Goal: Task Accomplishment & Management: Manage account settings

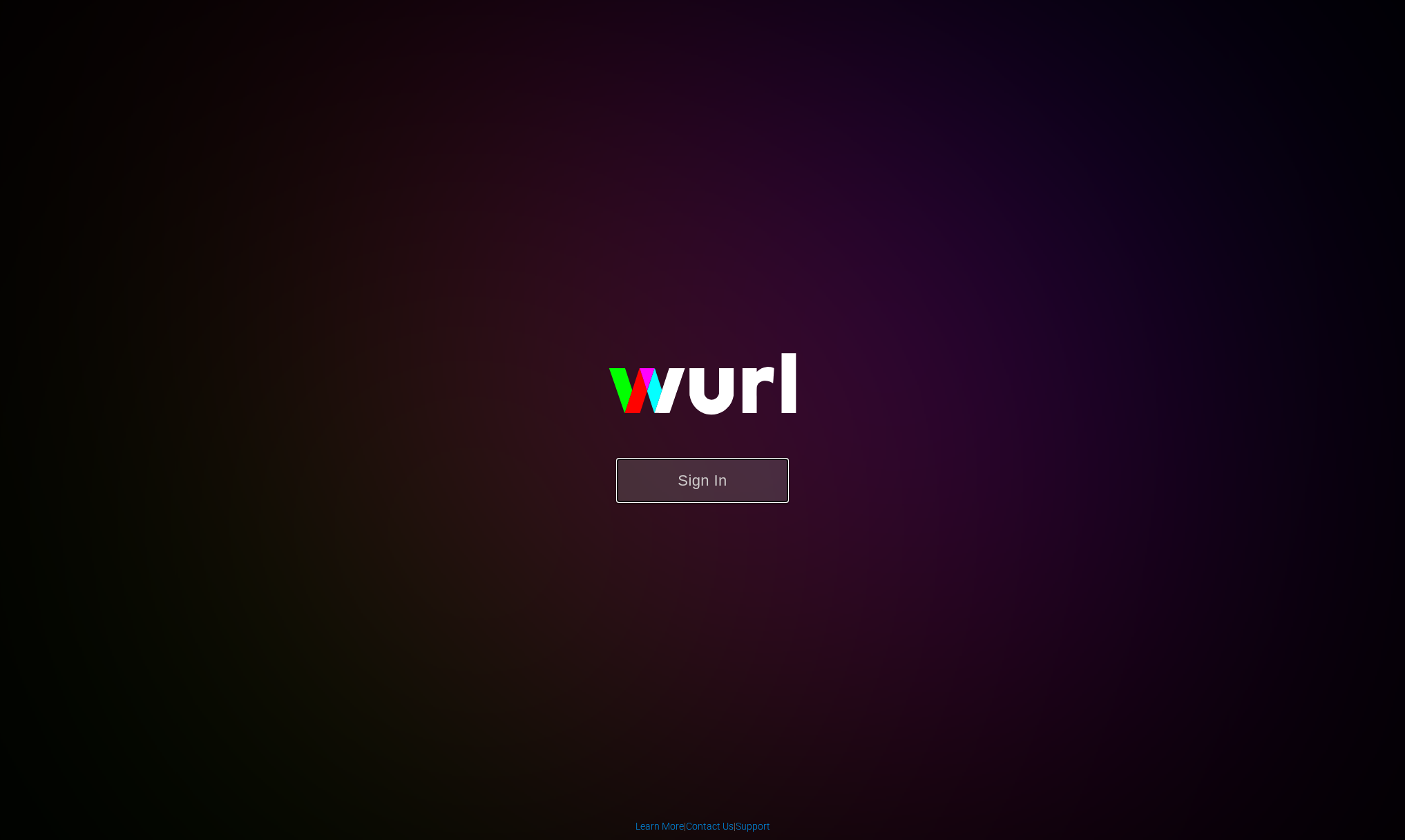
click at [703, 465] on button "Sign In" at bounding box center [702, 480] width 172 height 45
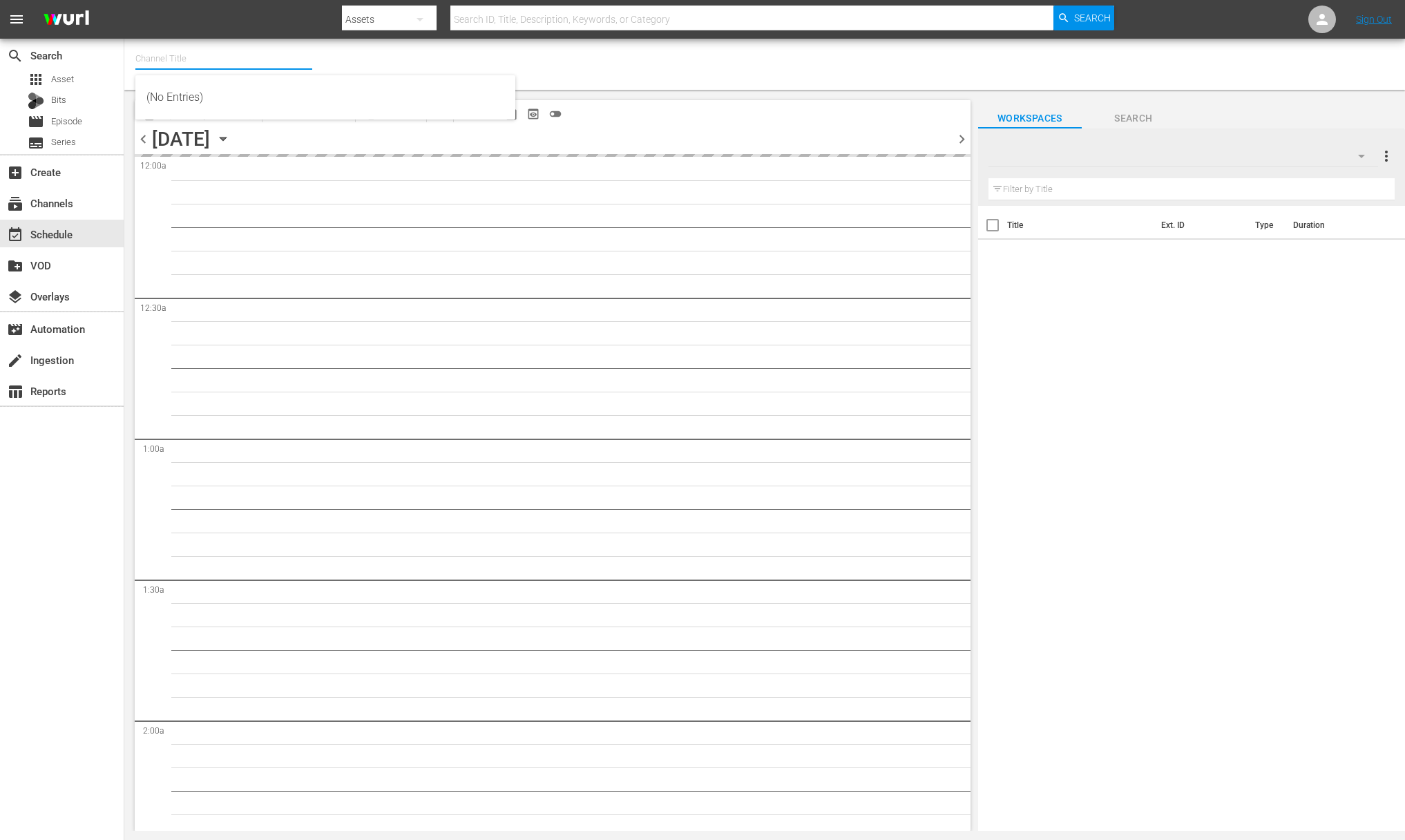
click at [209, 55] on input "text" at bounding box center [223, 59] width 177 height 33
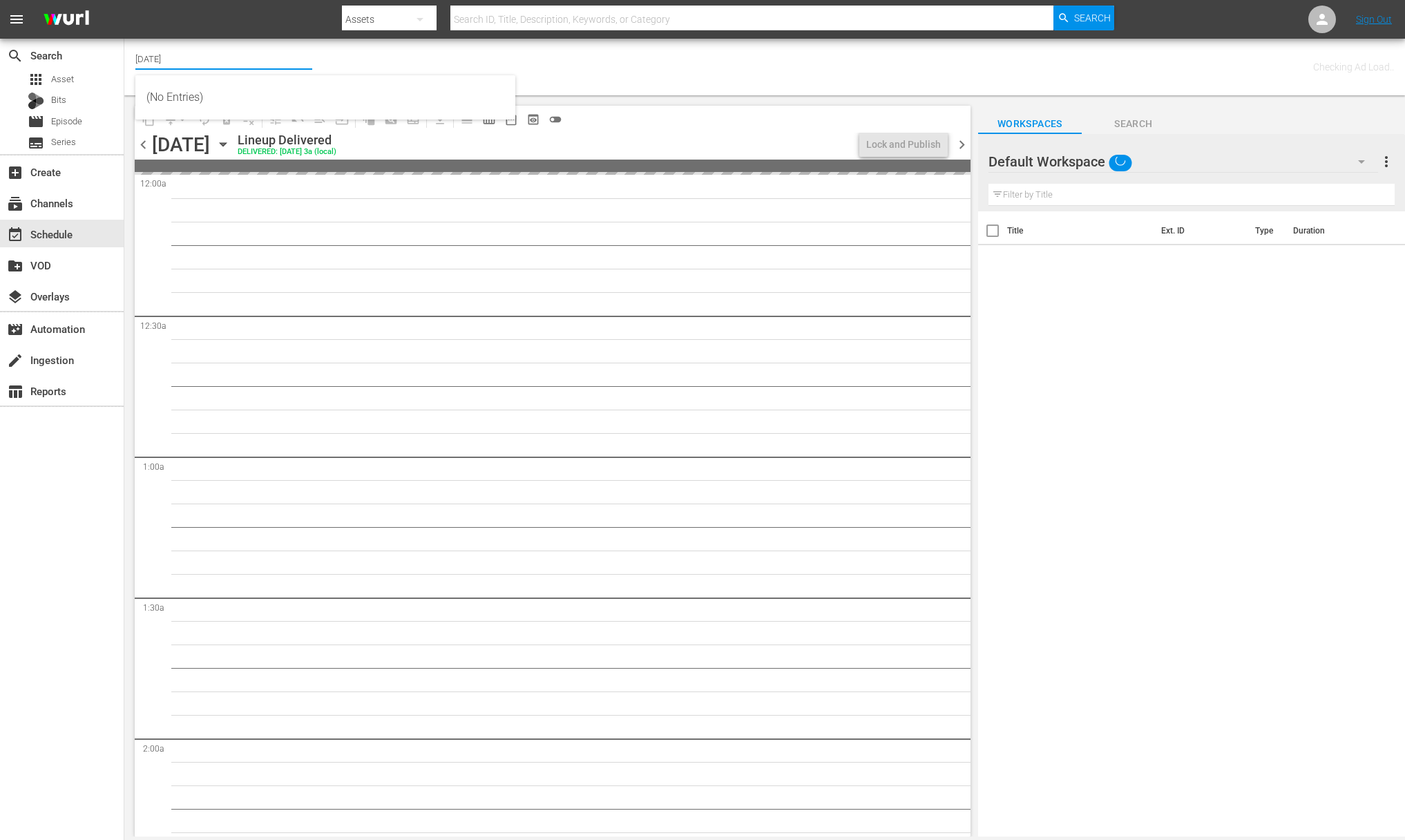
click at [176, 64] on input "[DATE]" at bounding box center [223, 59] width 177 height 33
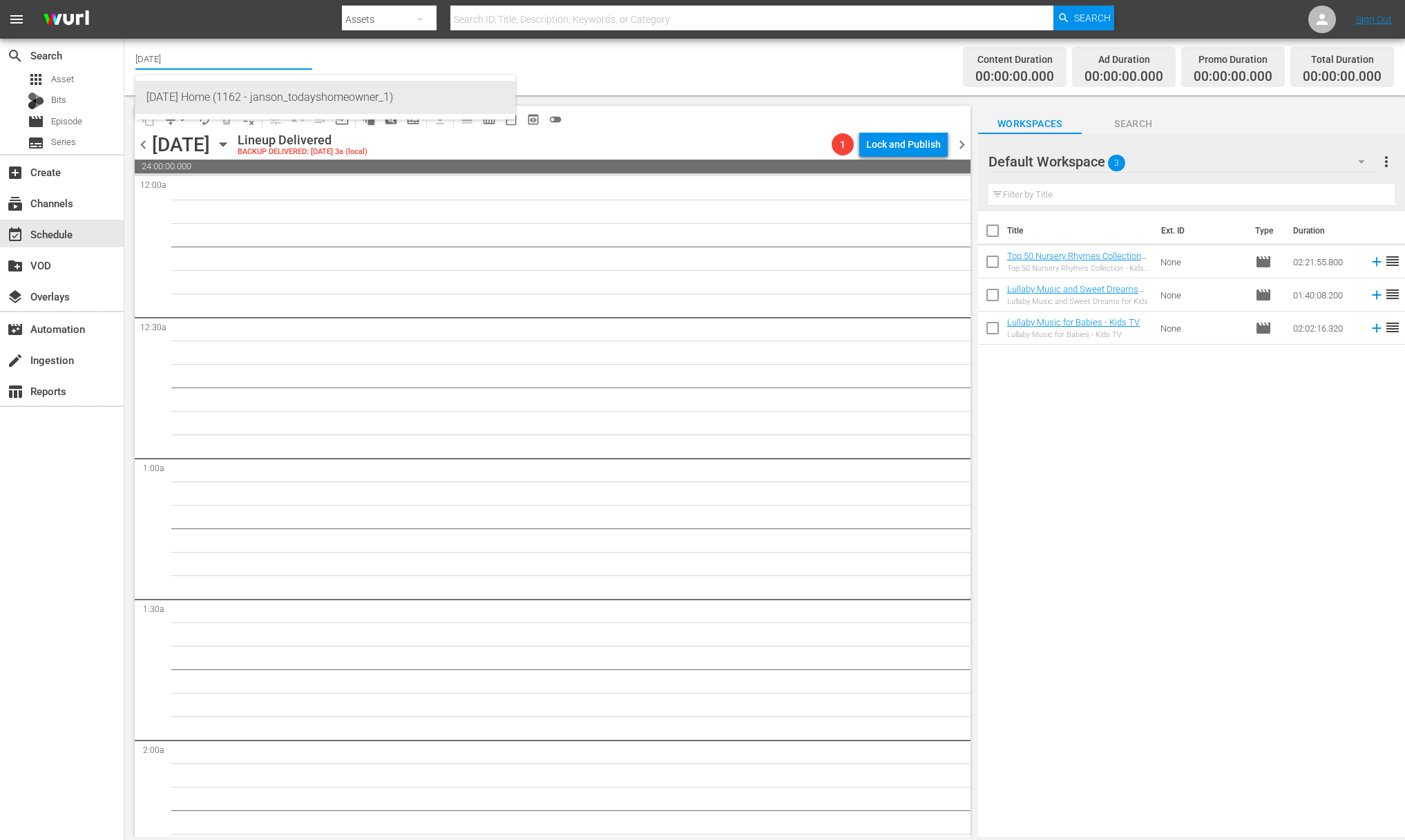
click at [179, 98] on div "[DATE] Home (1162 - janson_todayshomeowner_1)" at bounding box center [325, 97] width 358 height 33
type input "[DATE] Home (1162 - janson_todayshomeowner_1)"
click at [231, 142] on icon "button" at bounding box center [223, 144] width 15 height 15
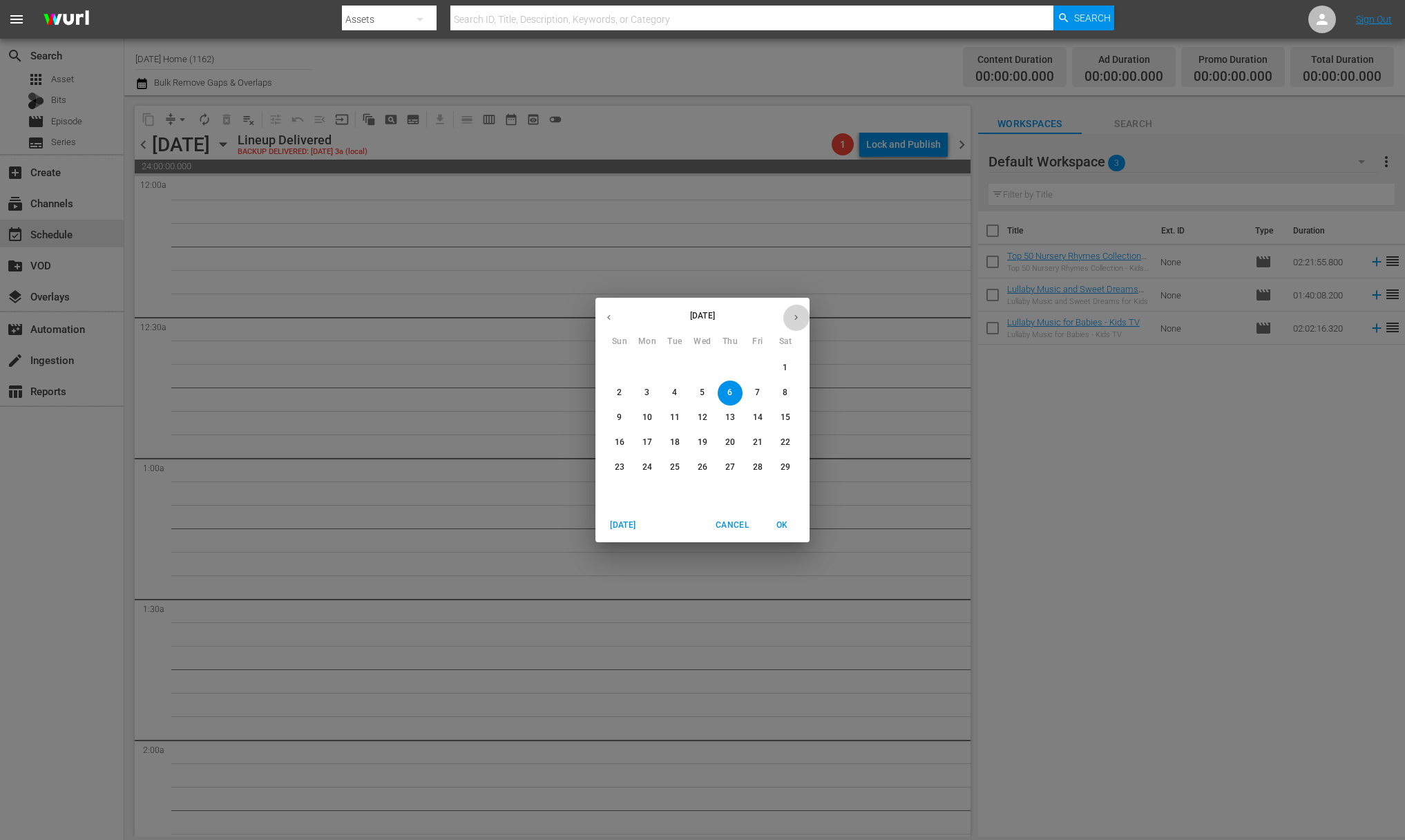
click at [807, 319] on button "button" at bounding box center [795, 316] width 27 height 27
click at [805, 319] on button "button" at bounding box center [795, 316] width 27 height 27
click at [801, 318] on icon "button" at bounding box center [796, 317] width 11 height 11
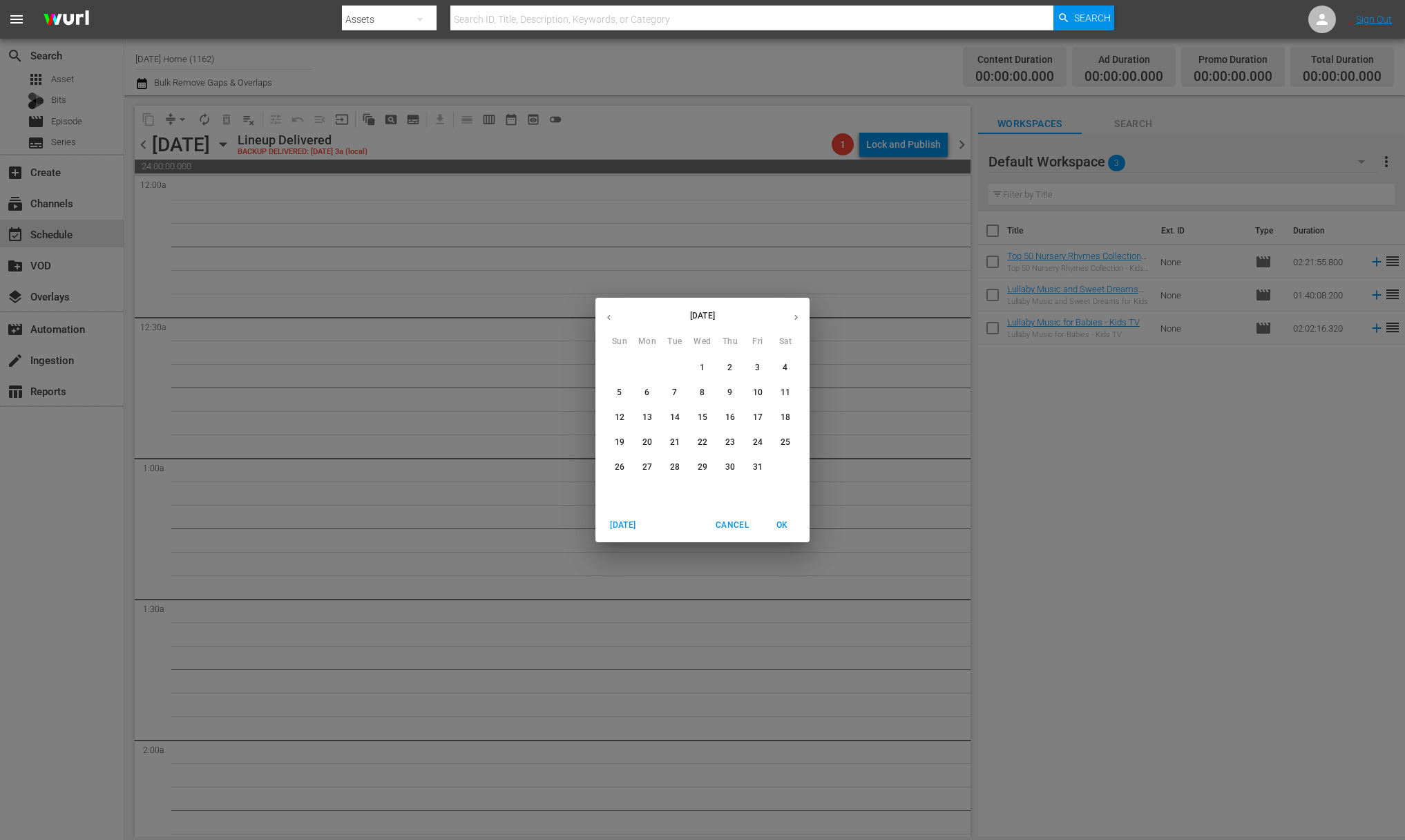
click at [801, 318] on icon "button" at bounding box center [796, 317] width 11 height 11
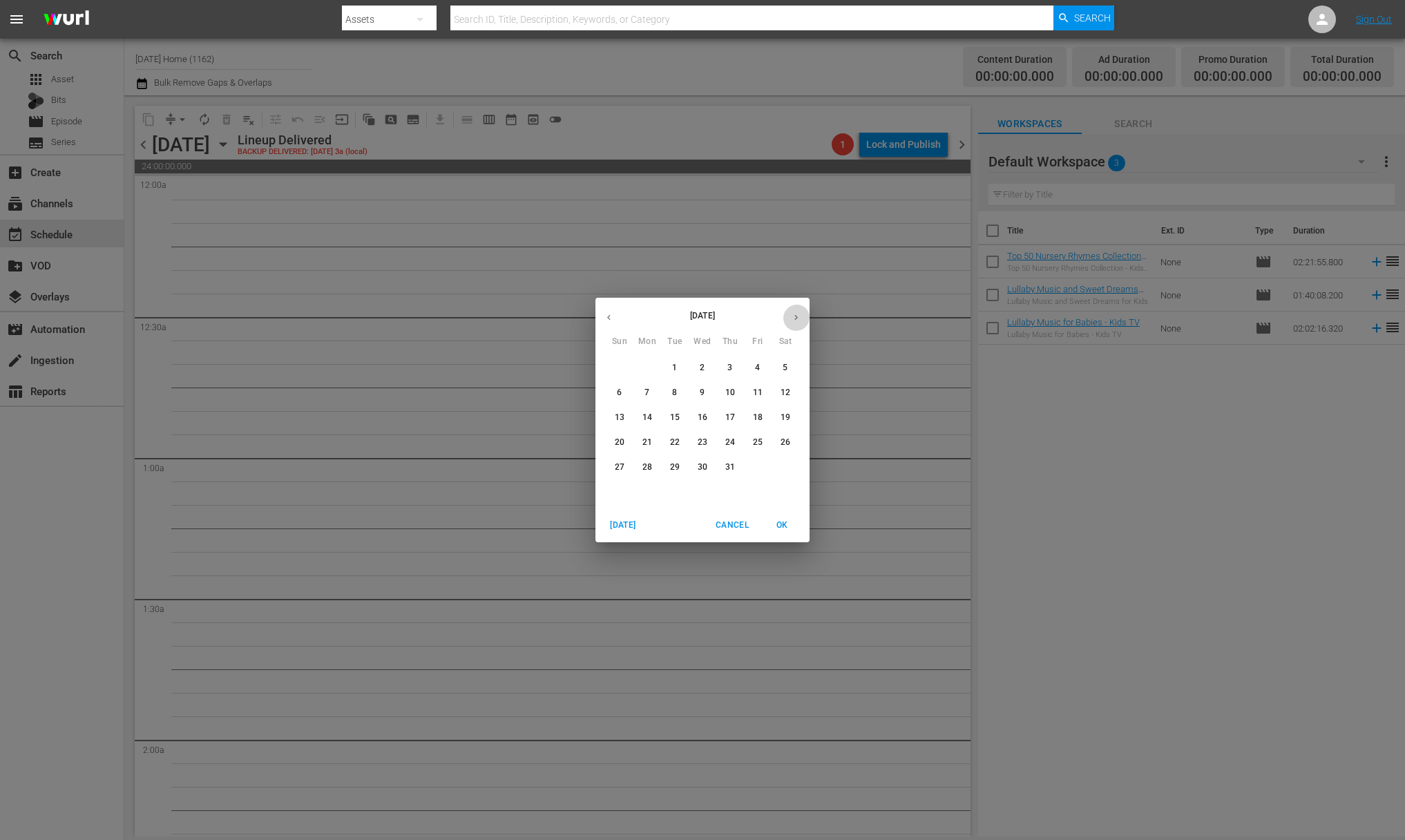
click at [801, 318] on icon "button" at bounding box center [796, 317] width 11 height 11
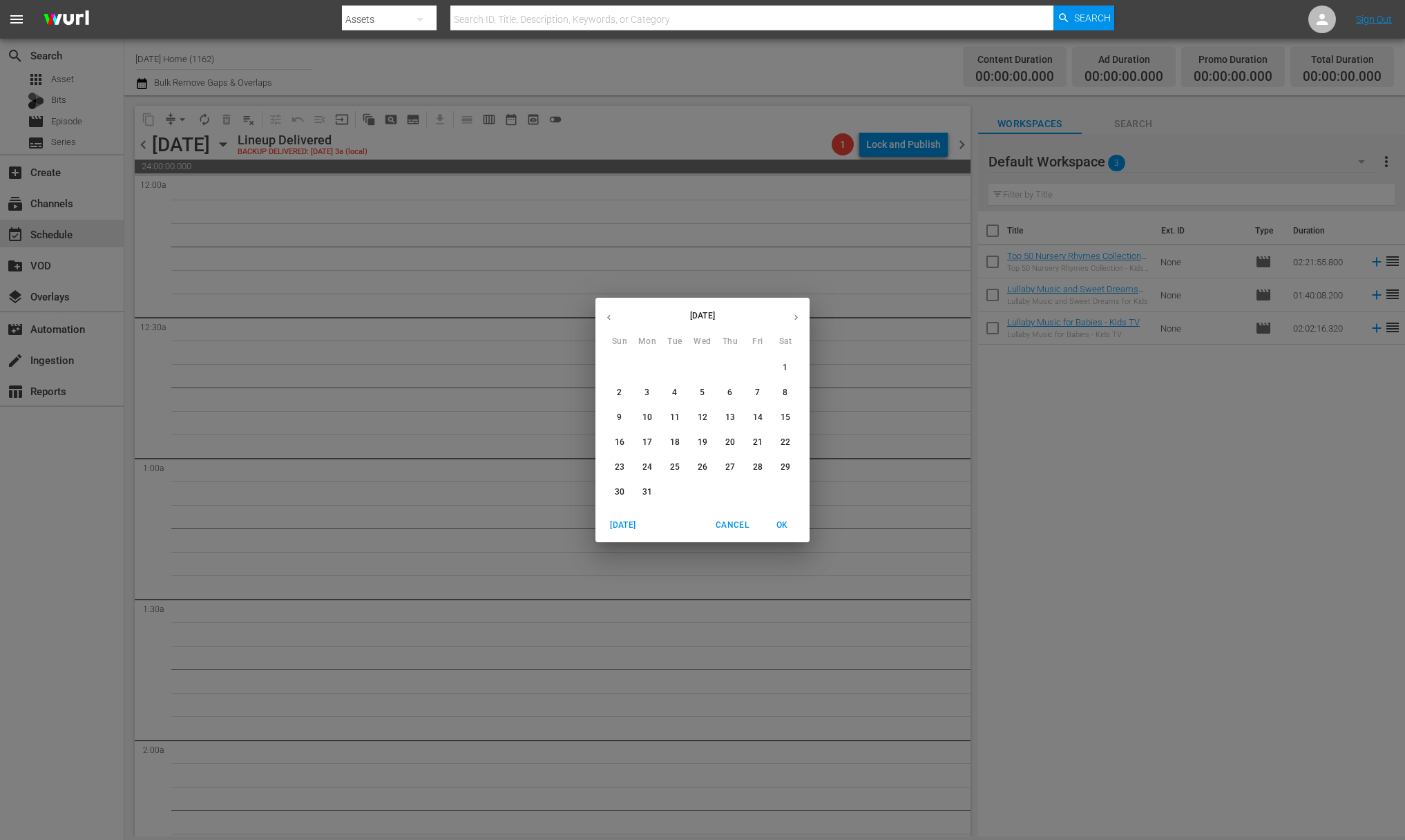
click at [801, 318] on icon "button" at bounding box center [796, 317] width 11 height 11
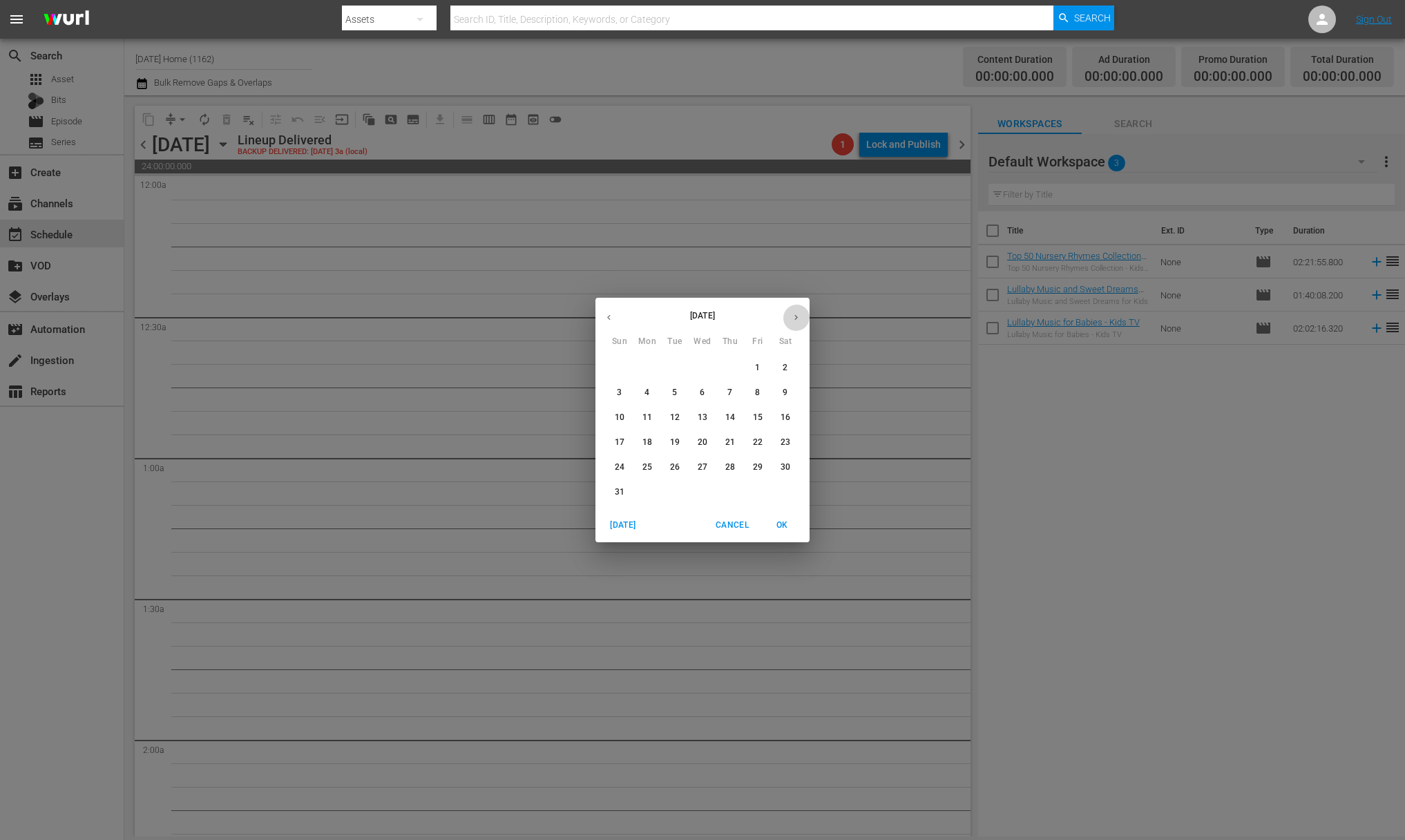
click at [801, 318] on icon "button" at bounding box center [796, 317] width 11 height 11
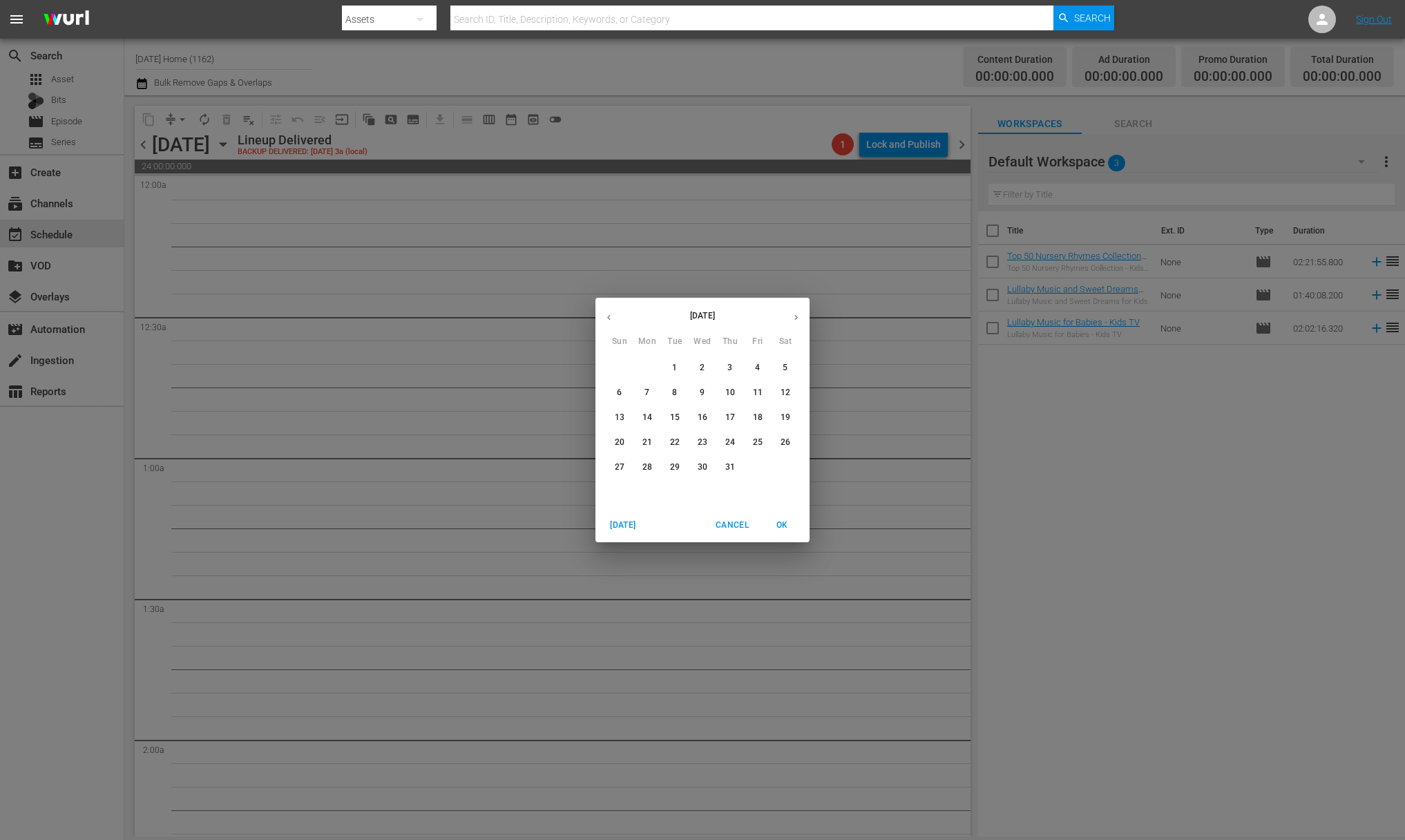
click at [801, 318] on icon "button" at bounding box center [796, 317] width 11 height 11
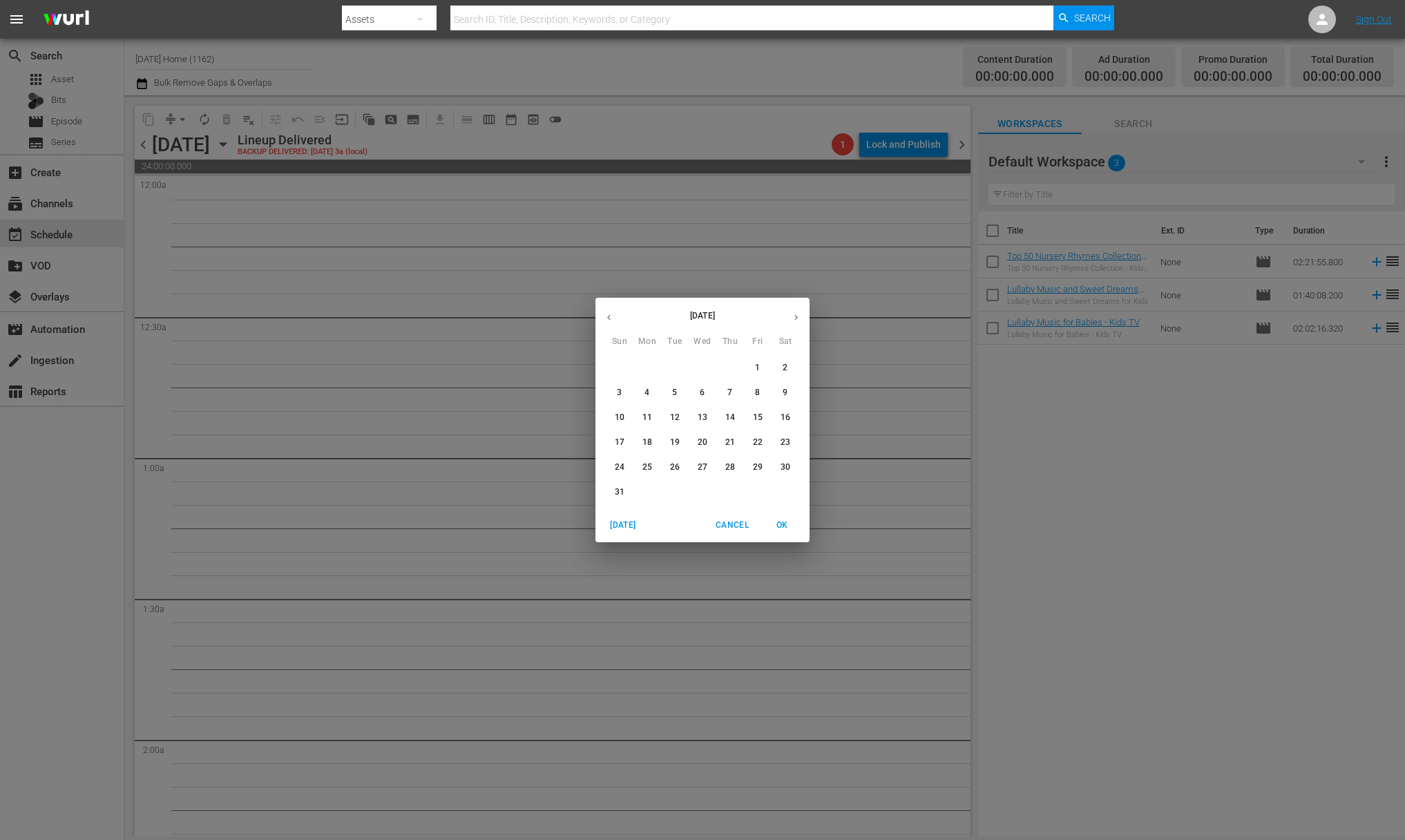
click at [801, 318] on icon "button" at bounding box center [796, 317] width 11 height 11
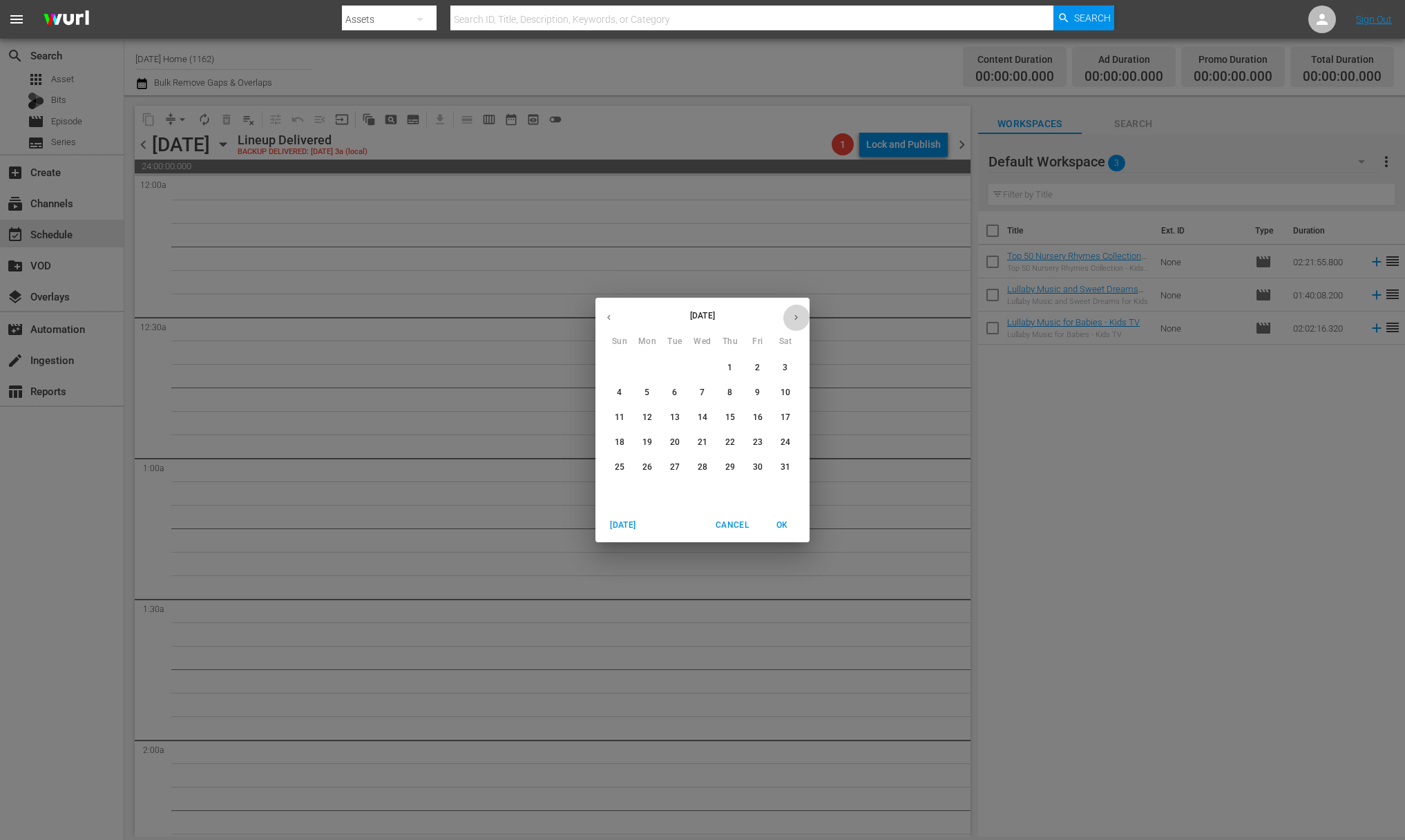
click at [801, 318] on icon "button" at bounding box center [796, 317] width 11 height 11
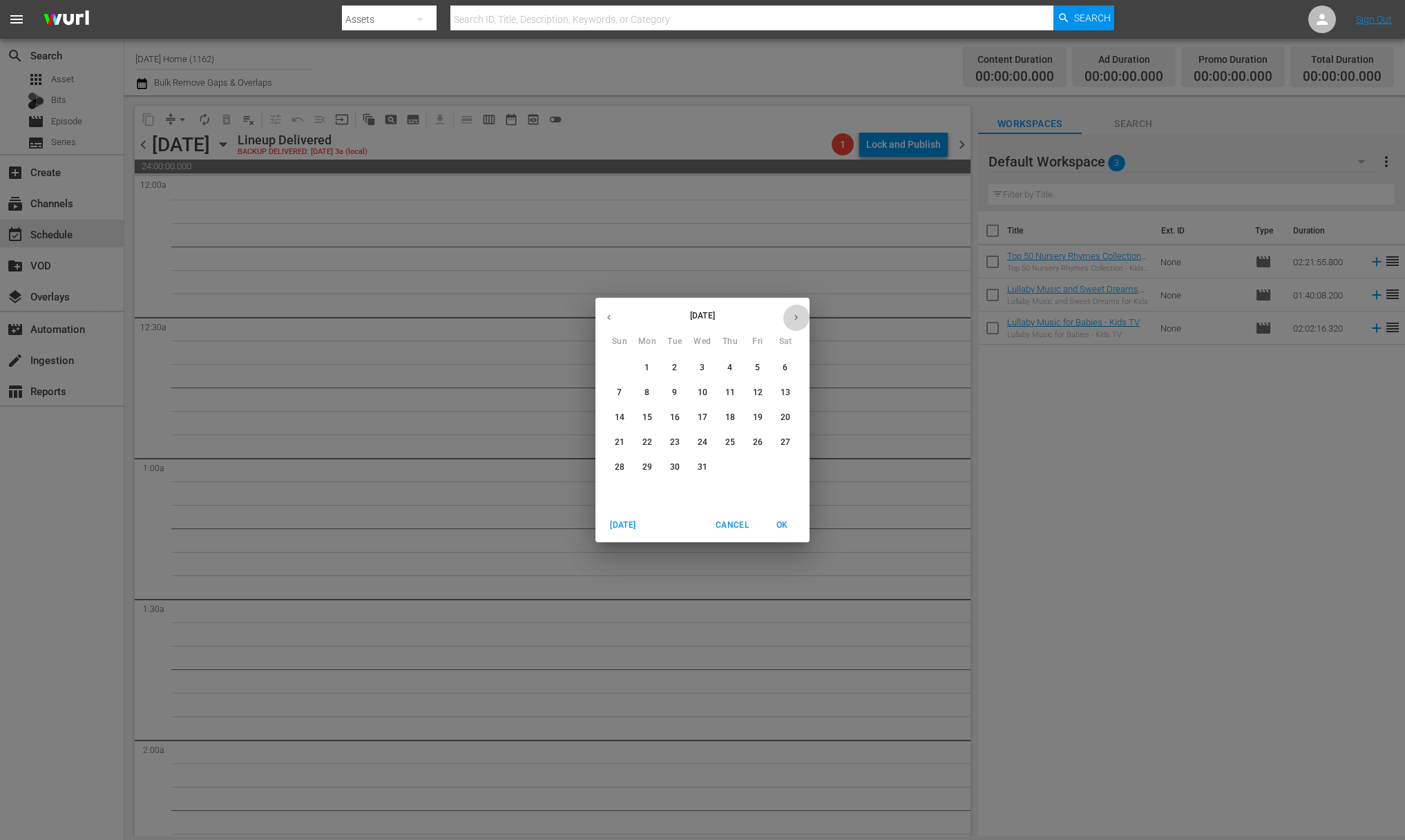
click at [801, 318] on icon "button" at bounding box center [796, 317] width 11 height 11
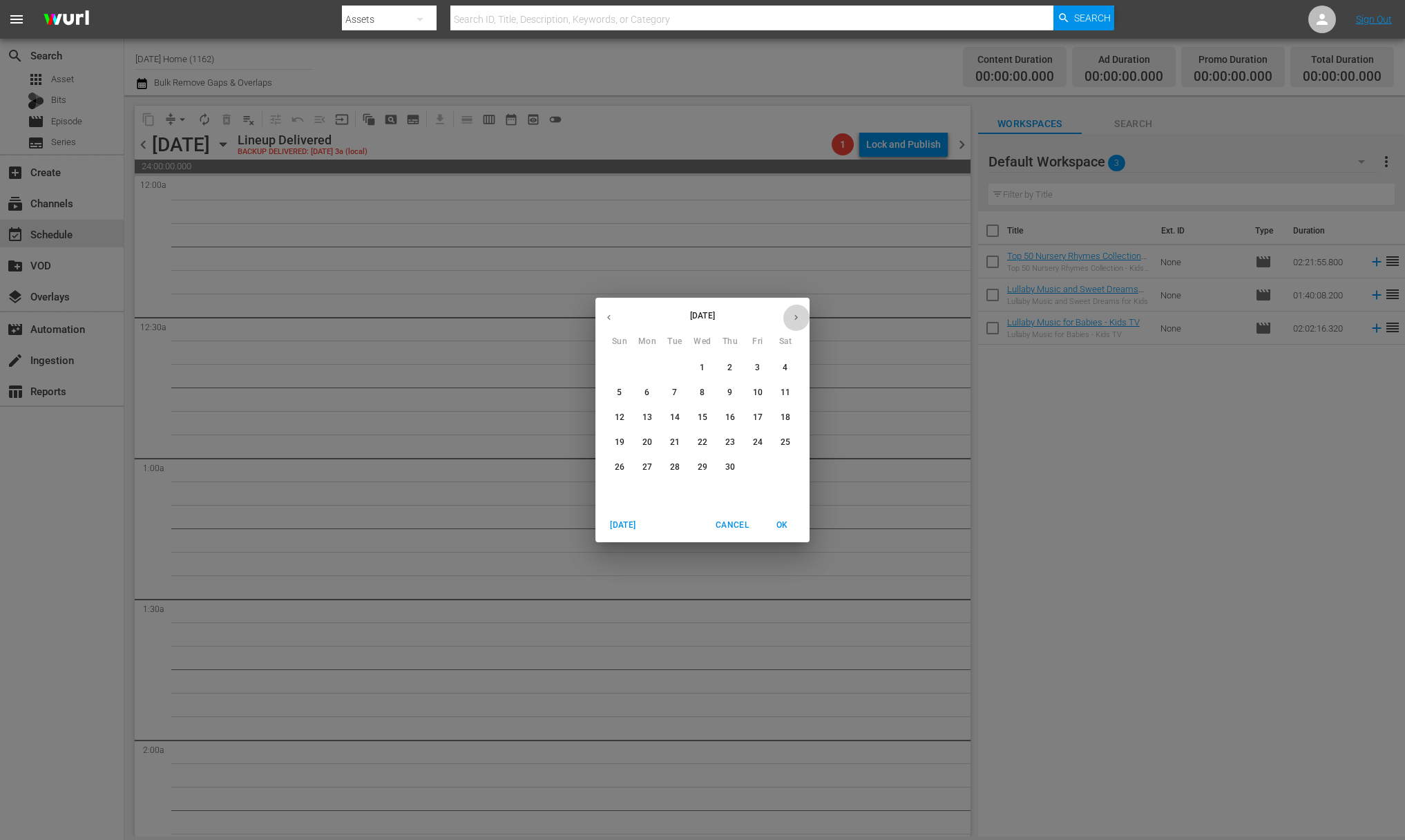
click at [801, 318] on icon "button" at bounding box center [796, 317] width 11 height 11
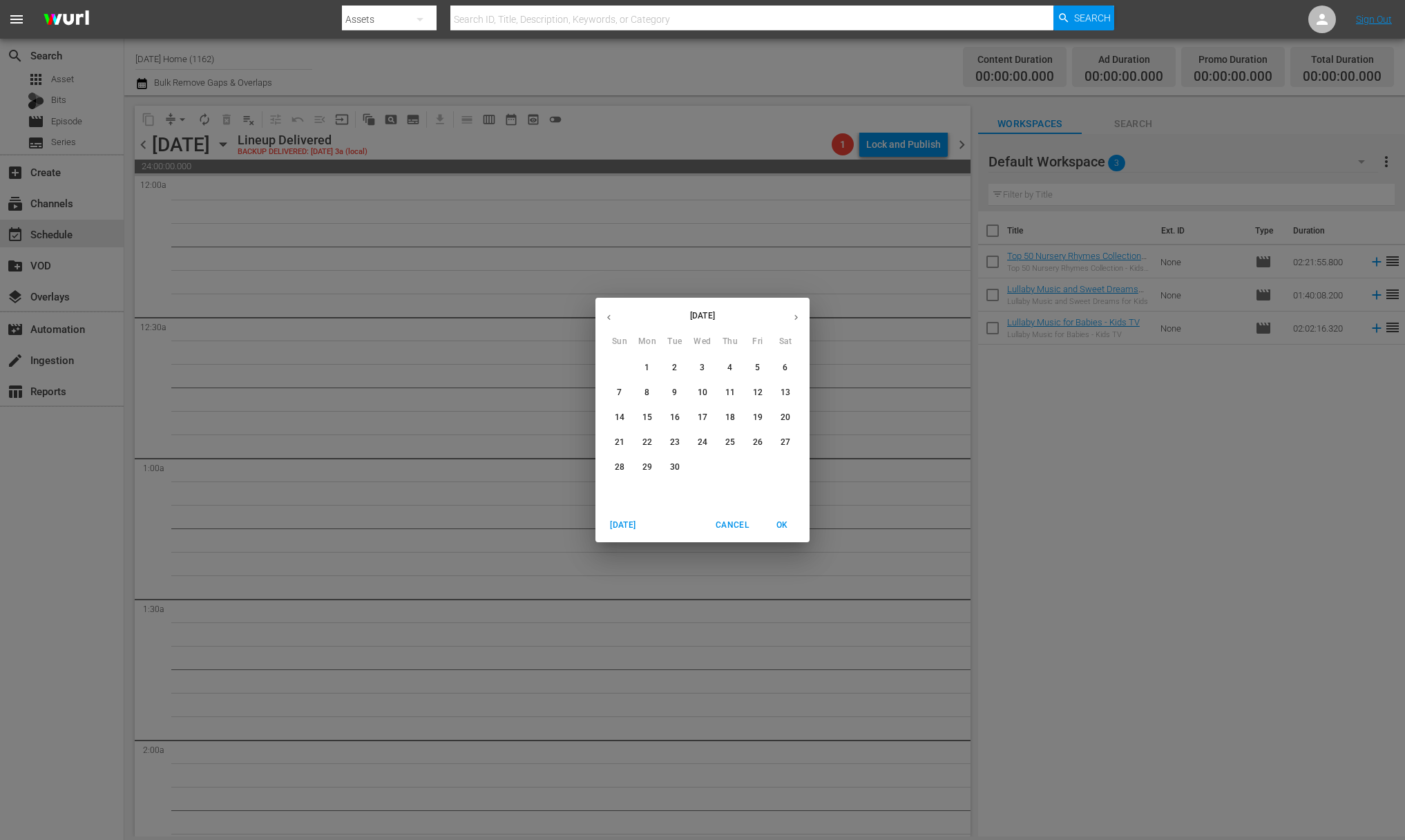
click at [801, 318] on icon "button" at bounding box center [796, 317] width 11 height 11
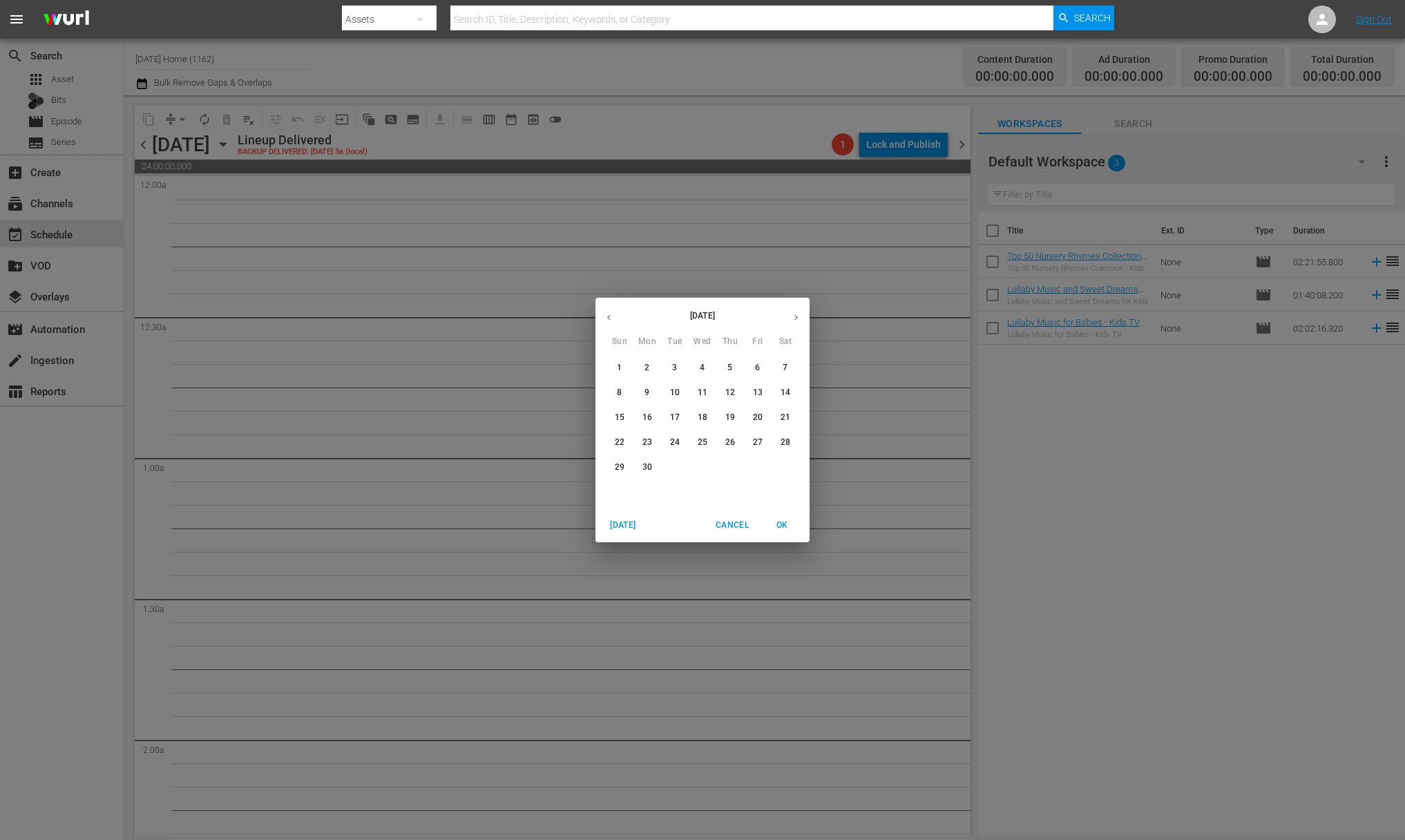
click at [801, 318] on icon "button" at bounding box center [796, 317] width 11 height 11
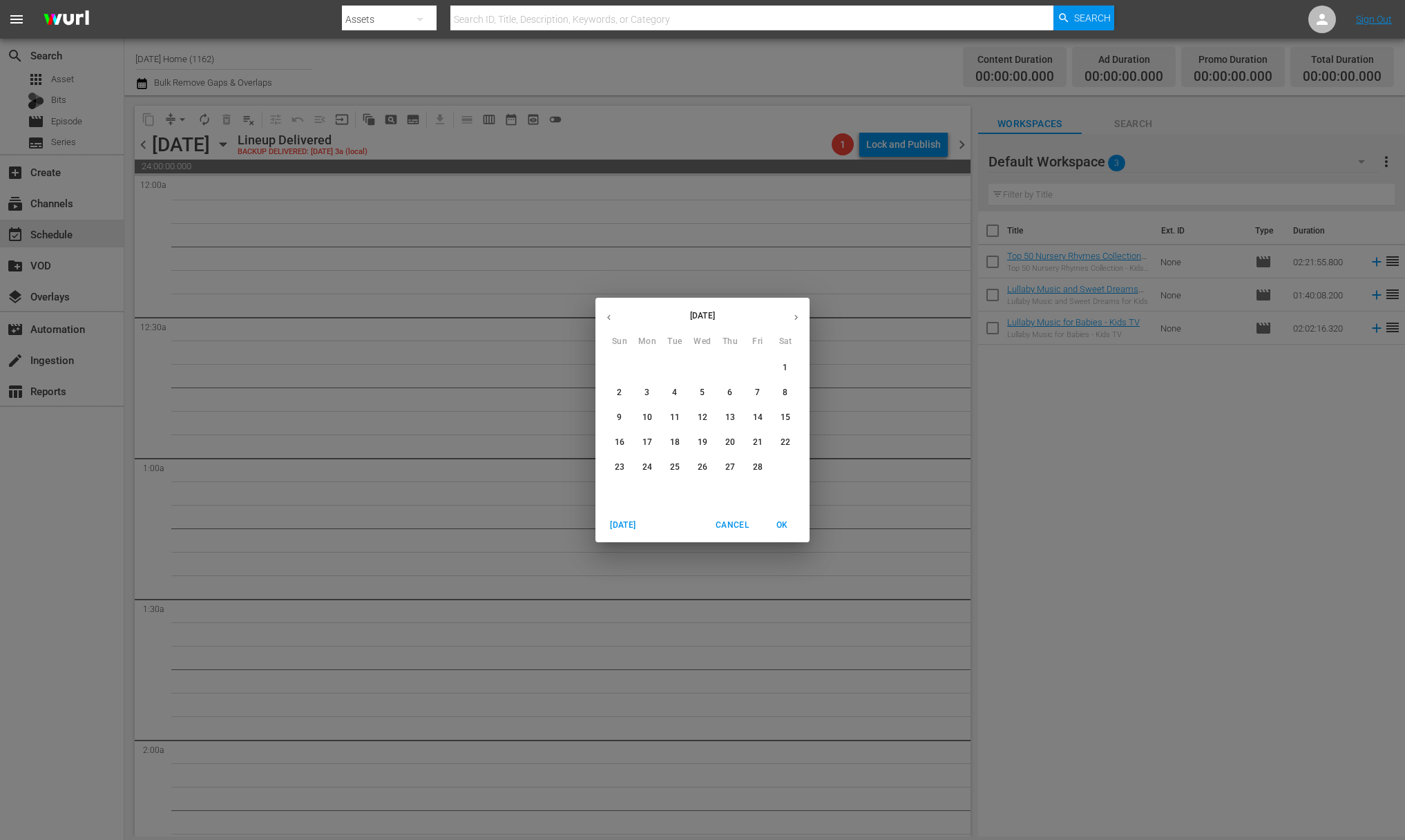
click at [801, 318] on icon "button" at bounding box center [796, 317] width 11 height 11
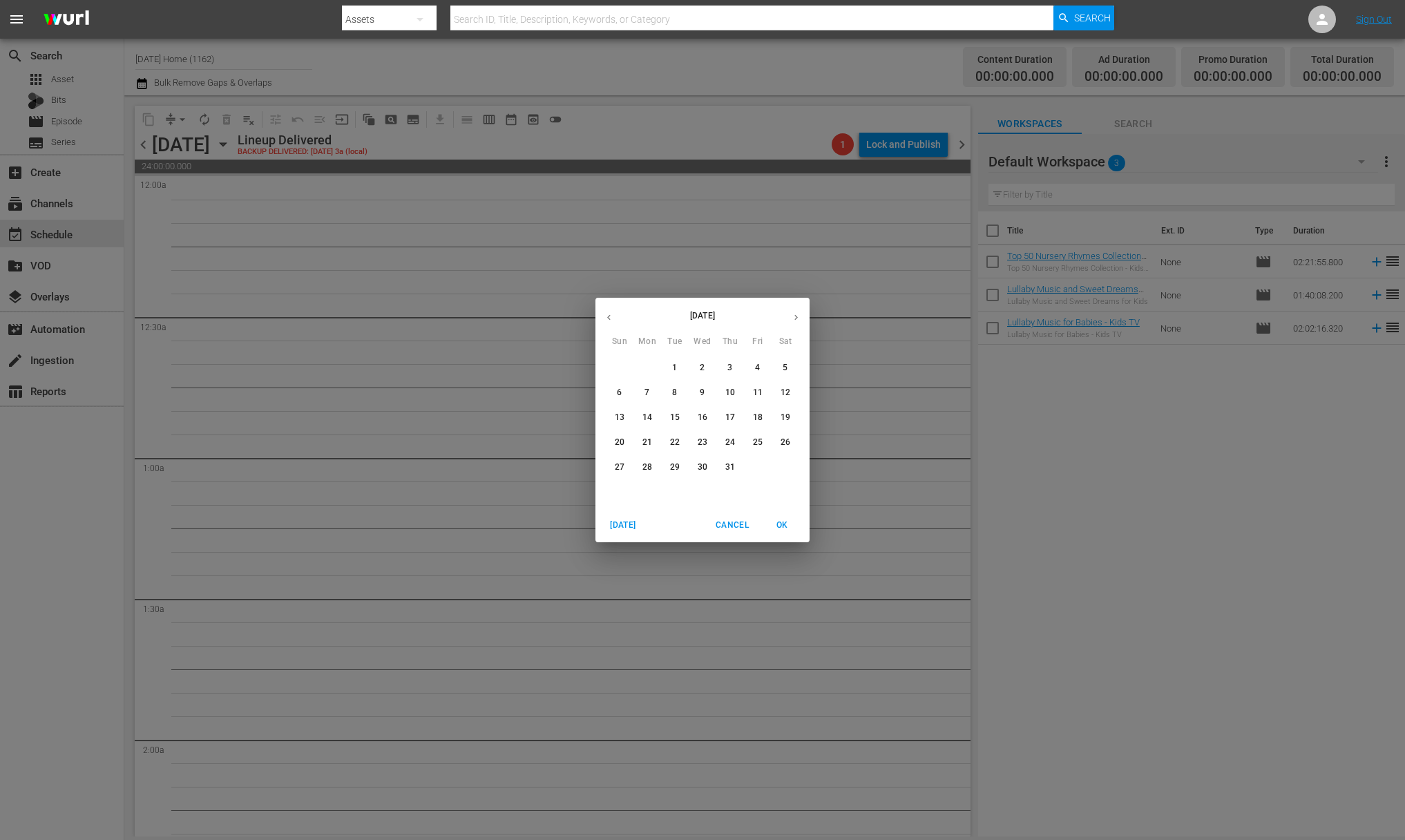
click at [801, 318] on icon "button" at bounding box center [796, 317] width 11 height 11
click at [762, 443] on p "26" at bounding box center [758, 442] width 10 height 11
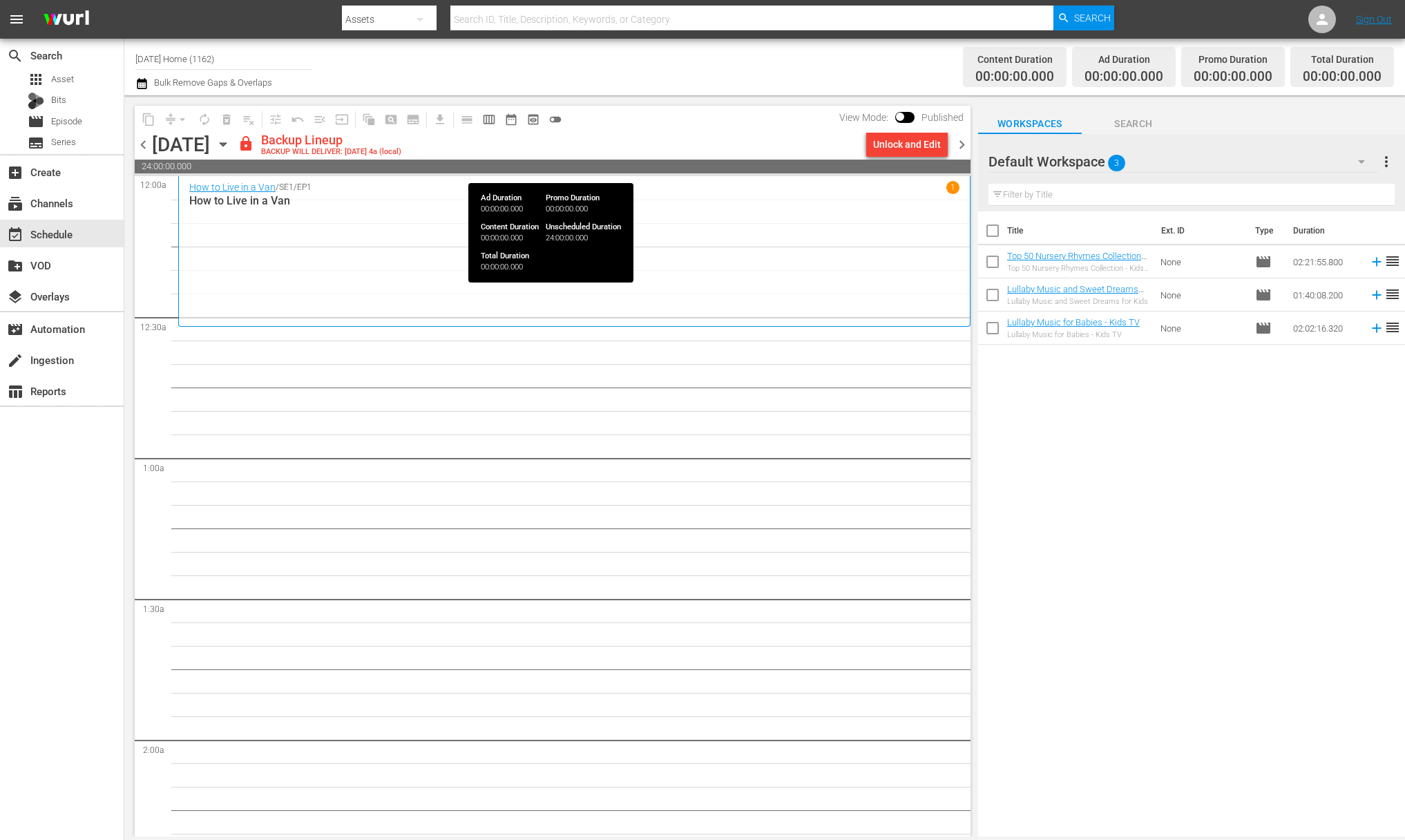
click at [903, 148] on div "Unlock and Edit" at bounding box center [906, 144] width 68 height 25
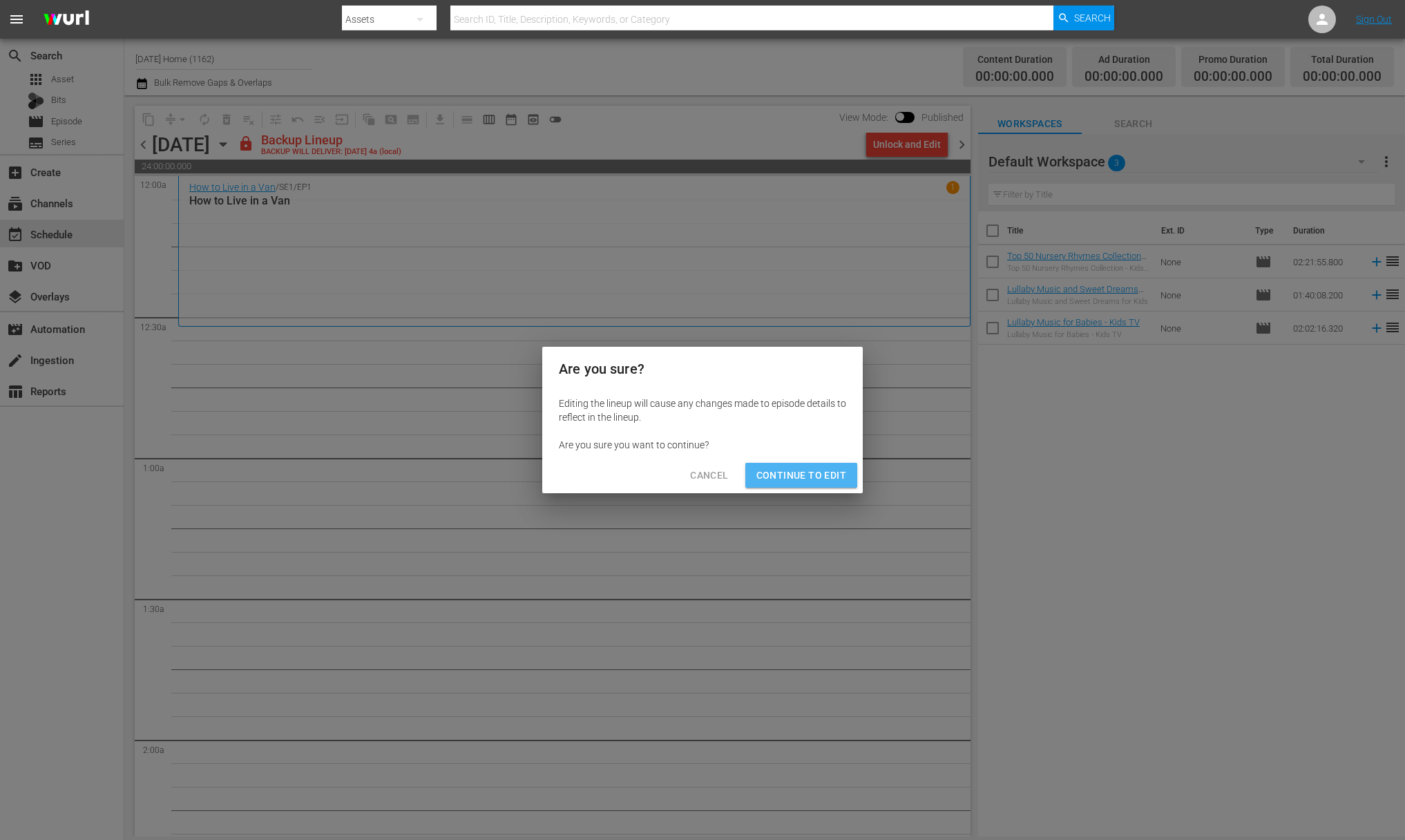
click at [820, 470] on span "Continue to Edit" at bounding box center [801, 475] width 90 height 17
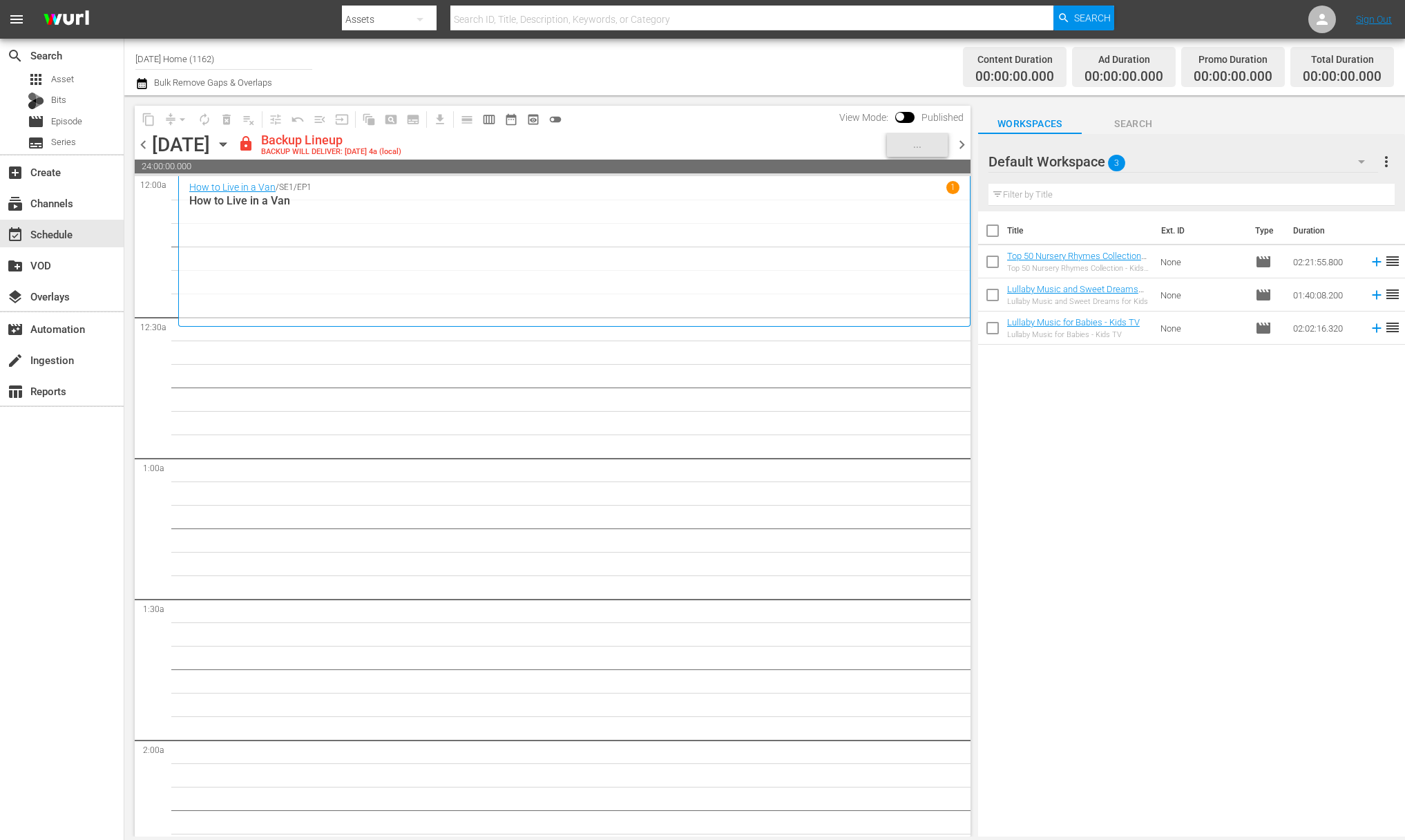
click at [231, 143] on icon "button" at bounding box center [223, 144] width 15 height 15
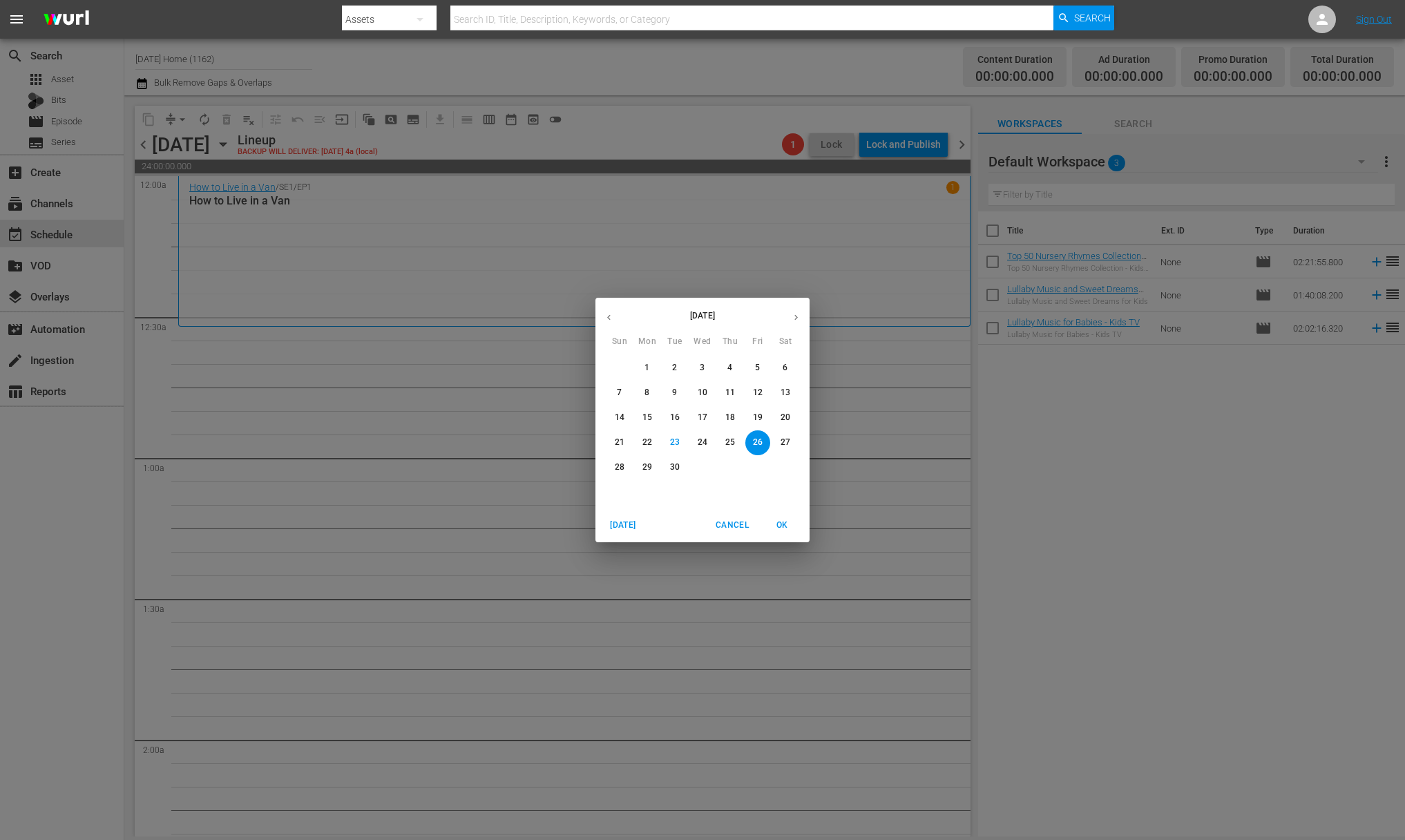
click at [764, 418] on span "19" at bounding box center [758, 417] width 25 height 11
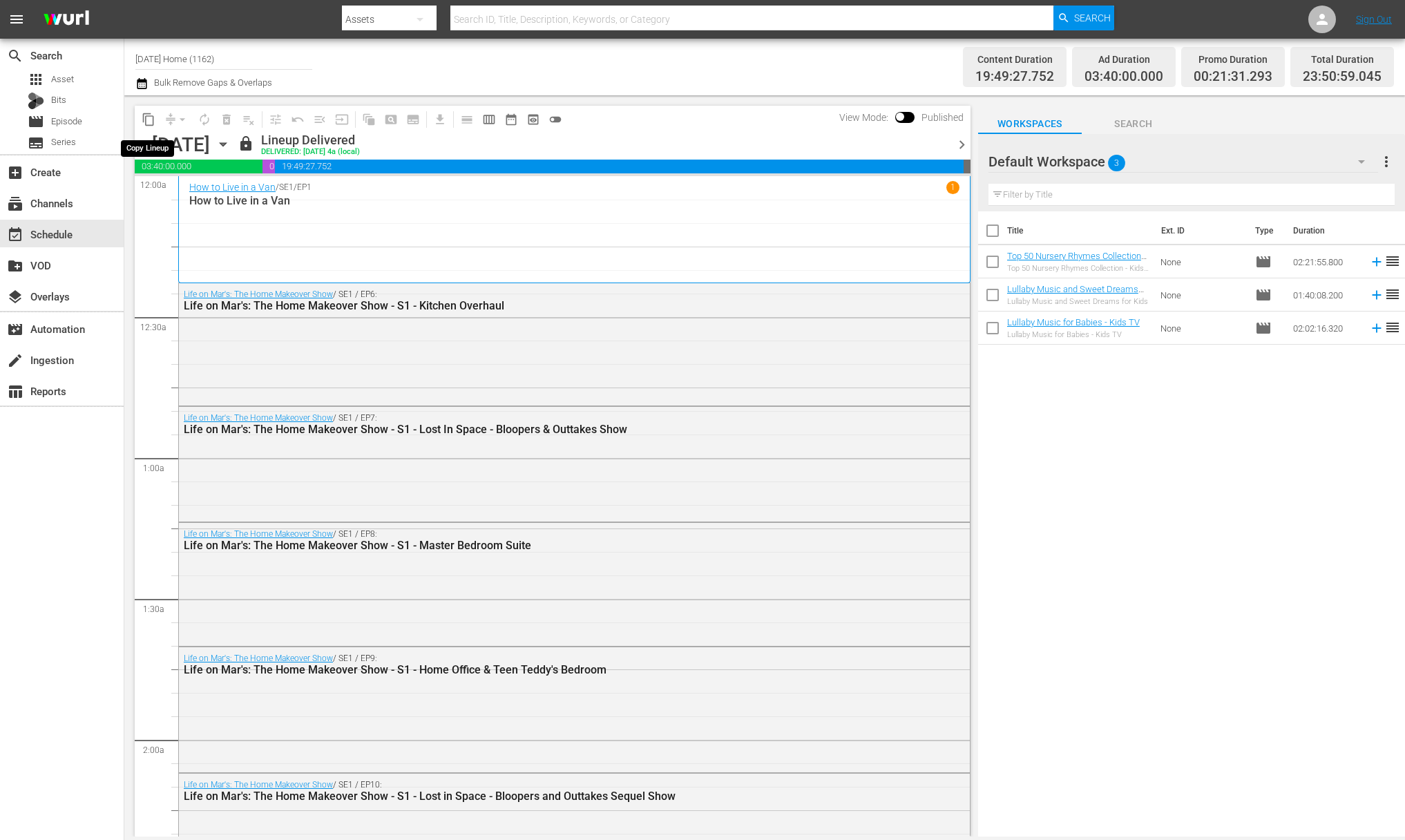
click at [148, 118] on span "content_copy" at bounding box center [149, 119] width 14 height 14
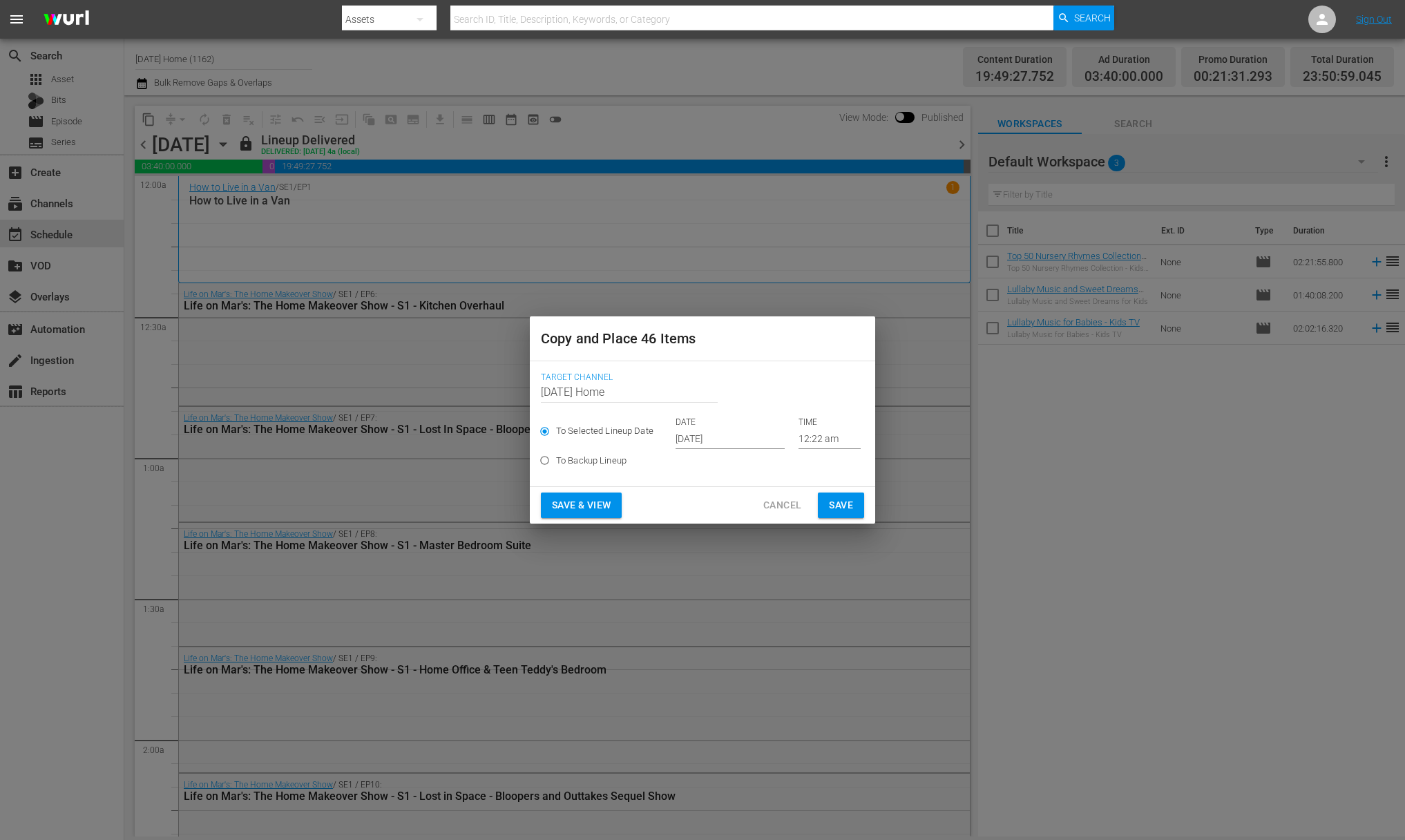
click at [714, 436] on input "[DATE]" at bounding box center [730, 438] width 109 height 20
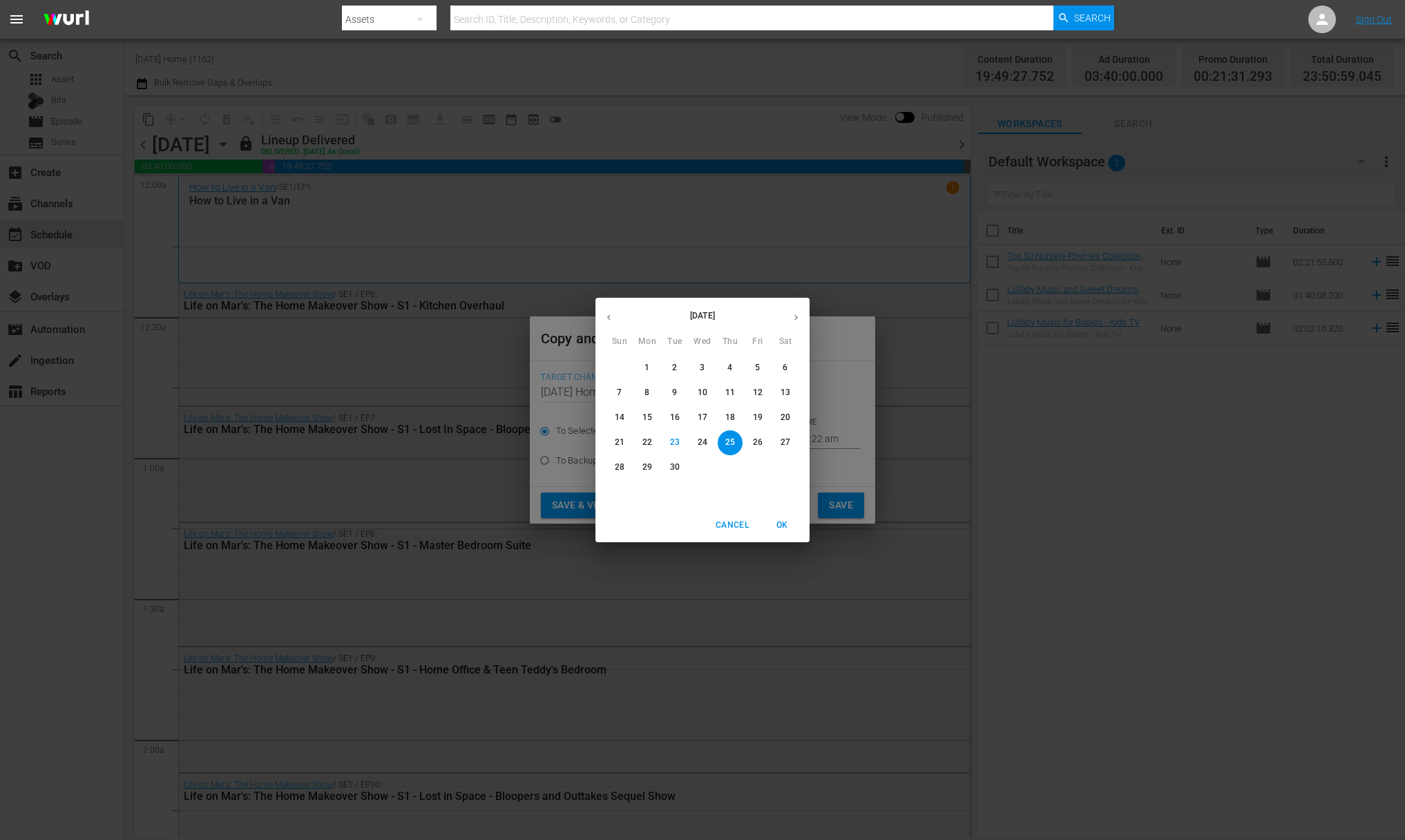
click at [748, 439] on span "26" at bounding box center [758, 442] width 25 height 11
type input "[DATE]"
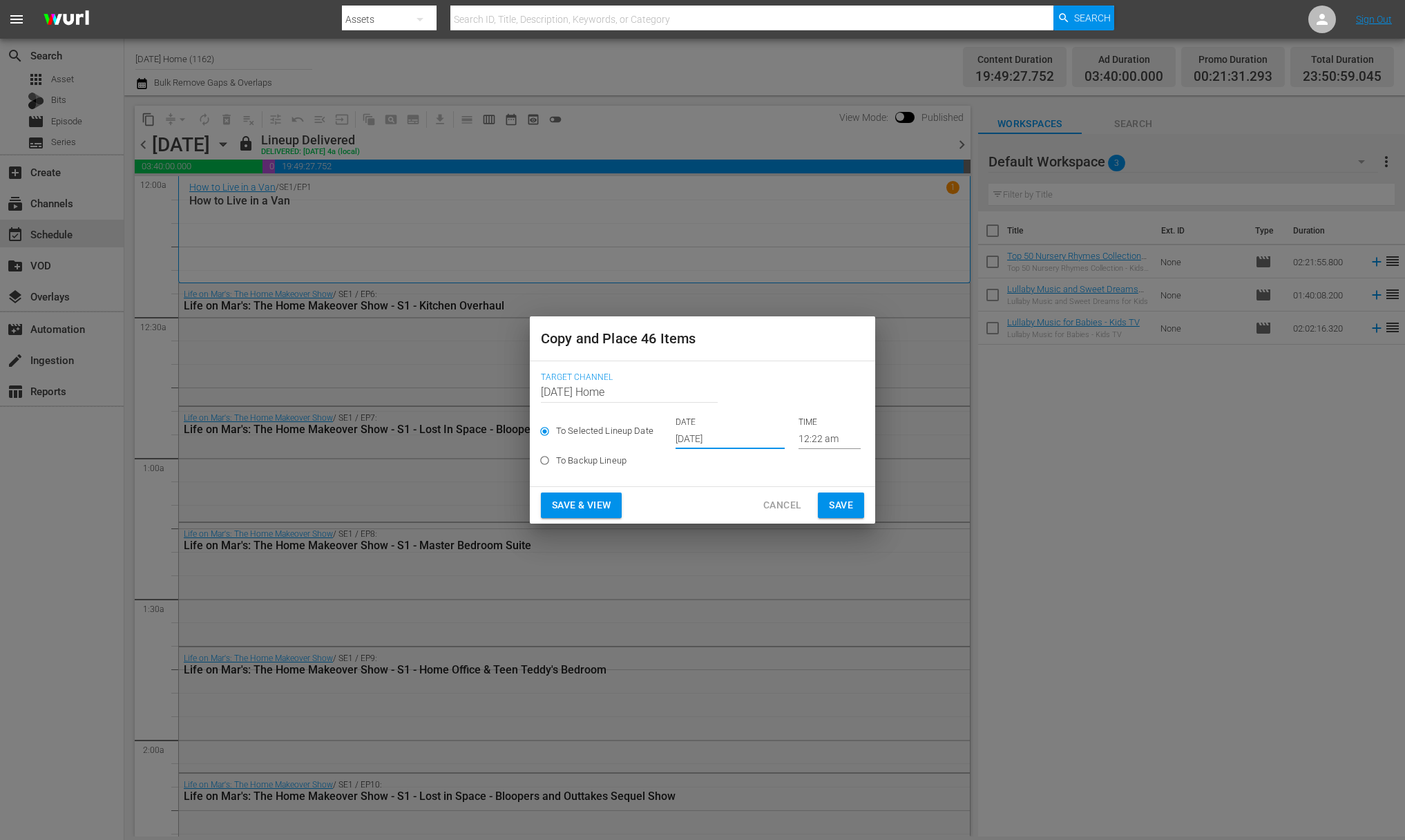
click at [831, 502] on span "Save" at bounding box center [841, 505] width 24 height 17
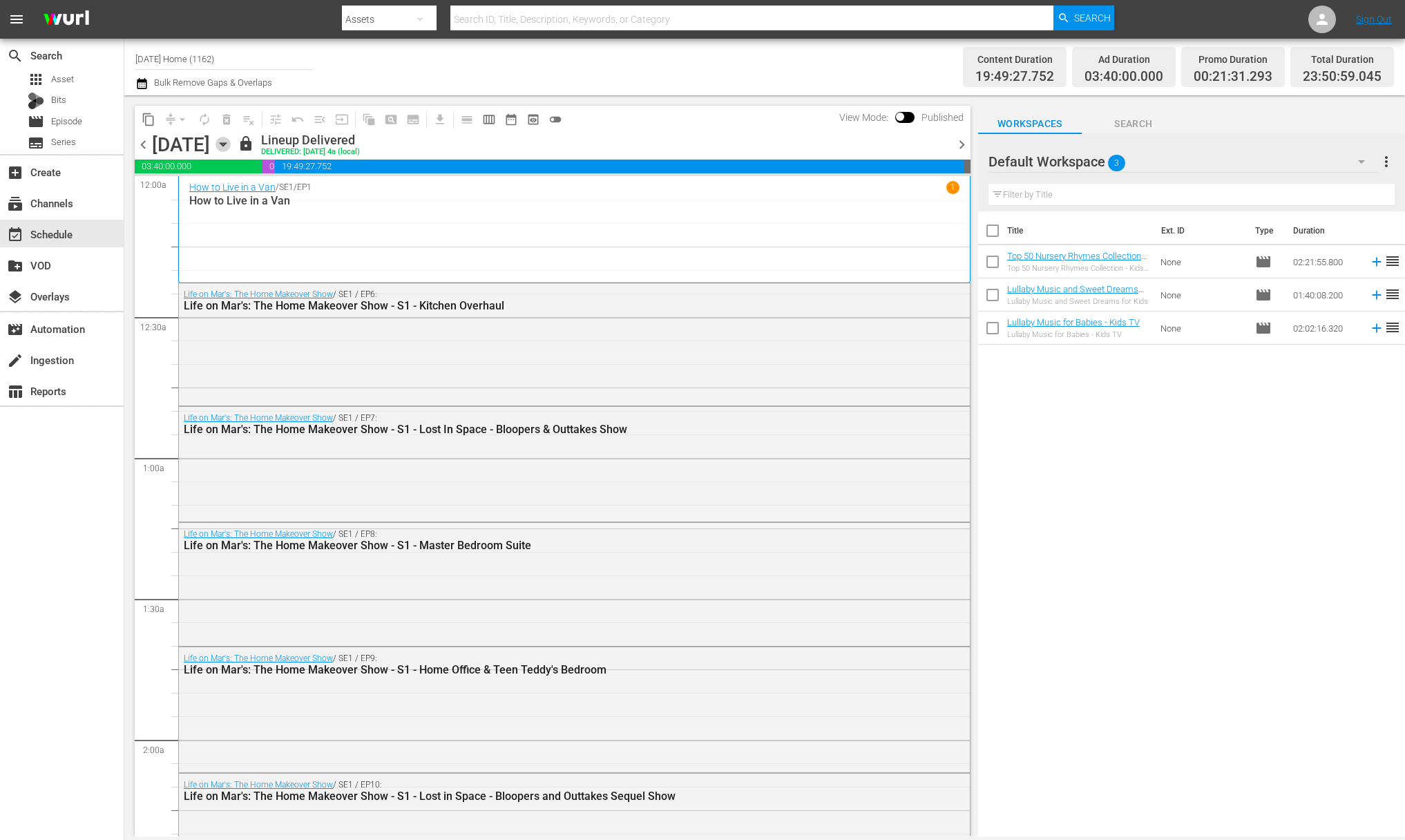
click at [226, 143] on icon "button" at bounding box center [222, 144] width 6 height 4
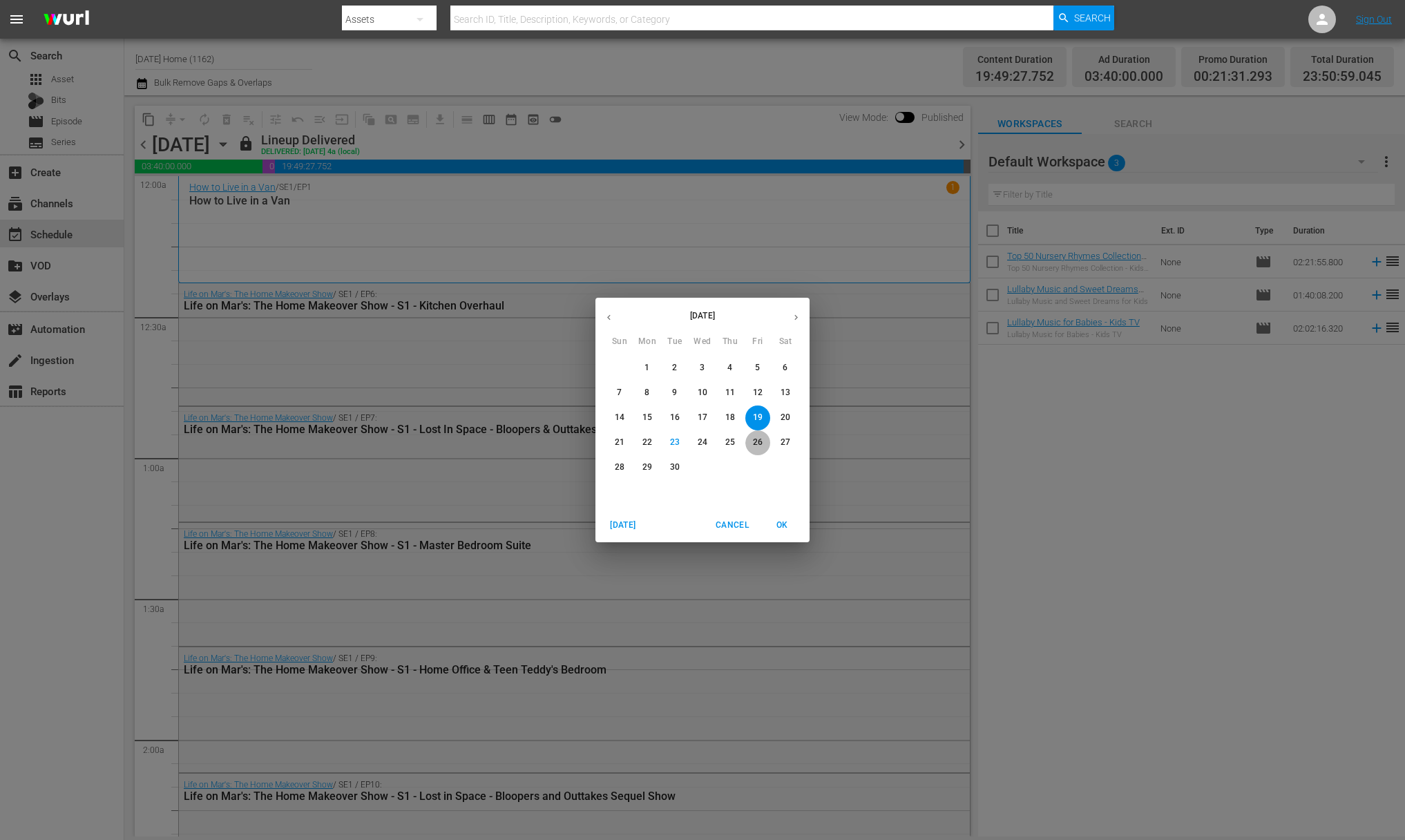
click at [751, 448] on span "26" at bounding box center [758, 442] width 25 height 11
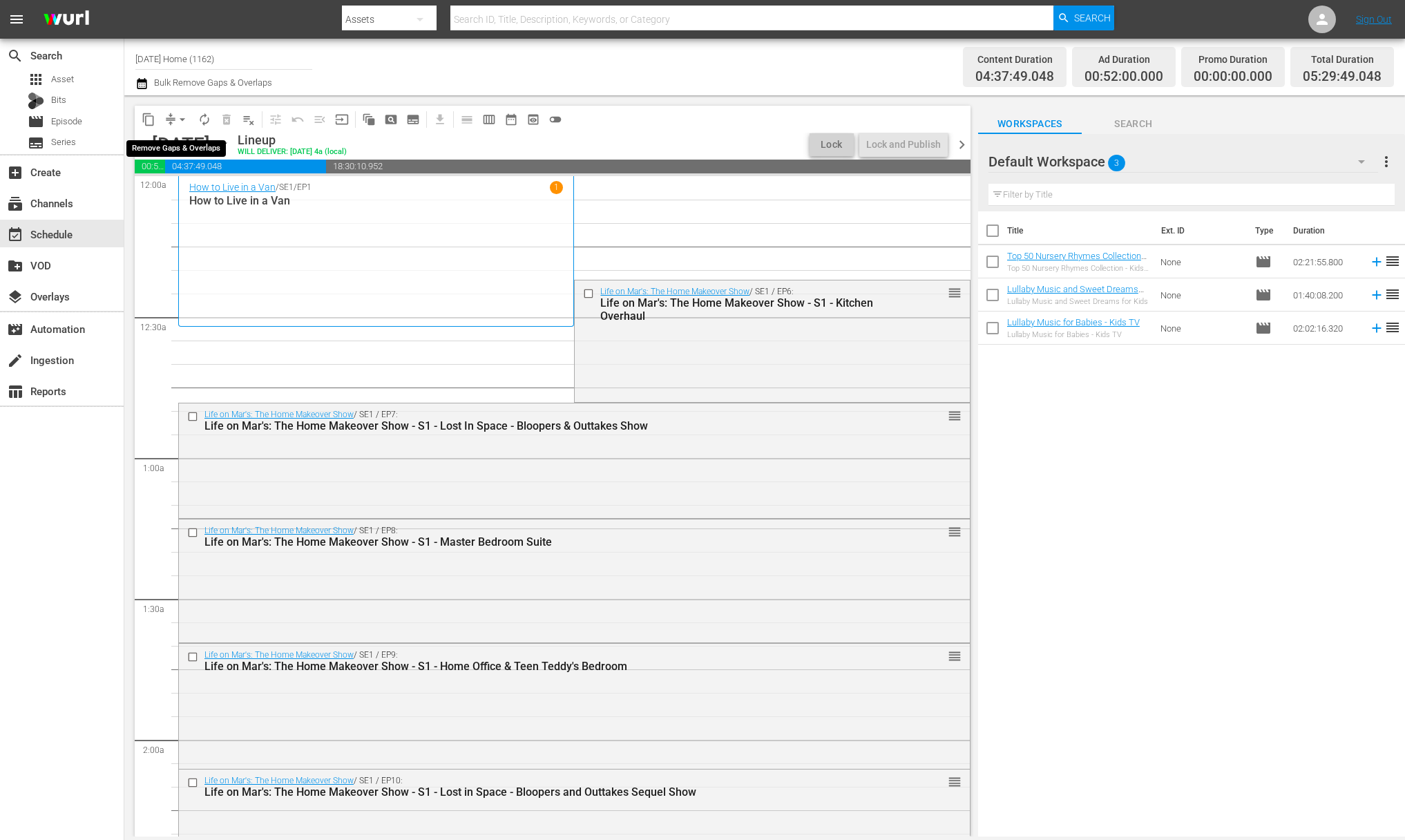
click at [182, 118] on span "arrow_drop_down" at bounding box center [182, 119] width 14 height 14
click at [193, 195] on li "Align to End of Previous Day" at bounding box center [183, 193] width 145 height 23
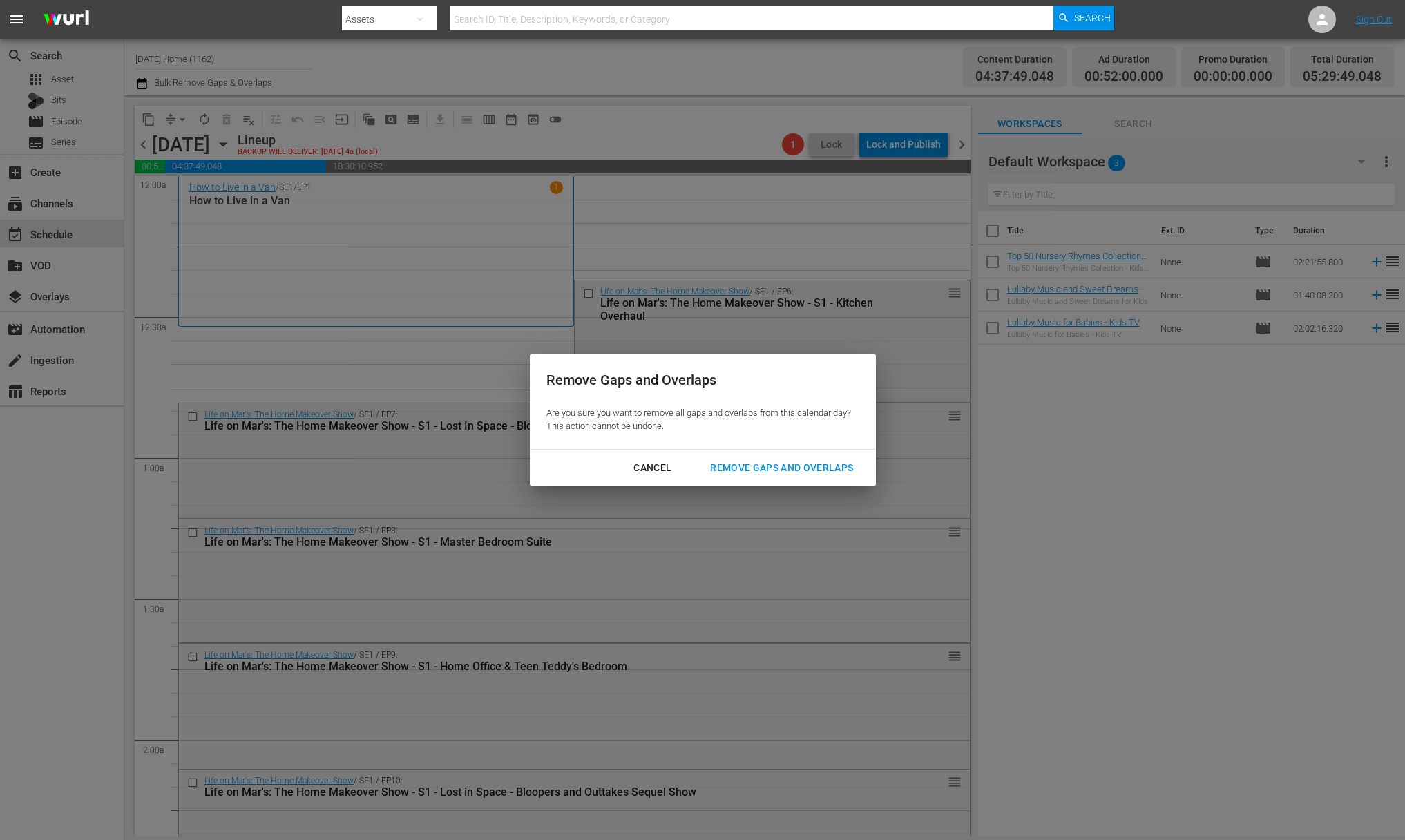
click at [774, 476] on button "Remove Gaps and Overlaps" at bounding box center [782, 468] width 176 height 26
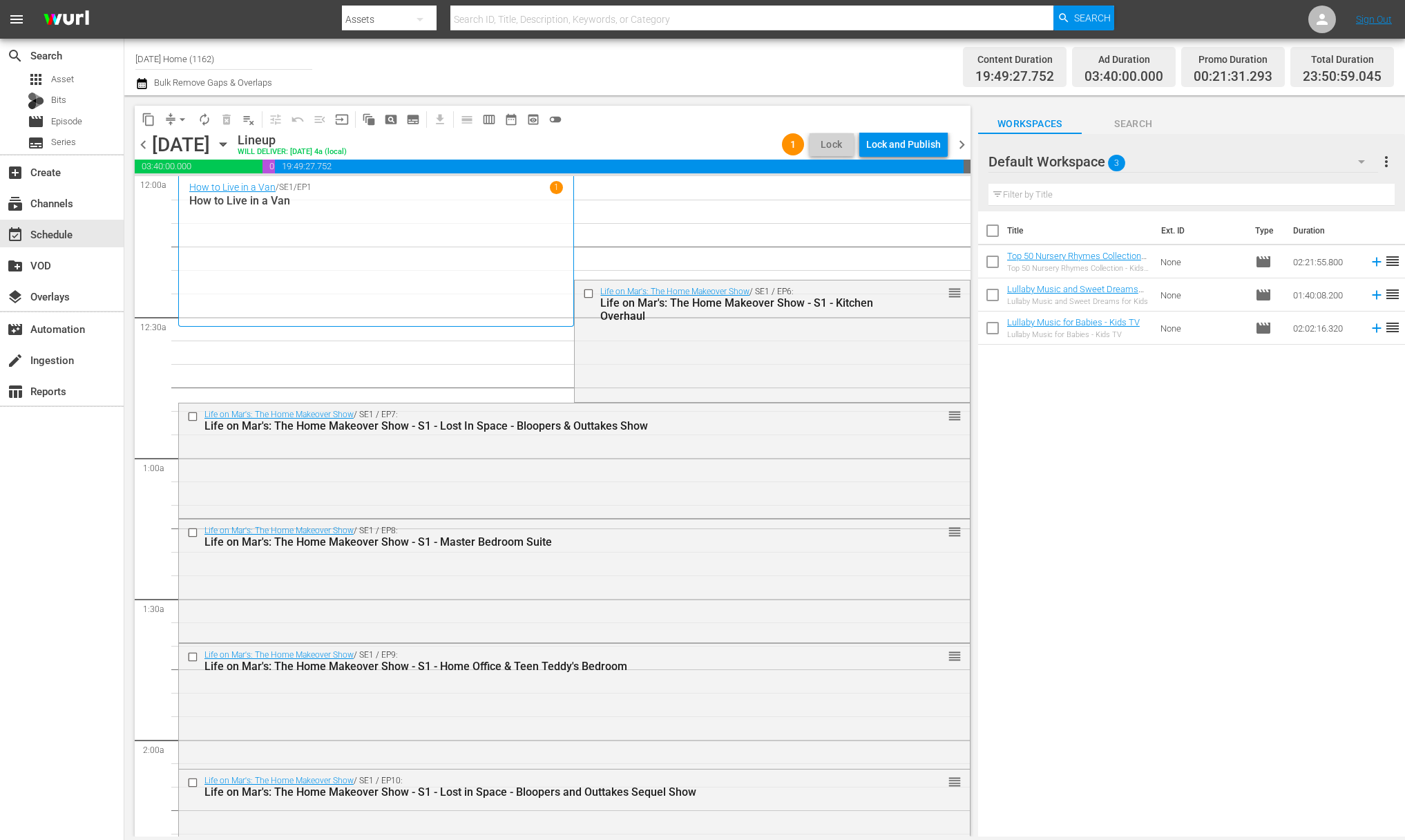
click at [909, 147] on div "Lock and Publish" at bounding box center [903, 144] width 74 height 25
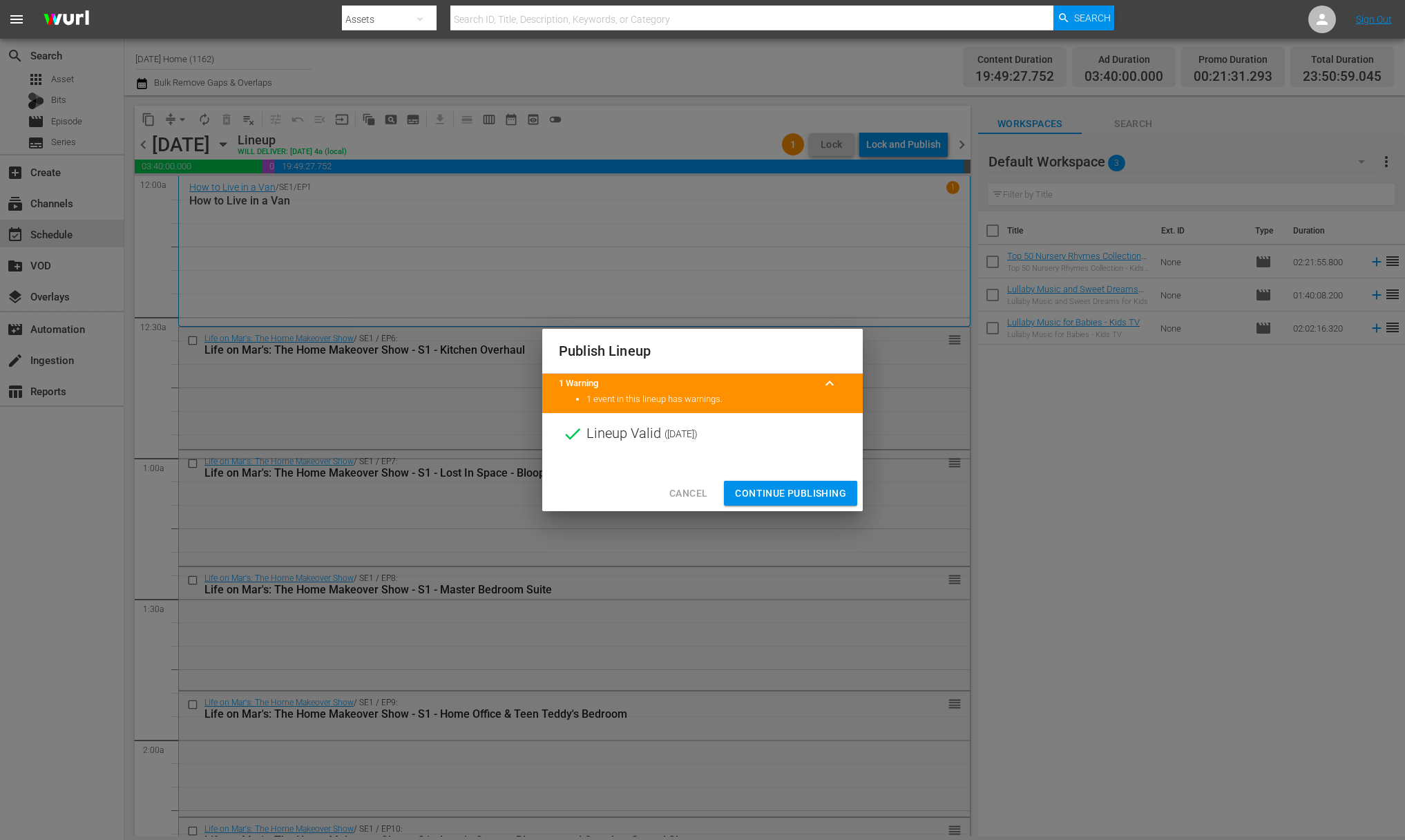
click at [797, 500] on span "Continue Publishing" at bounding box center [790, 493] width 112 height 17
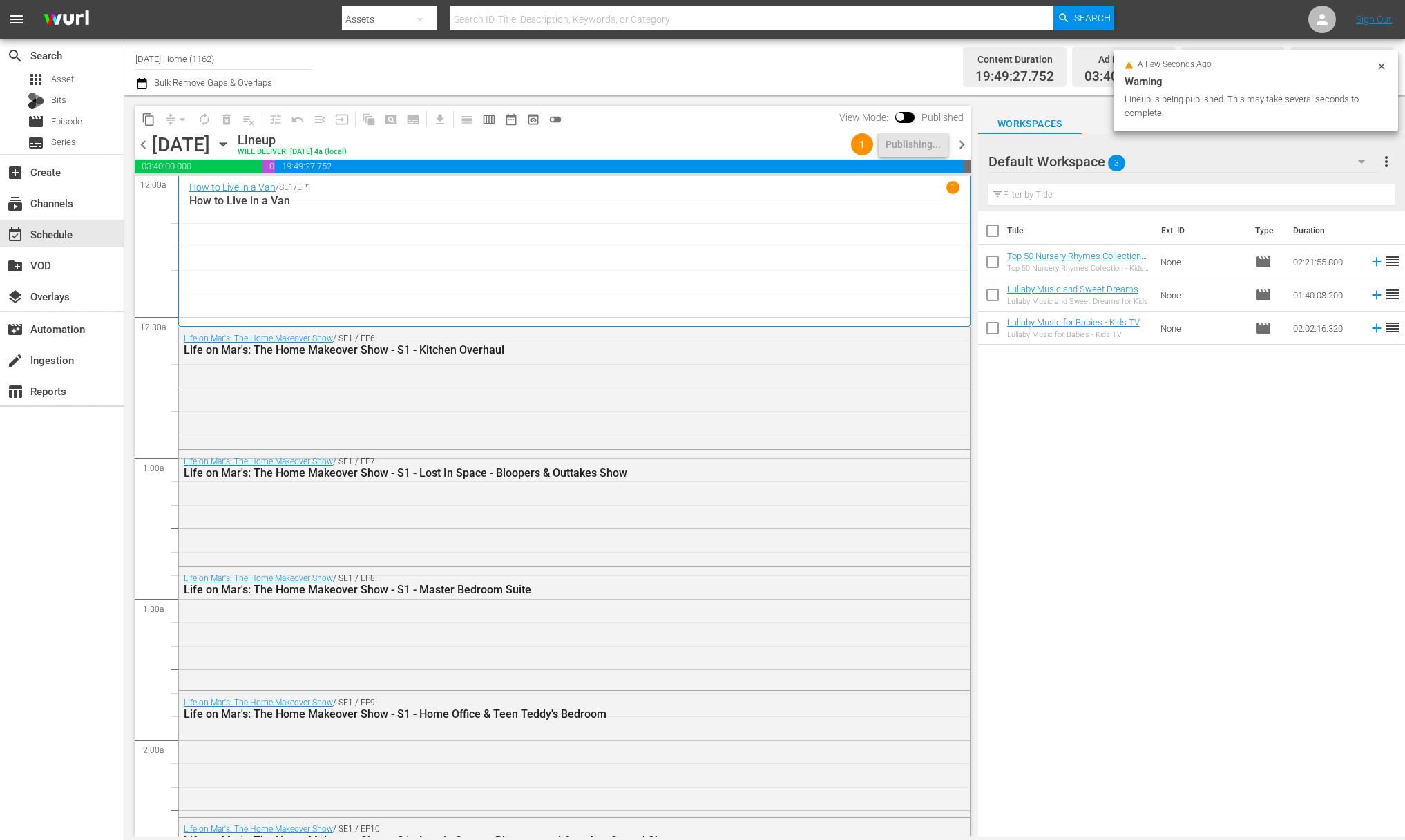
click at [230, 57] on input "[DATE] Home (1162)" at bounding box center [223, 59] width 177 height 33
drag, startPoint x: 248, startPoint y: 58, endPoint x: 131, endPoint y: 46, distance: 117.6
click at [131, 46] on div "Channel Title [DATE] Home (1162) Bulk Remove Gaps & Overlaps Content Duration 1…" at bounding box center [764, 67] width 1281 height 57
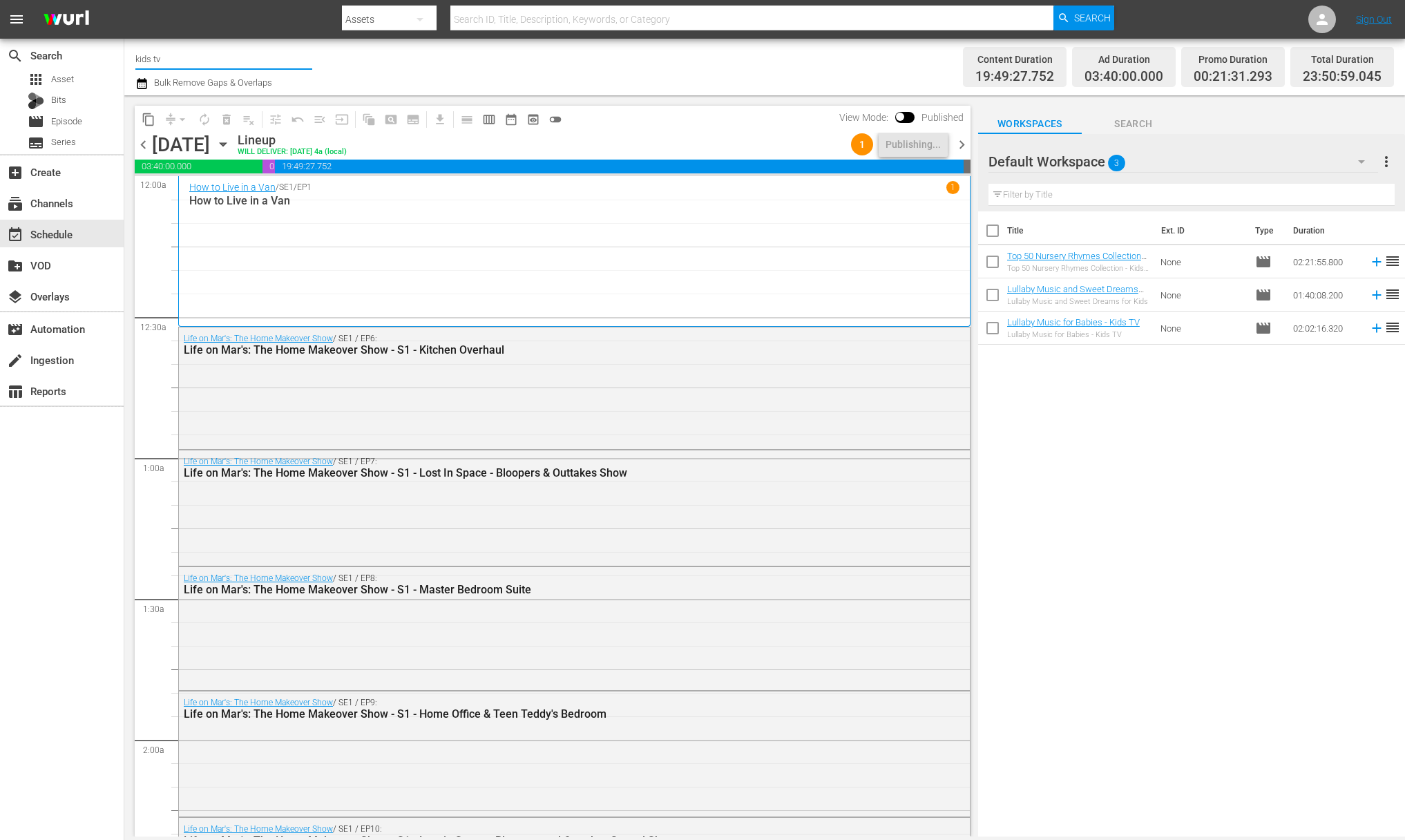
click at [165, 57] on input "kids tv" at bounding box center [223, 59] width 177 height 33
click at [196, 103] on div "Kids TV (1379 - jansonmedia_kidstv_1)" at bounding box center [325, 97] width 358 height 33
type input "Kids TV (1379 - jansonmedia_kidstv_1)"
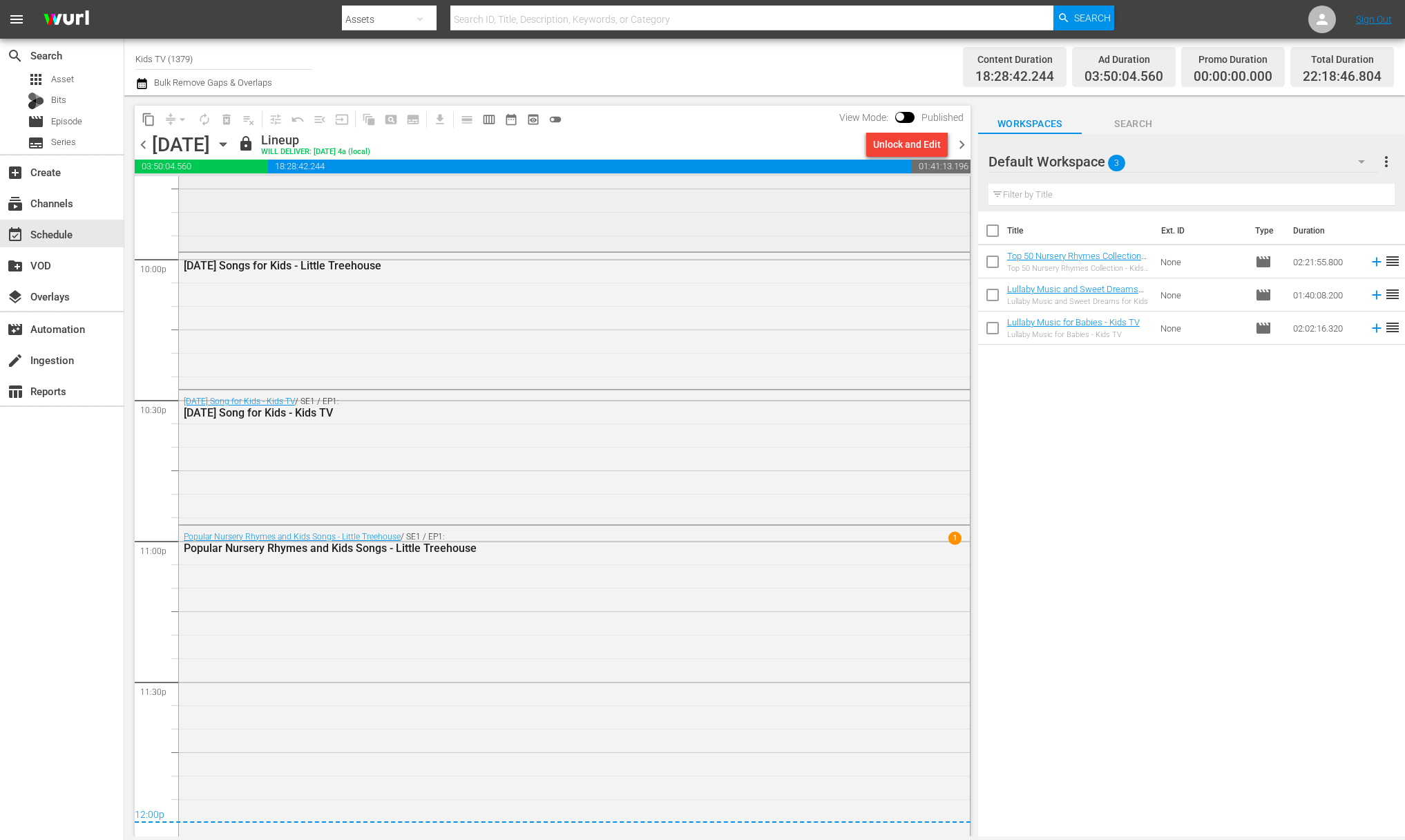
scroll to position [6149, 0]
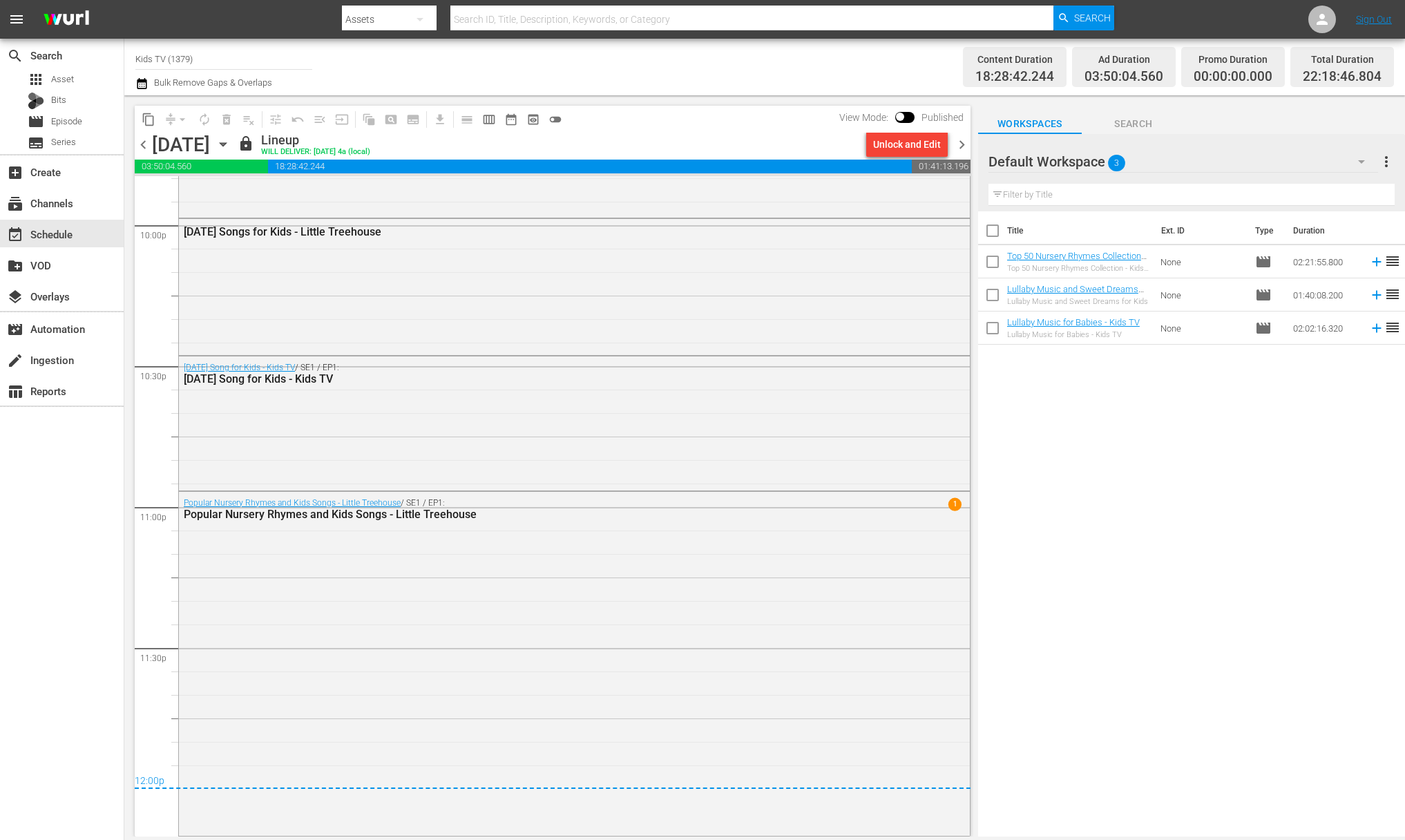
click at [376, 145] on div "chevron_left [DATE] [DATE] lock Lineup WILL DELIVER: [DATE] 4a (local) Unlock a…" at bounding box center [552, 146] width 836 height 27
click at [226, 143] on icon "button" at bounding box center [222, 144] width 6 height 4
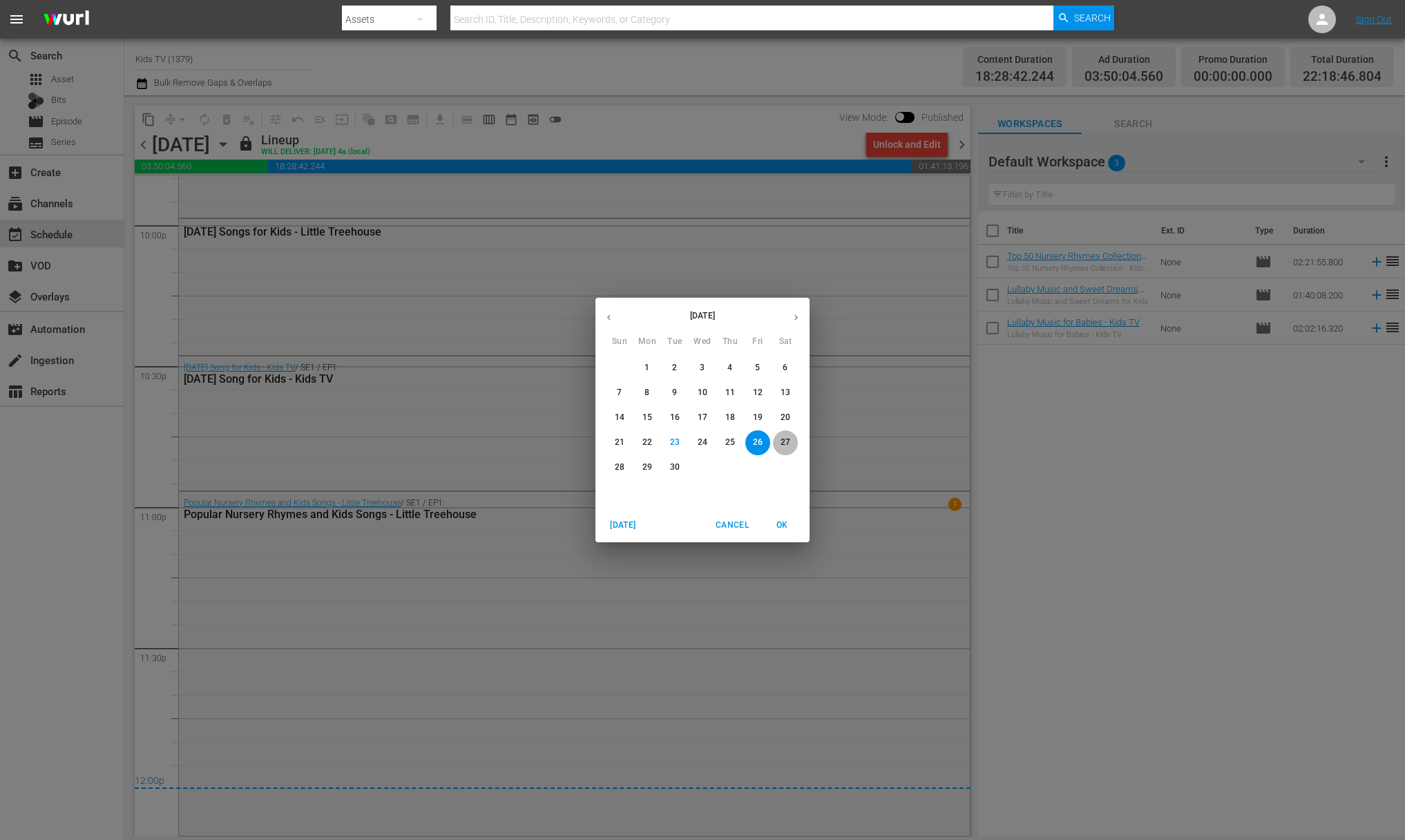
click at [782, 438] on p "27" at bounding box center [785, 442] width 10 height 11
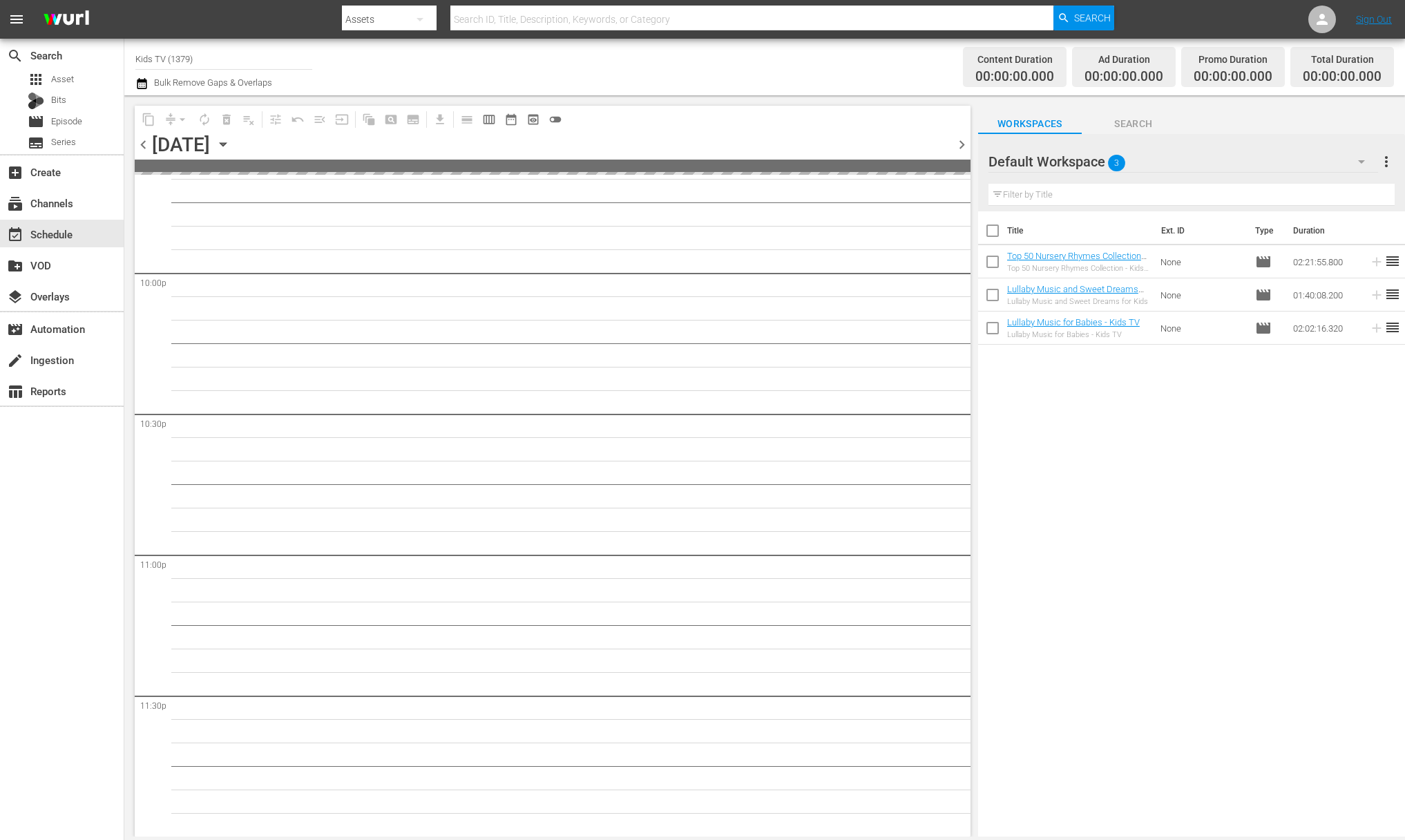
scroll to position [6101, 0]
click at [899, 156] on div "Unlock and Edit" at bounding box center [906, 144] width 68 height 25
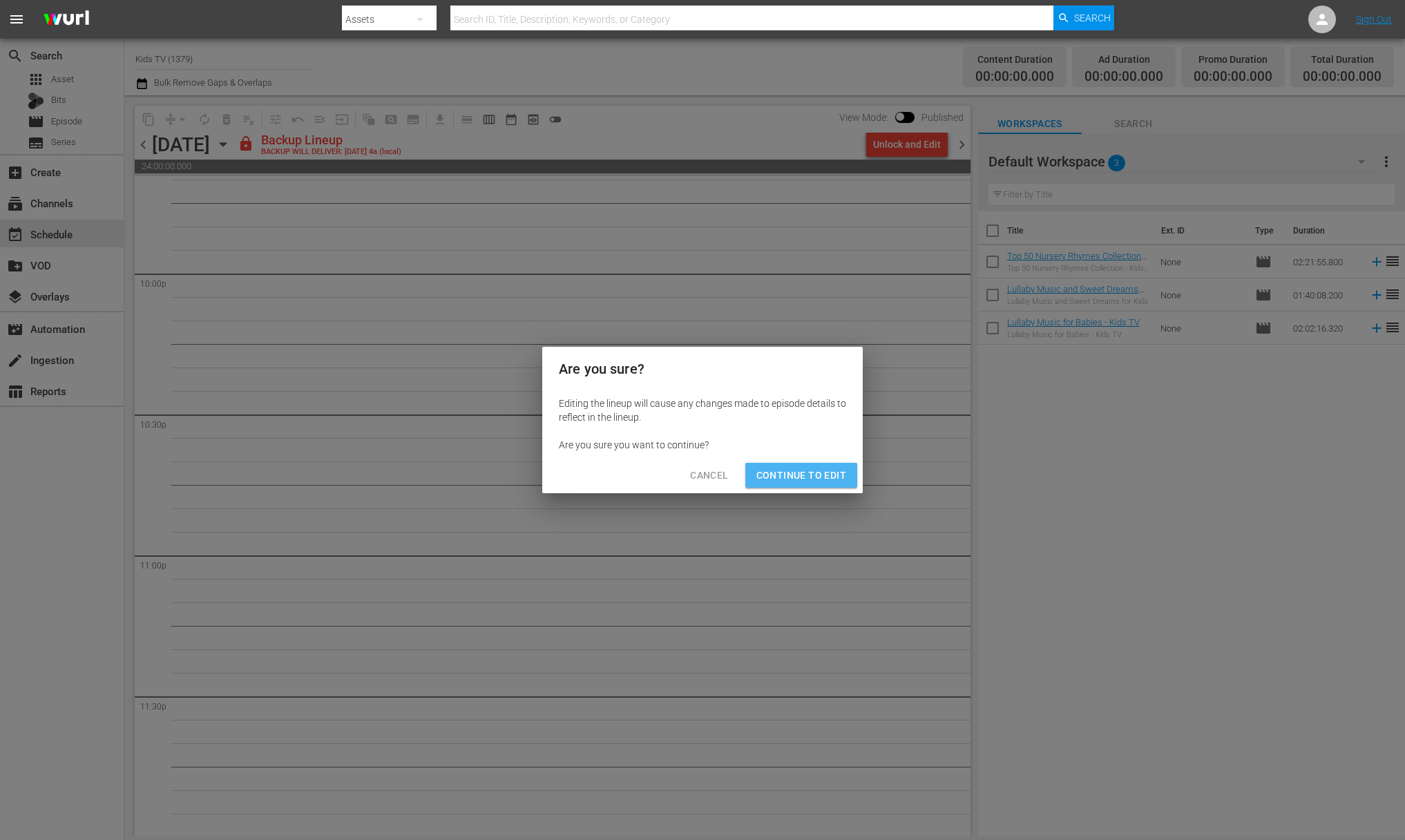
click at [810, 472] on span "Continue to Edit" at bounding box center [801, 475] width 90 height 17
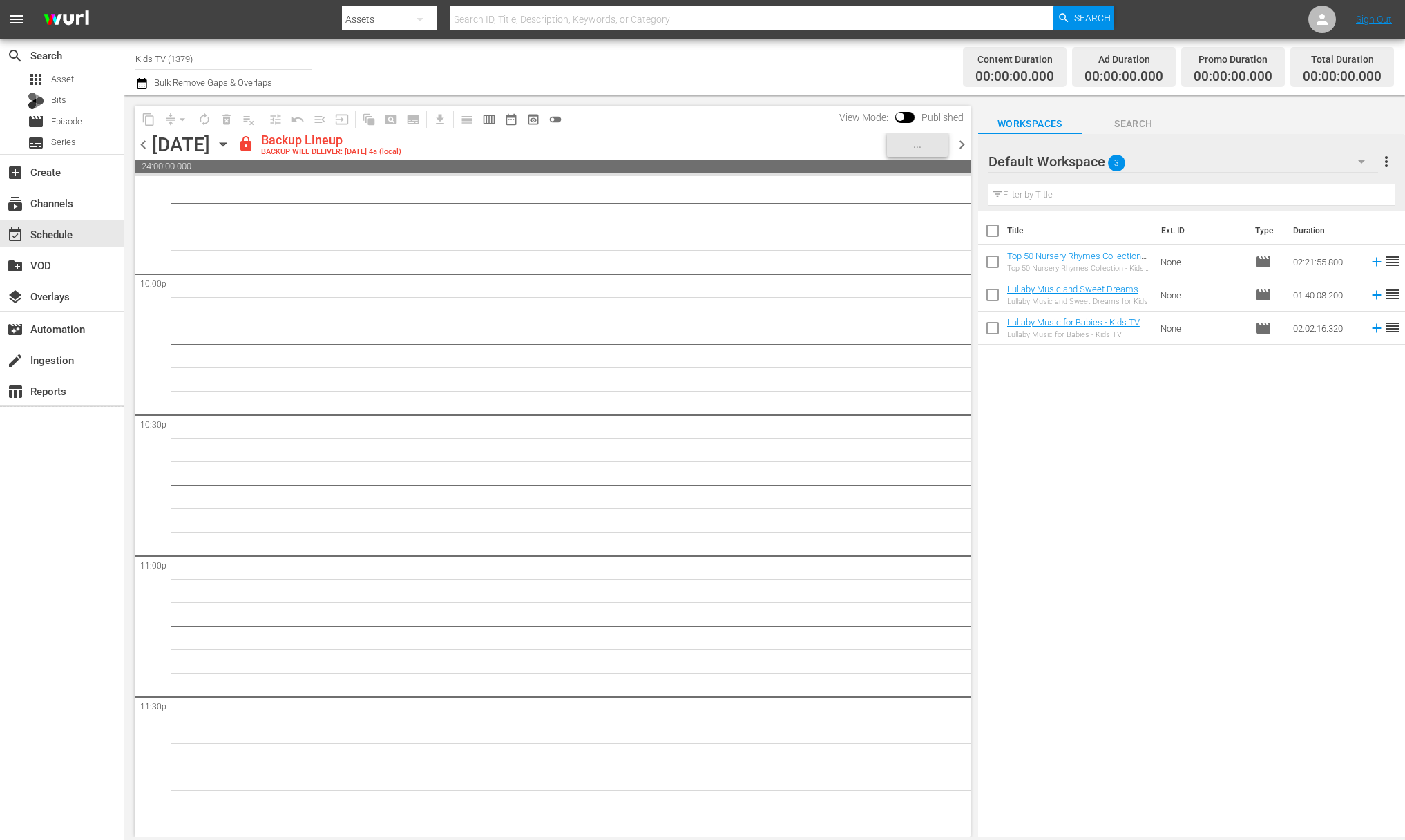
click at [226, 143] on icon "button" at bounding box center [222, 144] width 6 height 4
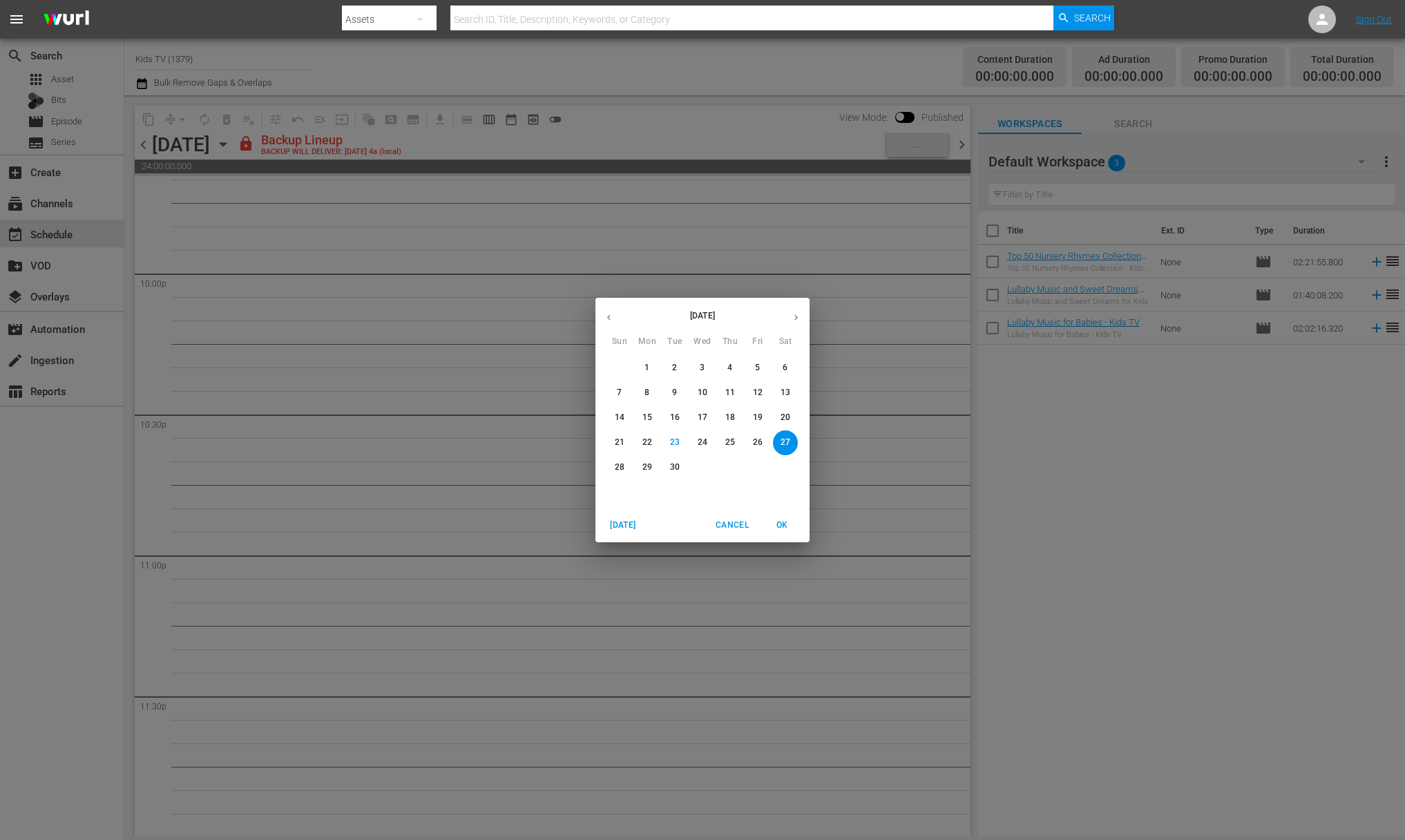
click at [619, 461] on p "28" at bounding box center [619, 467] width 10 height 11
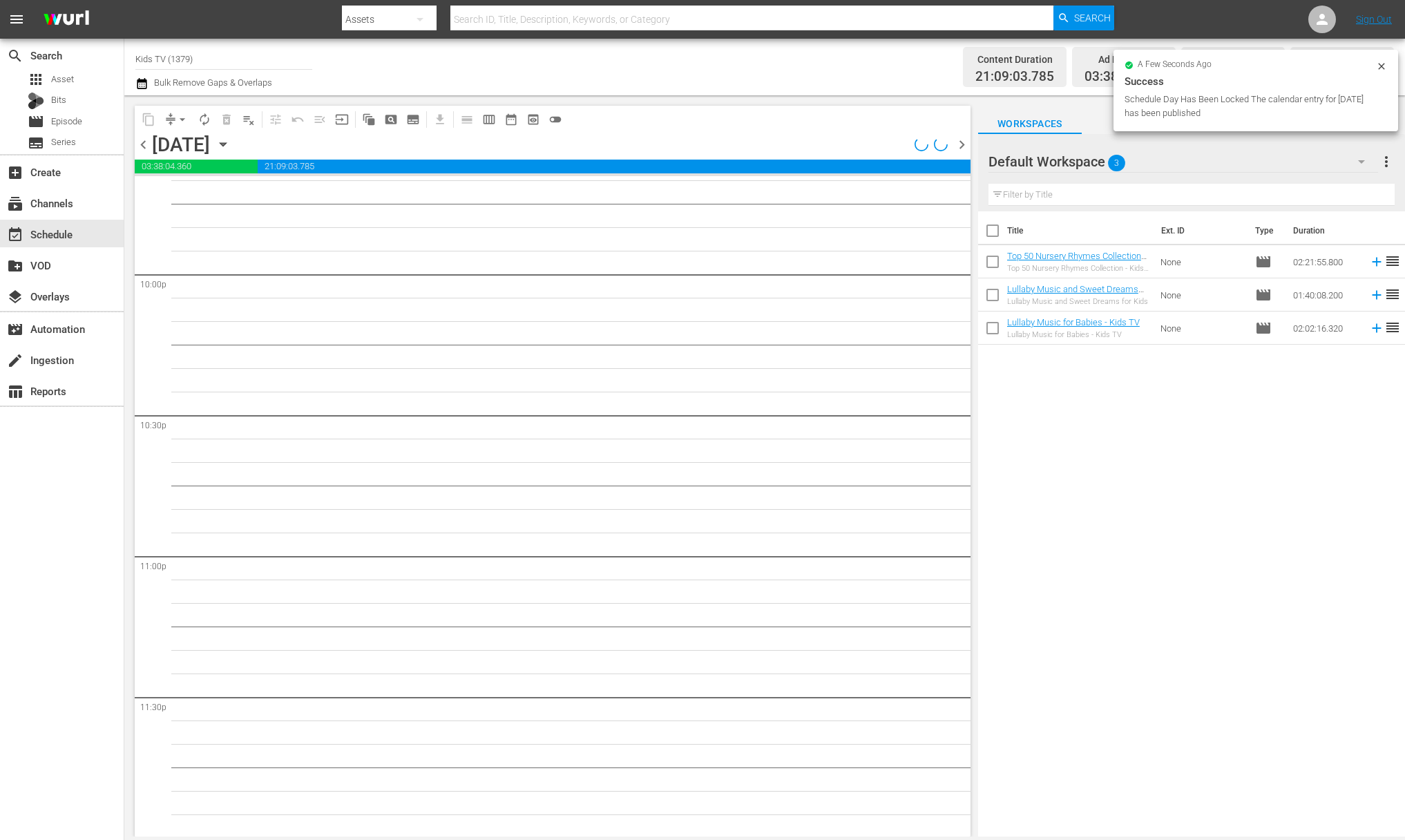
scroll to position [6101, 0]
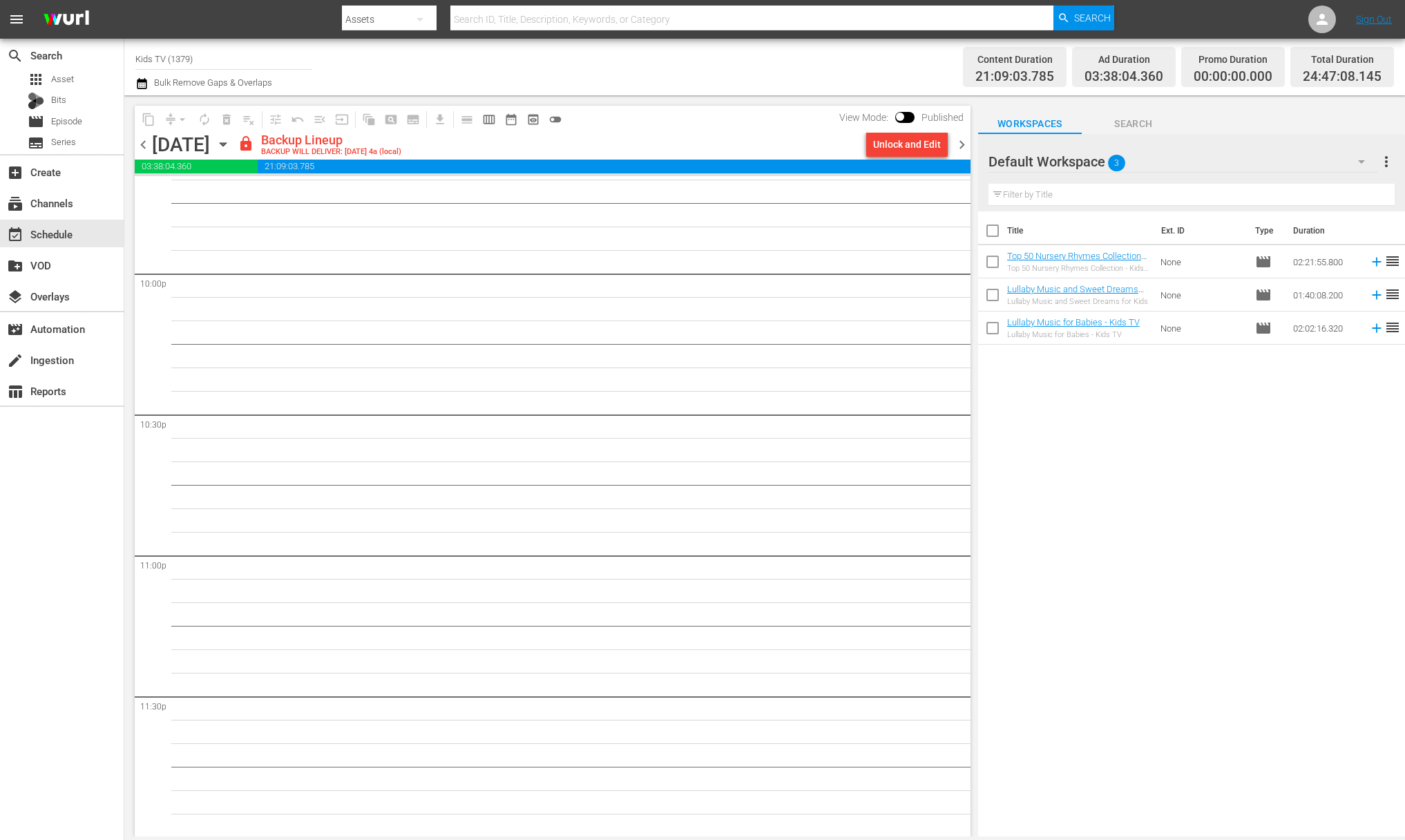
click at [929, 131] on div "content_copy compress arrow_drop_down autorenew_outlined delete_forever_outline…" at bounding box center [552, 118] width 836 height 27
click at [926, 153] on div "Unlock and Edit" at bounding box center [906, 144] width 68 height 25
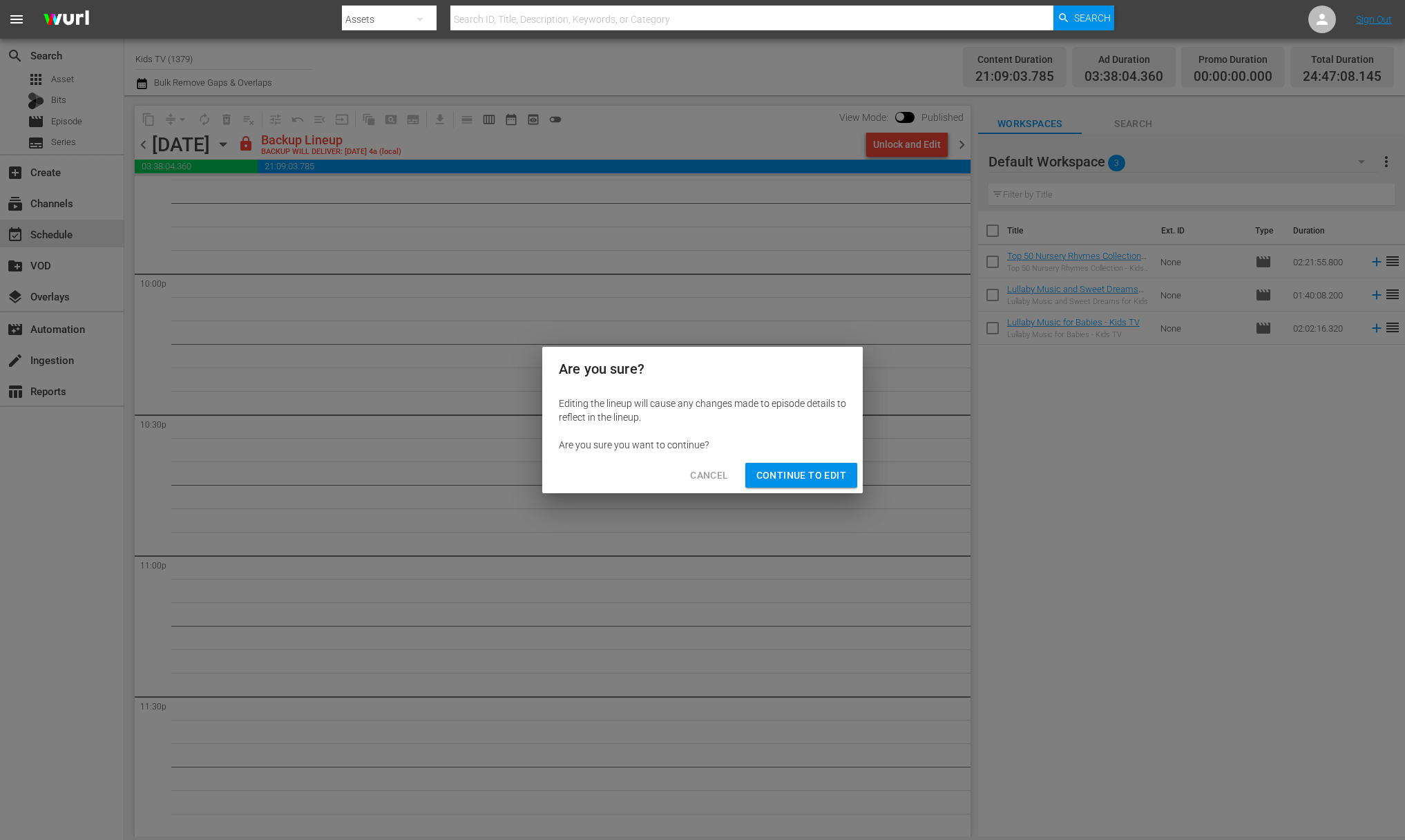
drag, startPoint x: 802, startPoint y: 489, endPoint x: 796, endPoint y: 483, distance: 8.5
click at [802, 488] on div "Cancel Continue to Edit" at bounding box center [702, 475] width 320 height 36
click at [803, 479] on span "Continue to Edit" at bounding box center [801, 475] width 90 height 17
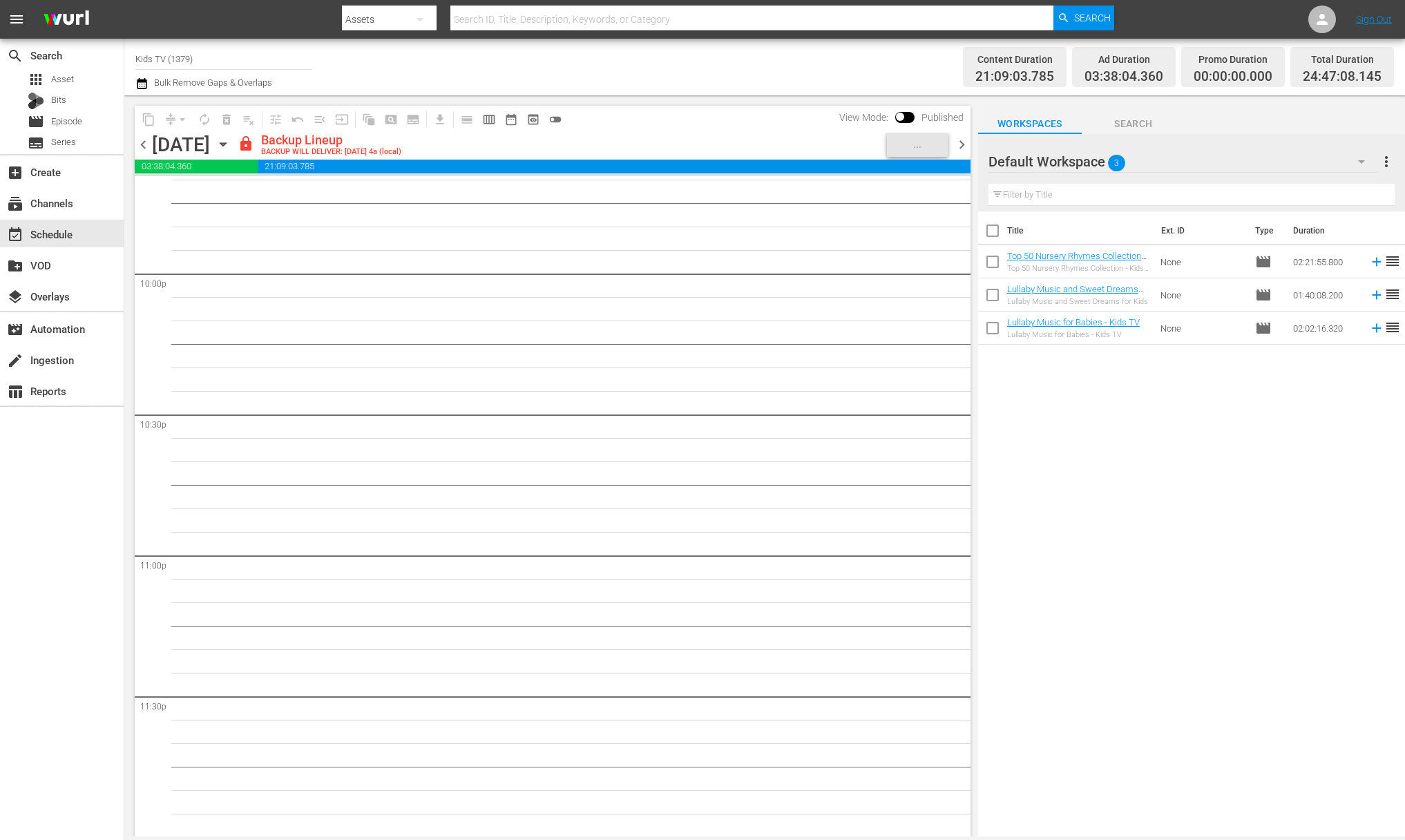
click at [231, 144] on icon "button" at bounding box center [223, 144] width 15 height 15
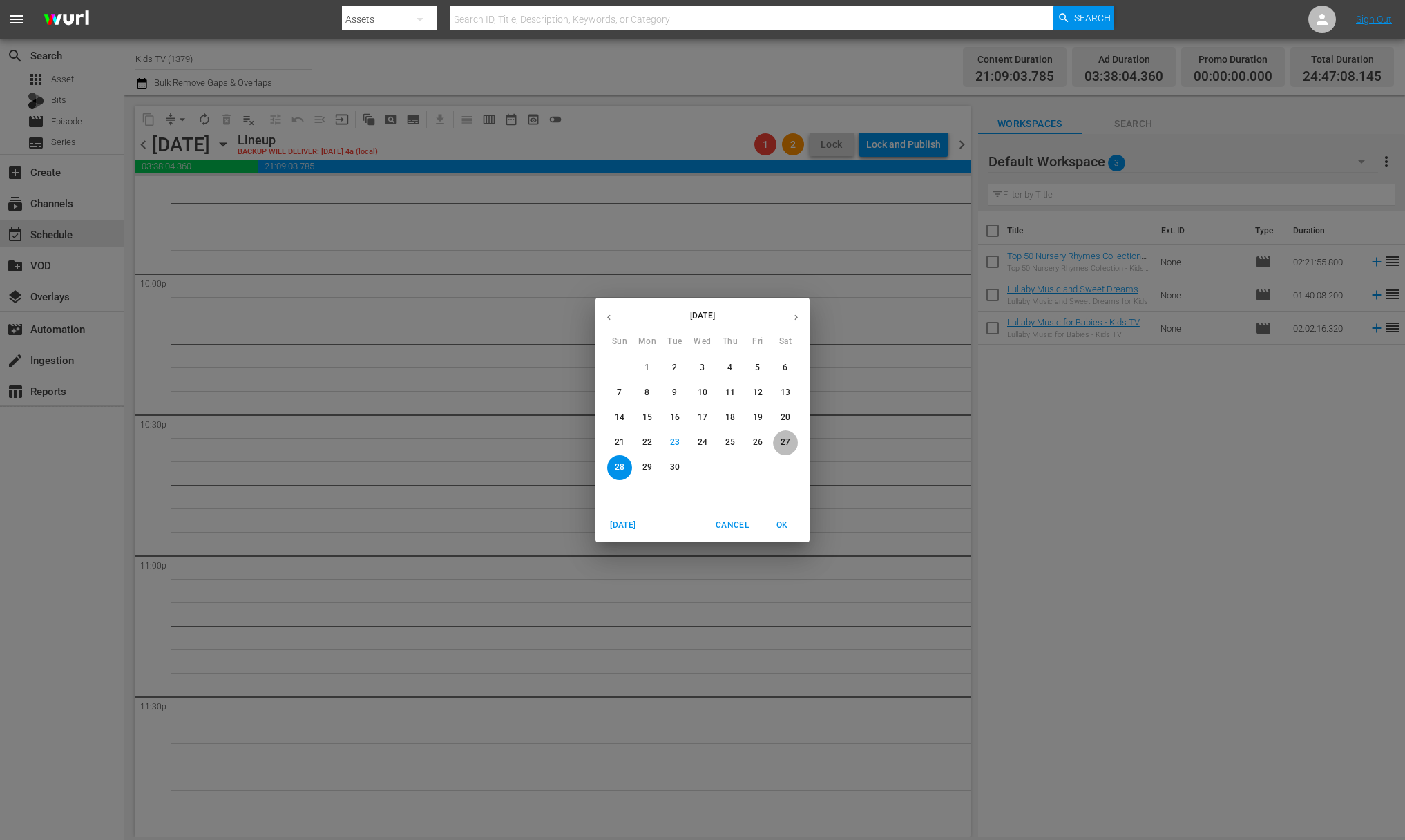
drag, startPoint x: 795, startPoint y: 441, endPoint x: 795, endPoint y: 433, distance: 8.0
click at [795, 433] on div "27" at bounding box center [785, 442] width 27 height 25
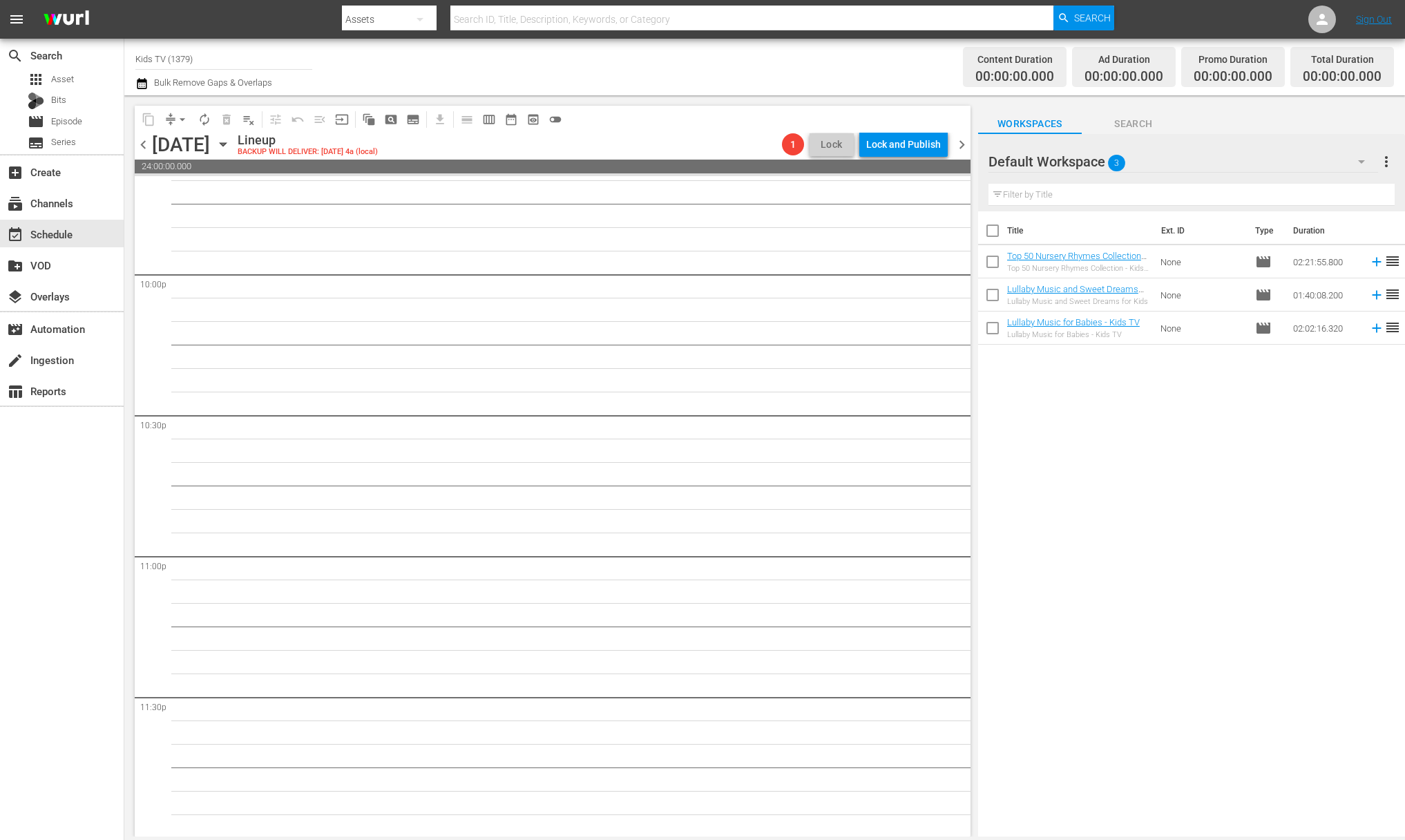
scroll to position [6101, 0]
click at [231, 146] on icon "button" at bounding box center [223, 144] width 15 height 15
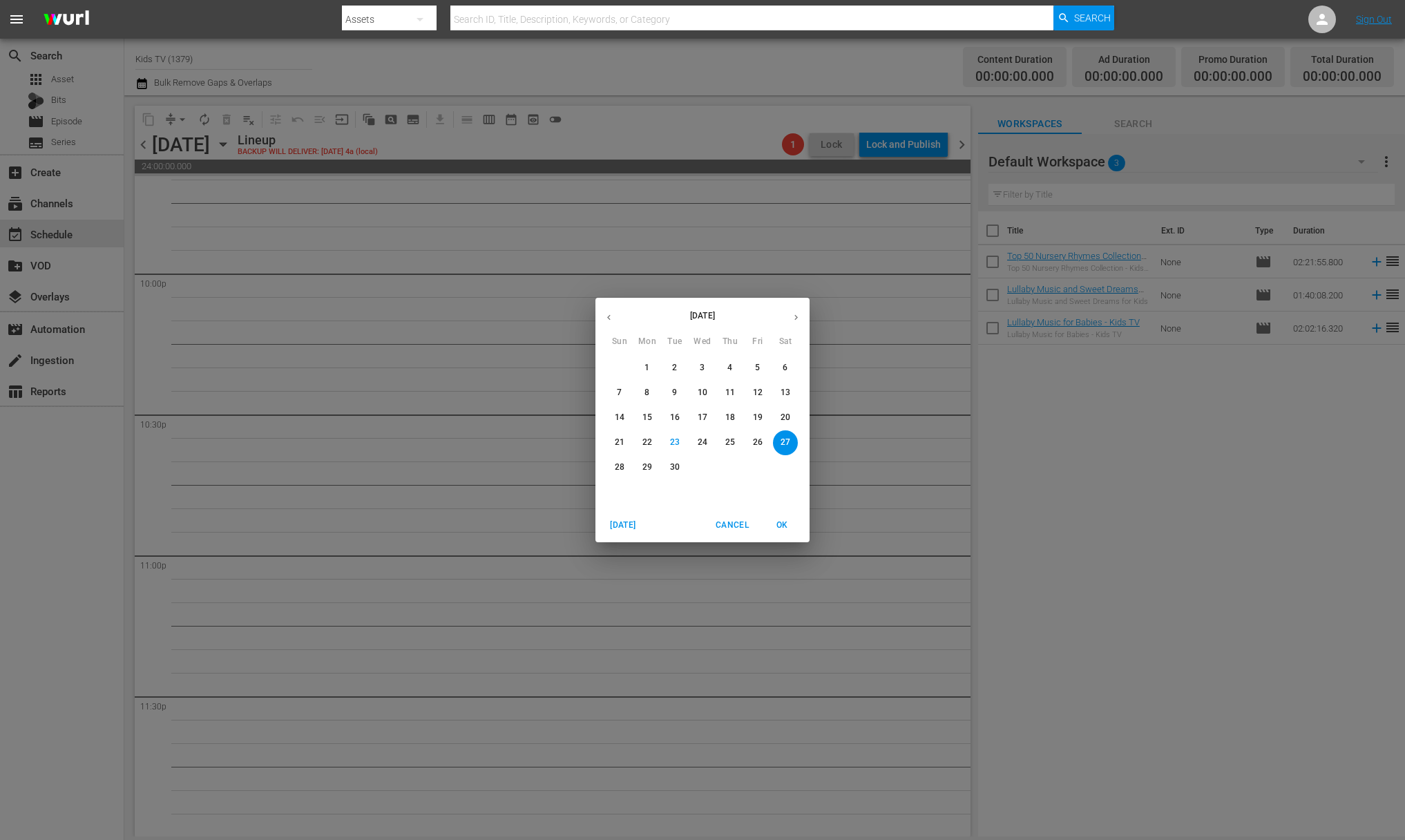
click at [613, 313] on icon "button" at bounding box center [609, 317] width 11 height 11
click at [679, 445] on p "20" at bounding box center [675, 442] width 10 height 11
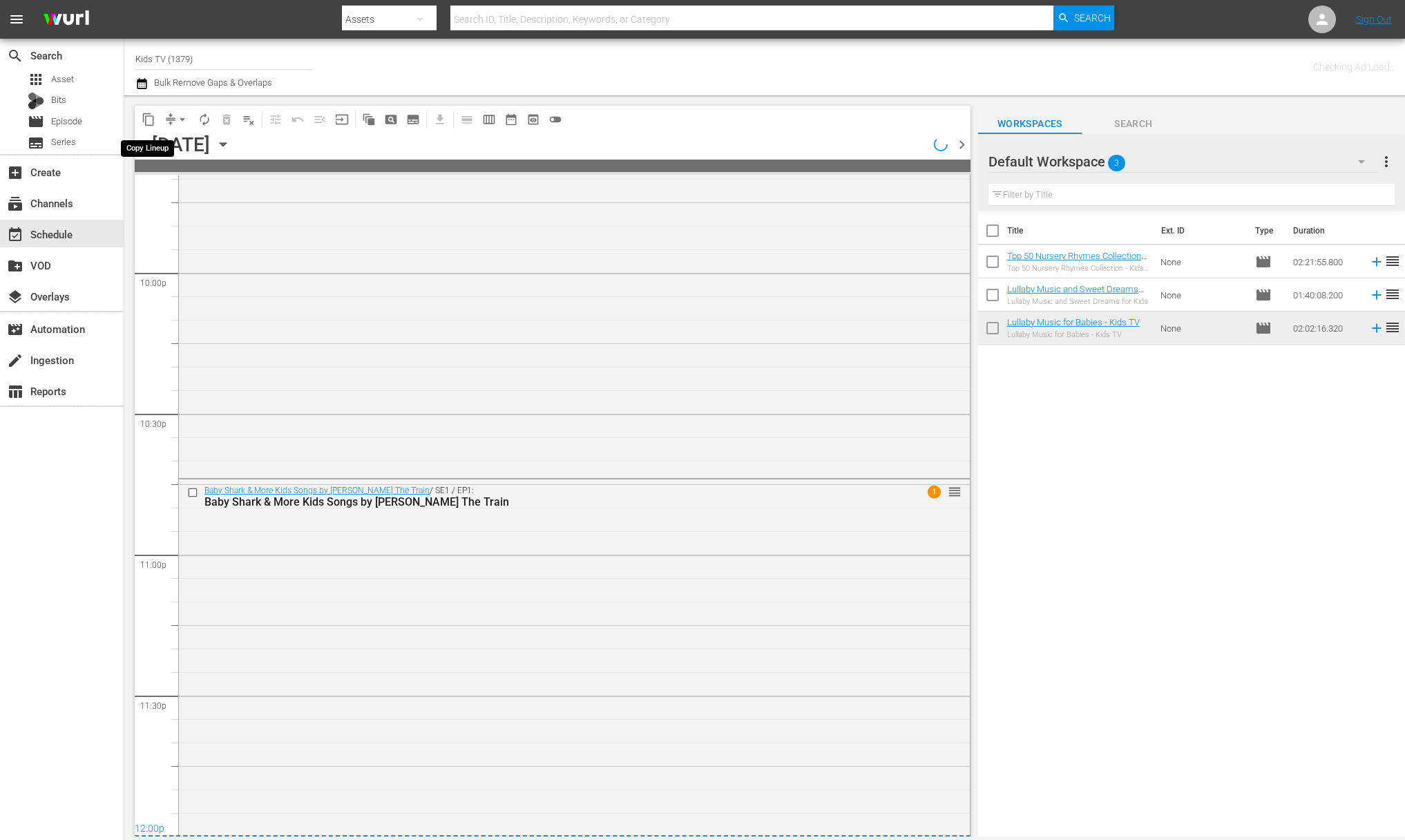
scroll to position [6136, 0]
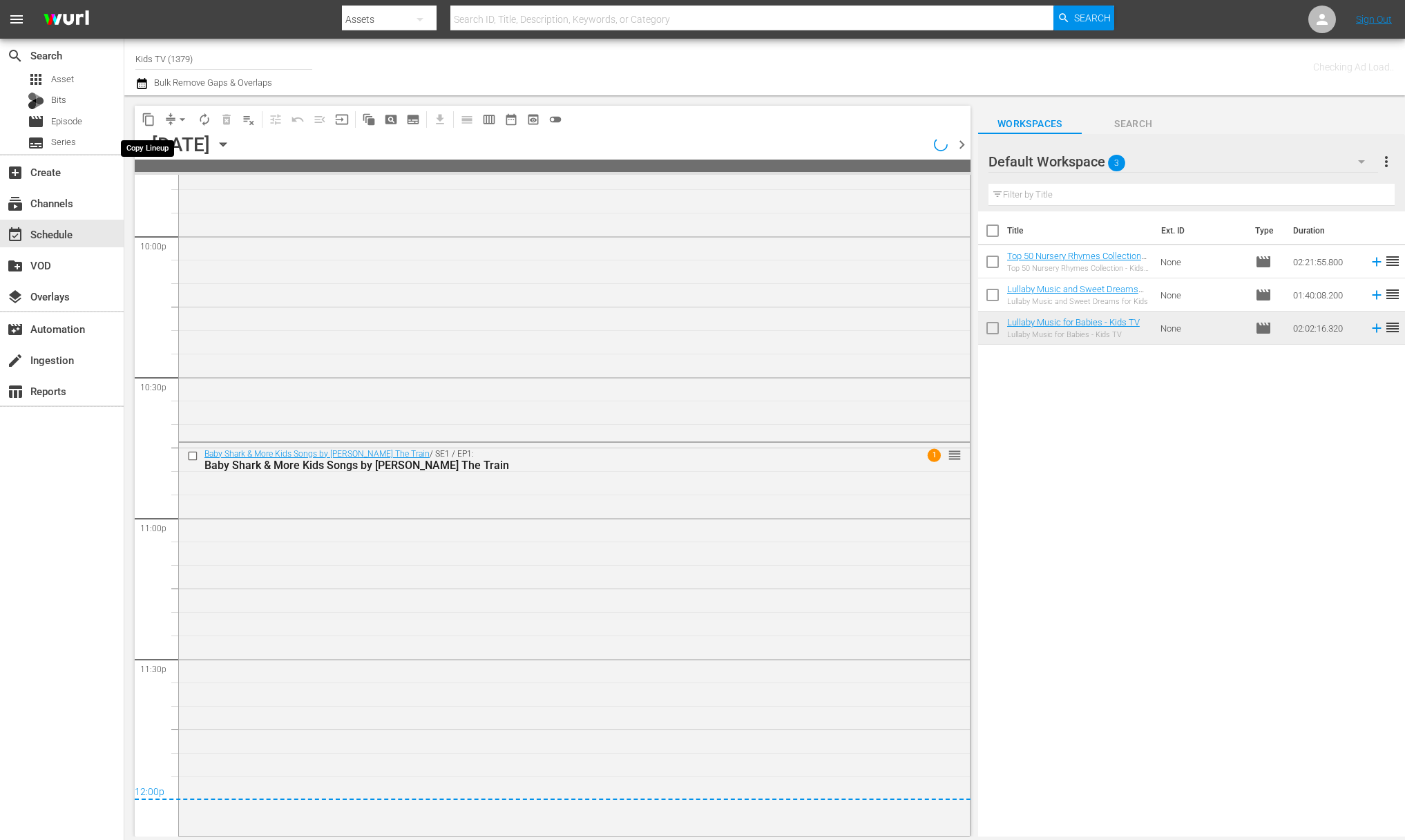
click at [148, 120] on span "content_copy" at bounding box center [149, 119] width 14 height 14
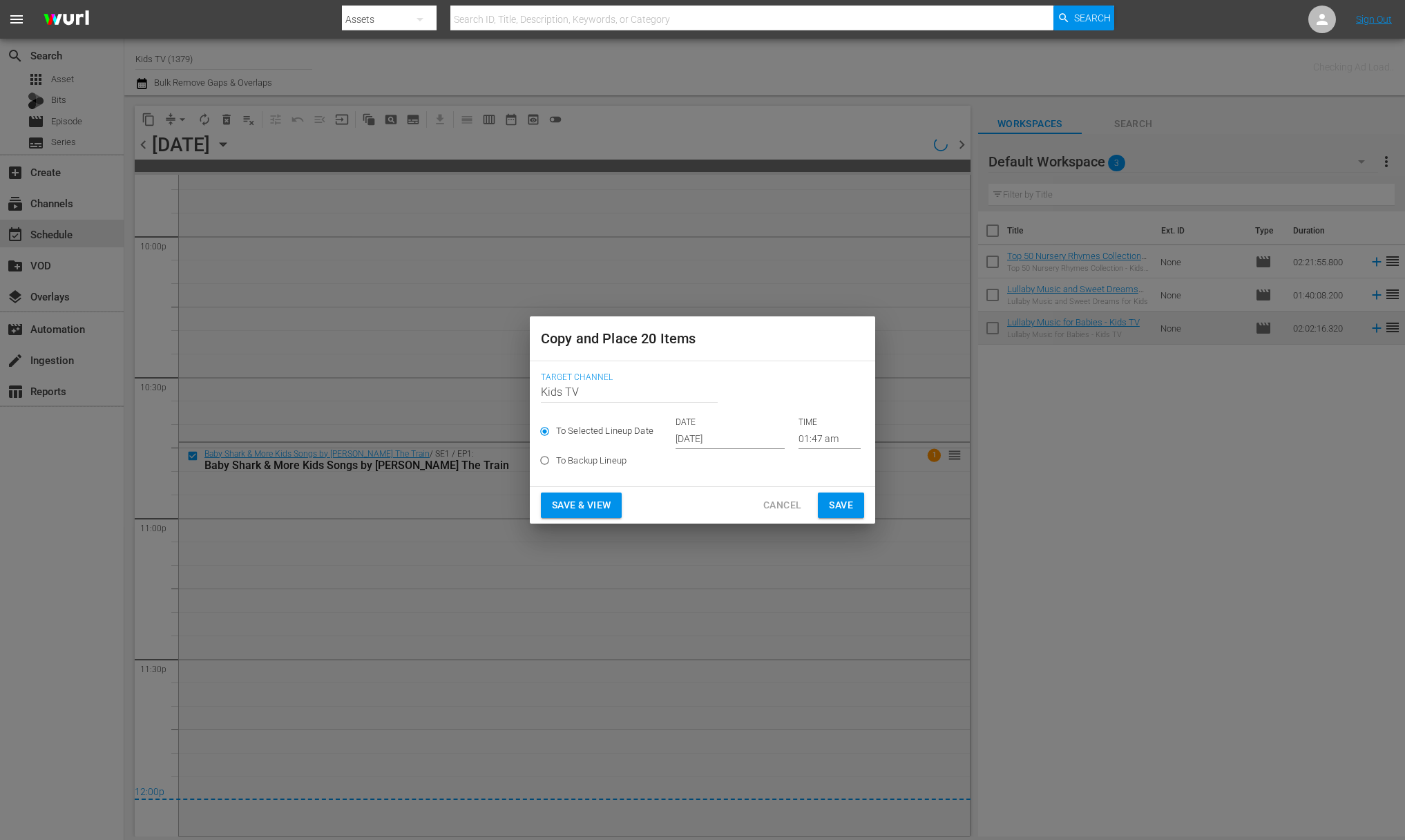
click at [710, 444] on input "[DATE]" at bounding box center [730, 438] width 109 height 20
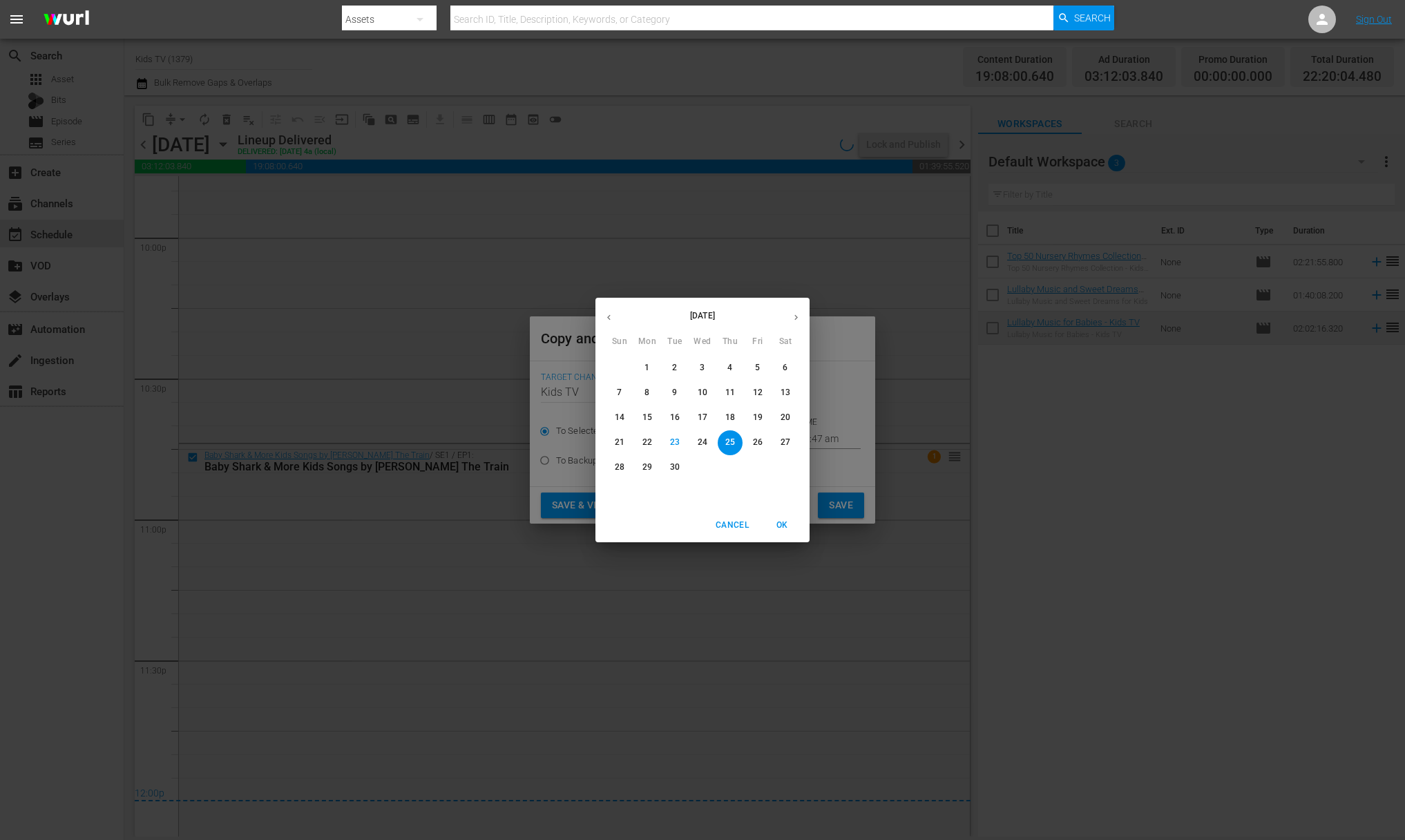
scroll to position [6137, 0]
click at [788, 444] on p "27" at bounding box center [785, 442] width 10 height 11
type input "[DATE]"
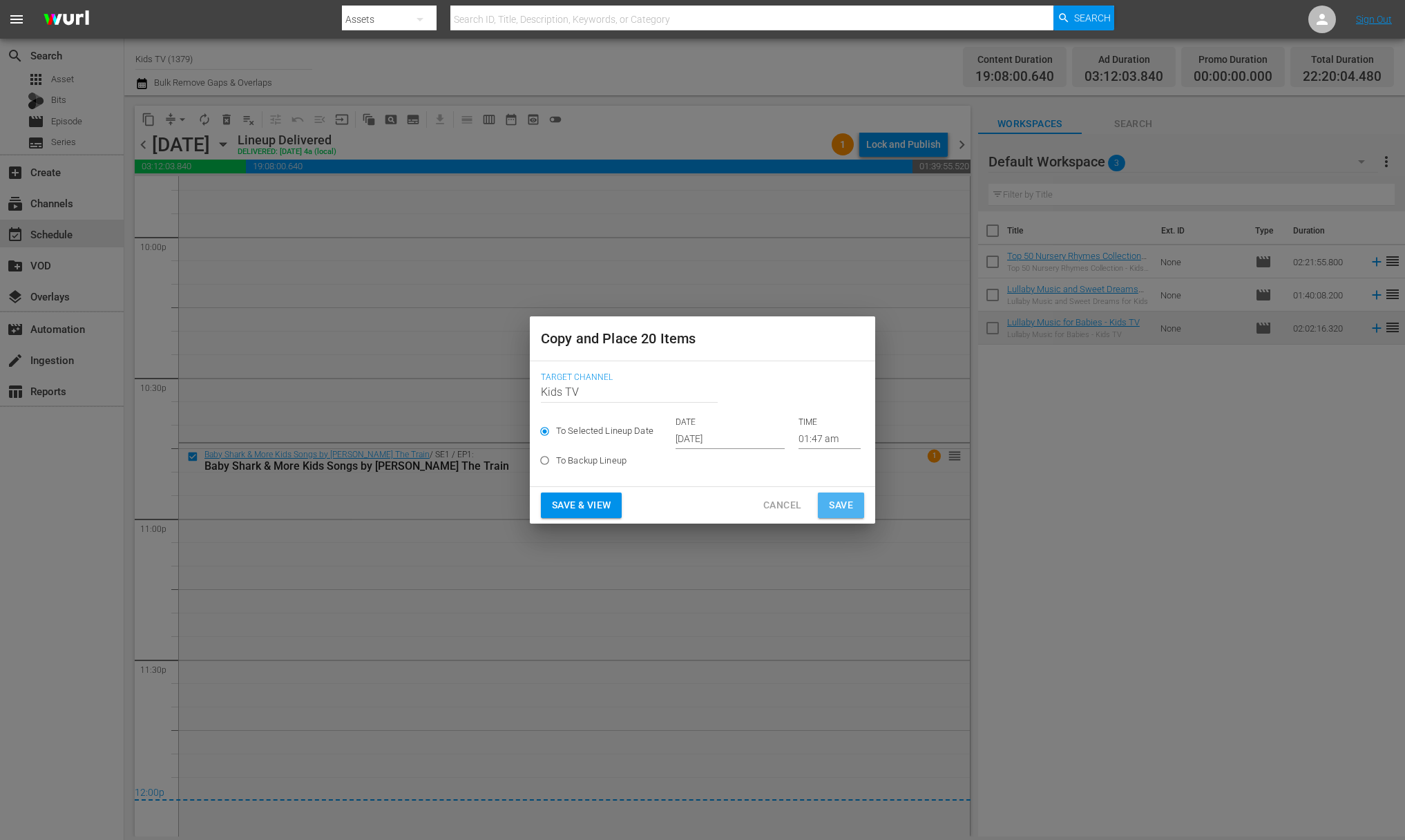
click at [836, 505] on span "Save" at bounding box center [841, 505] width 24 height 17
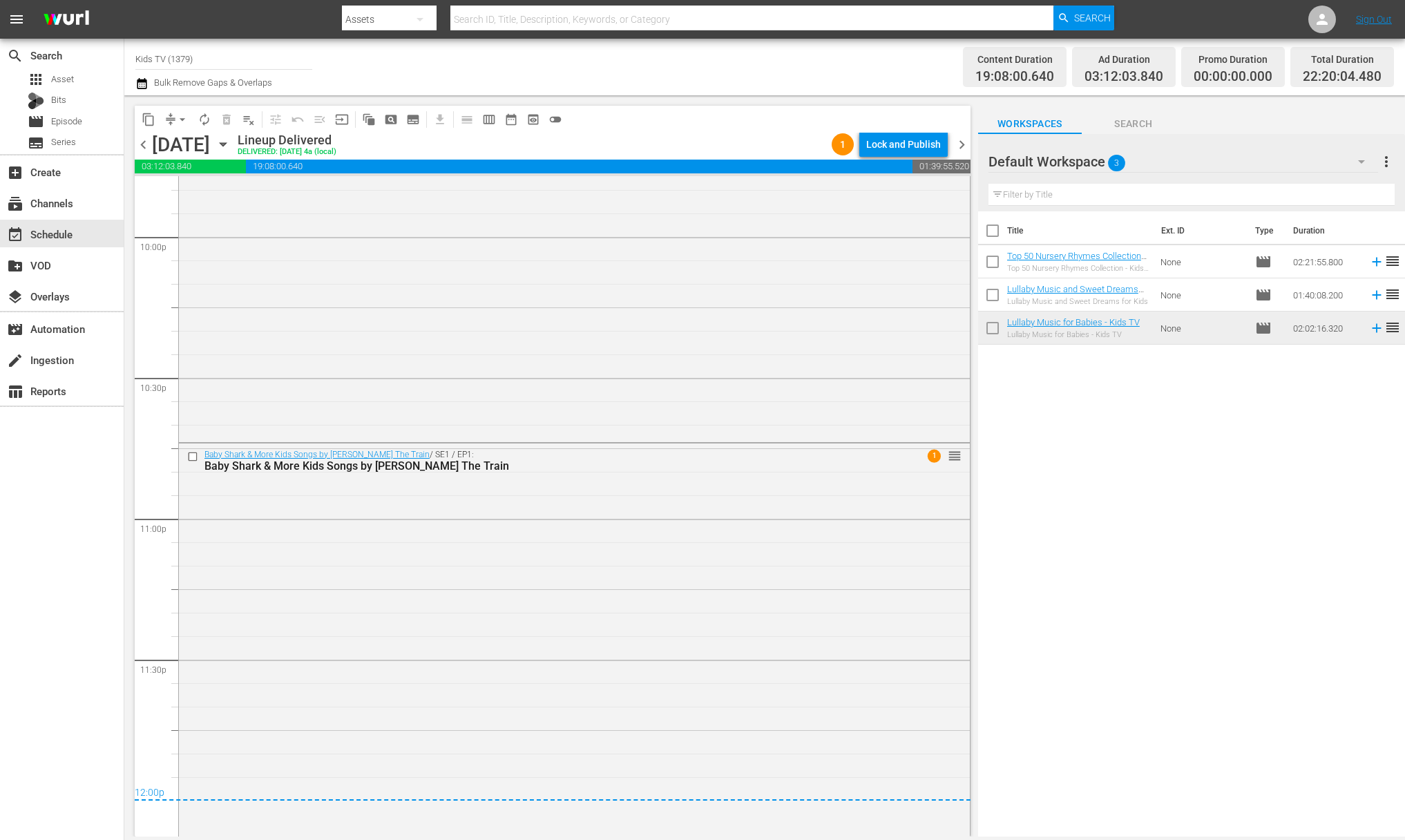
click at [231, 140] on icon "button" at bounding box center [223, 144] width 15 height 15
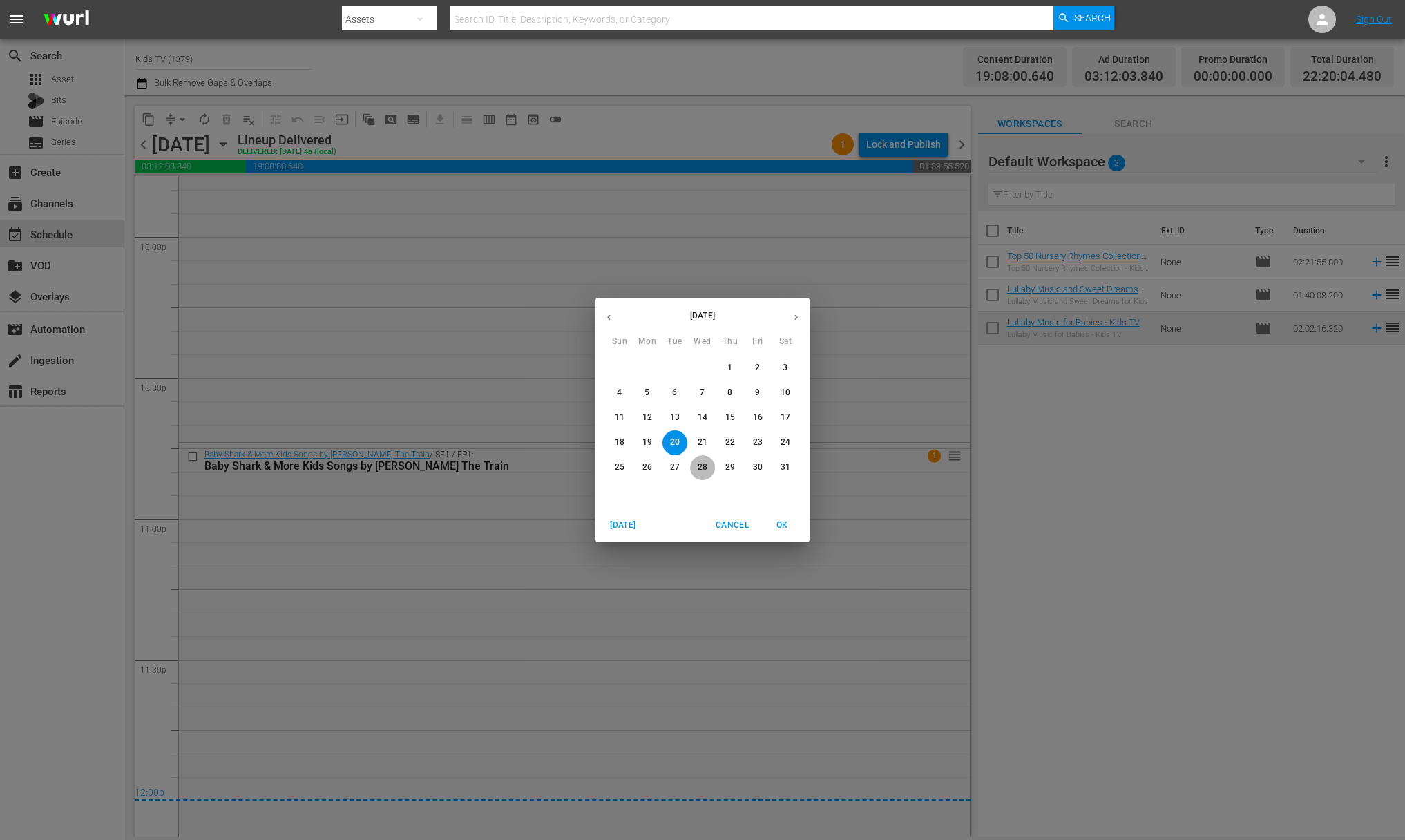
click at [701, 464] on p "28" at bounding box center [702, 467] width 10 height 11
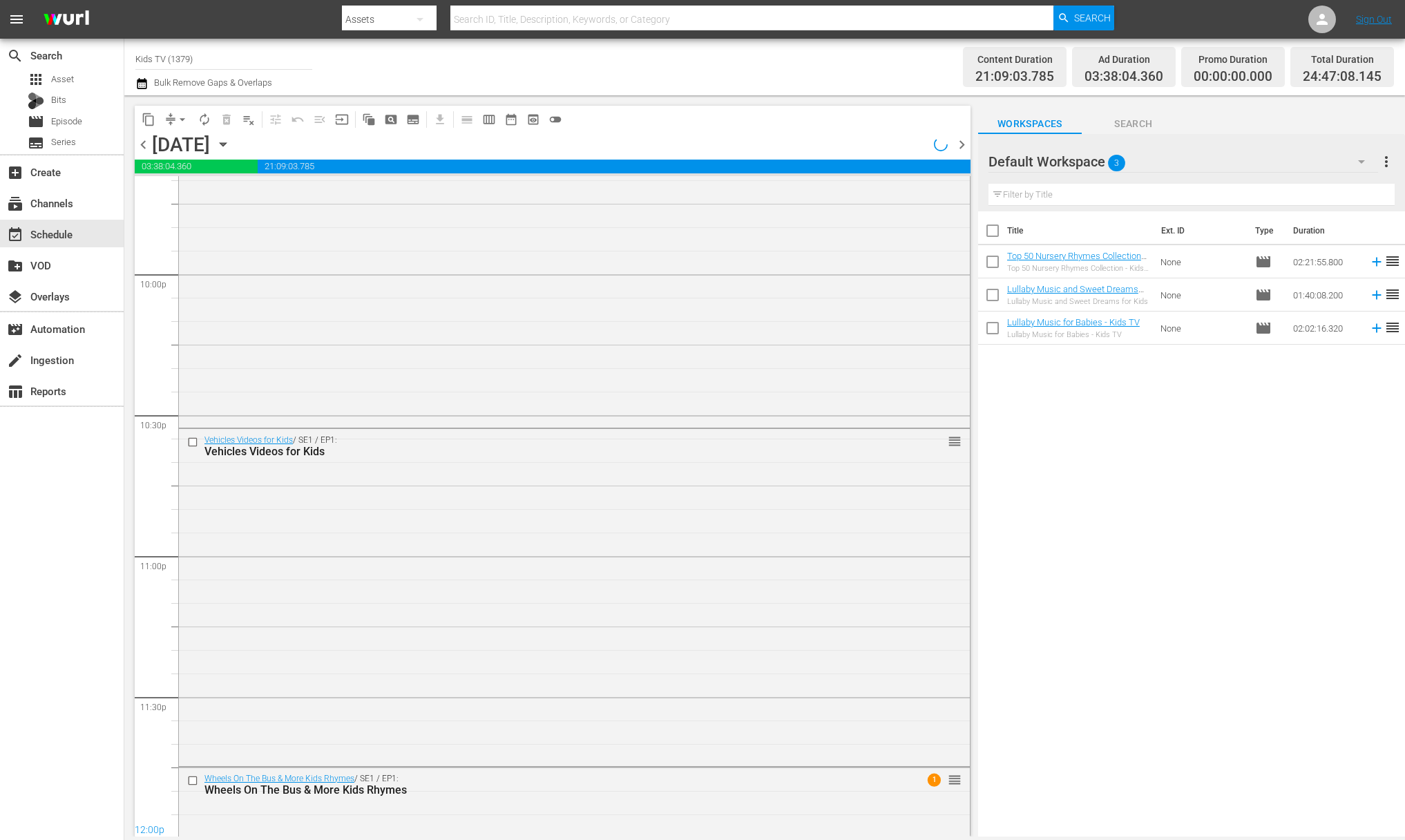
scroll to position [6219, 0]
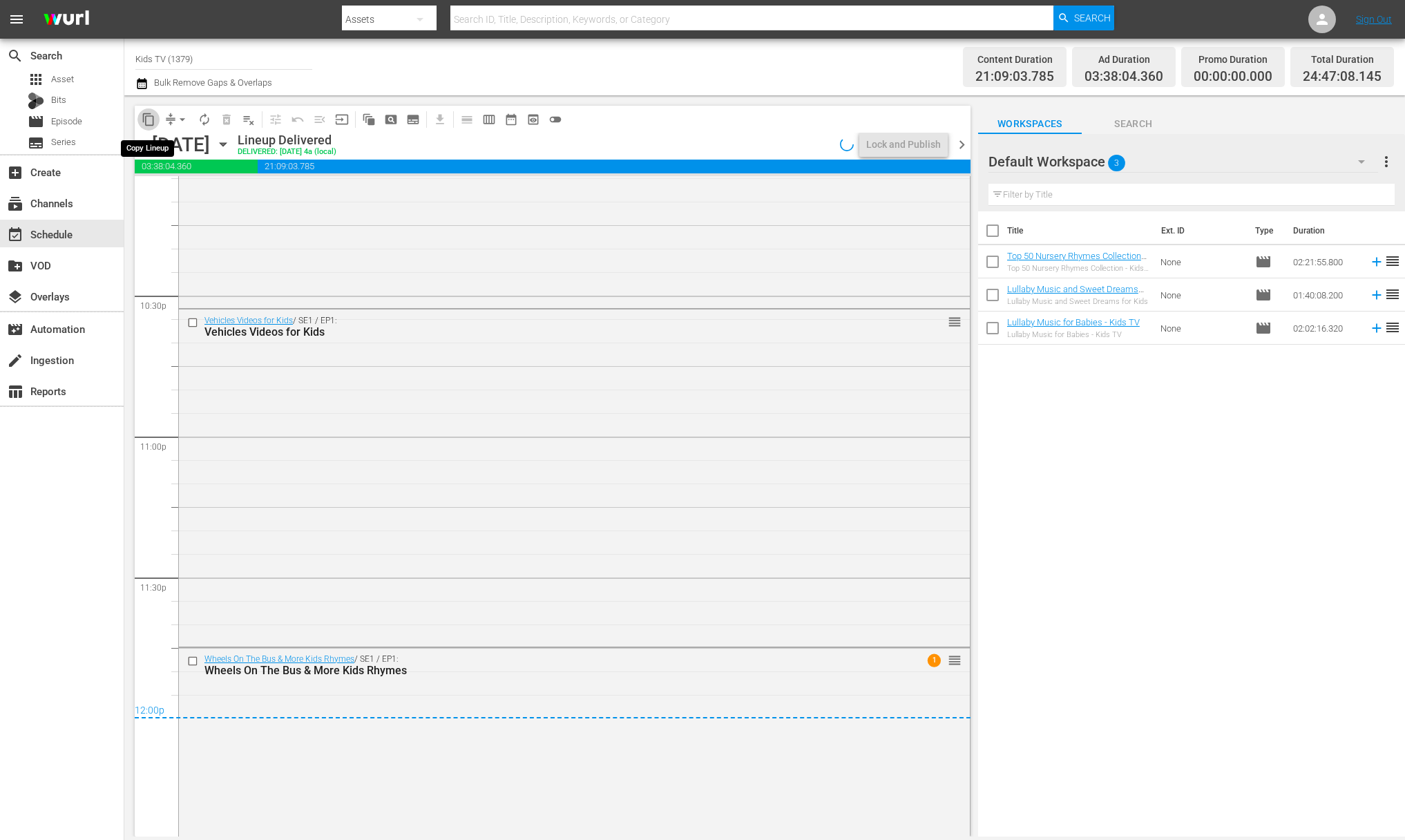
click at [149, 127] on button "content_copy" at bounding box center [148, 119] width 22 height 22
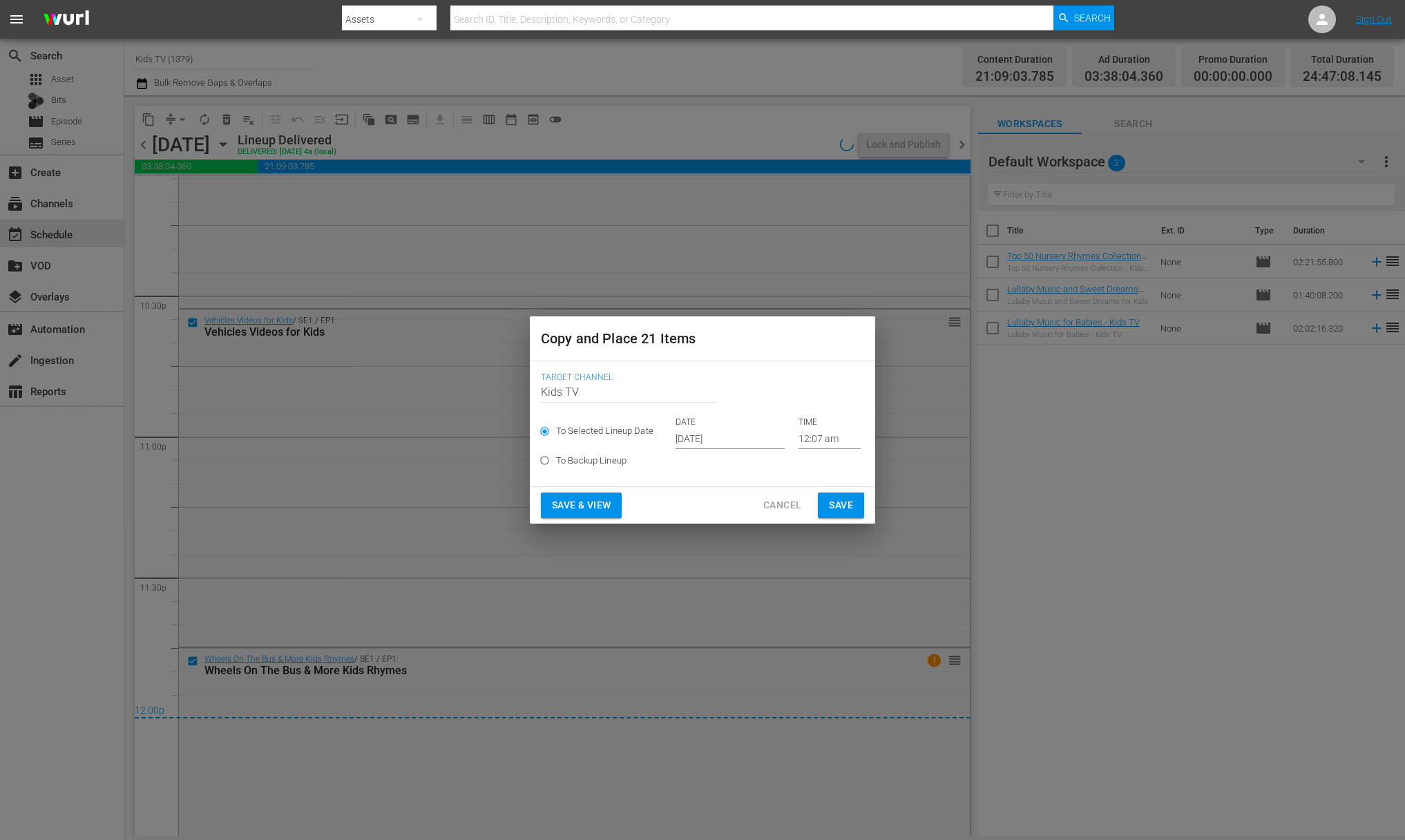
click at [729, 436] on input "[DATE]" at bounding box center [730, 438] width 109 height 20
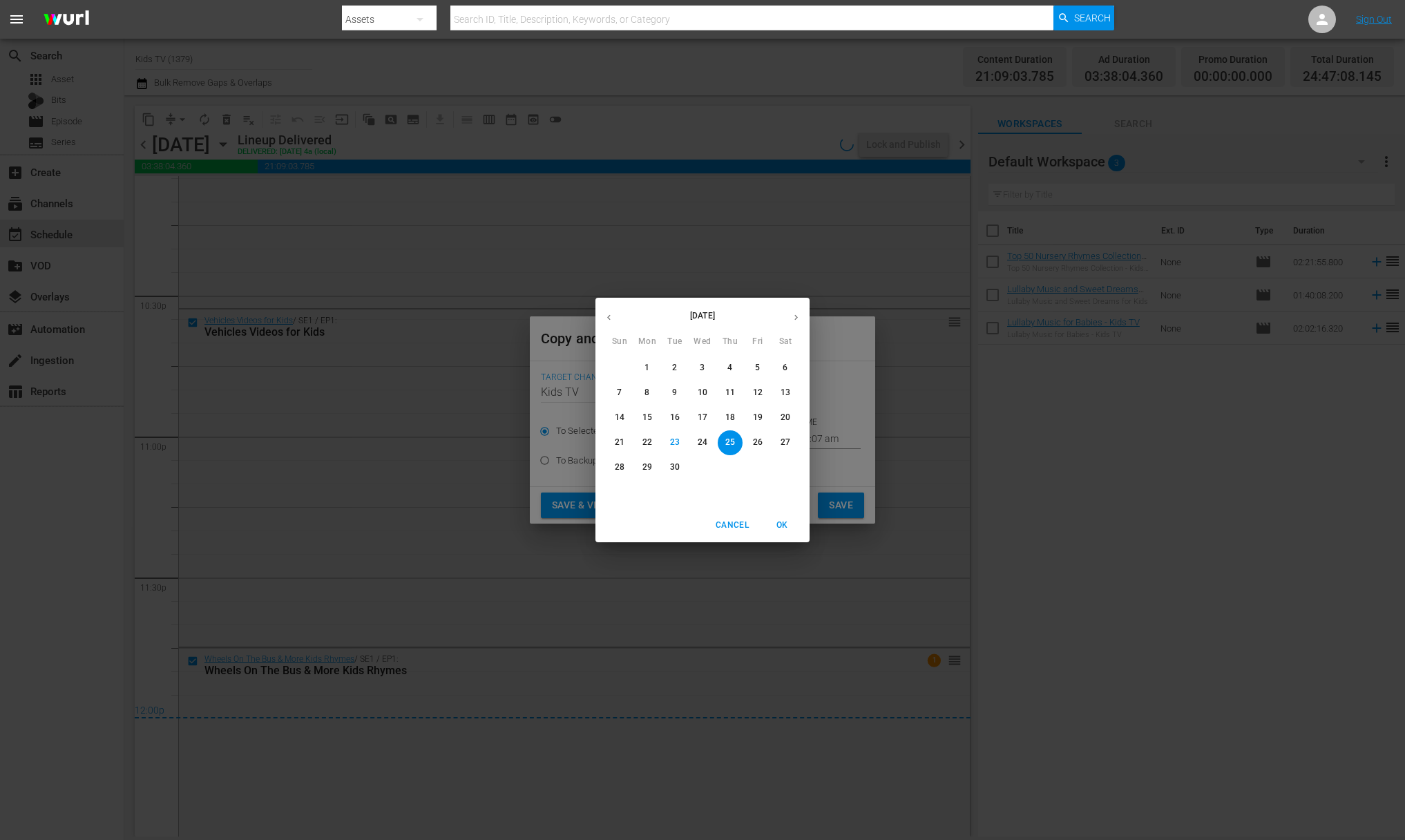
click at [619, 465] on p "28" at bounding box center [619, 467] width 10 height 11
type input "[DATE]"
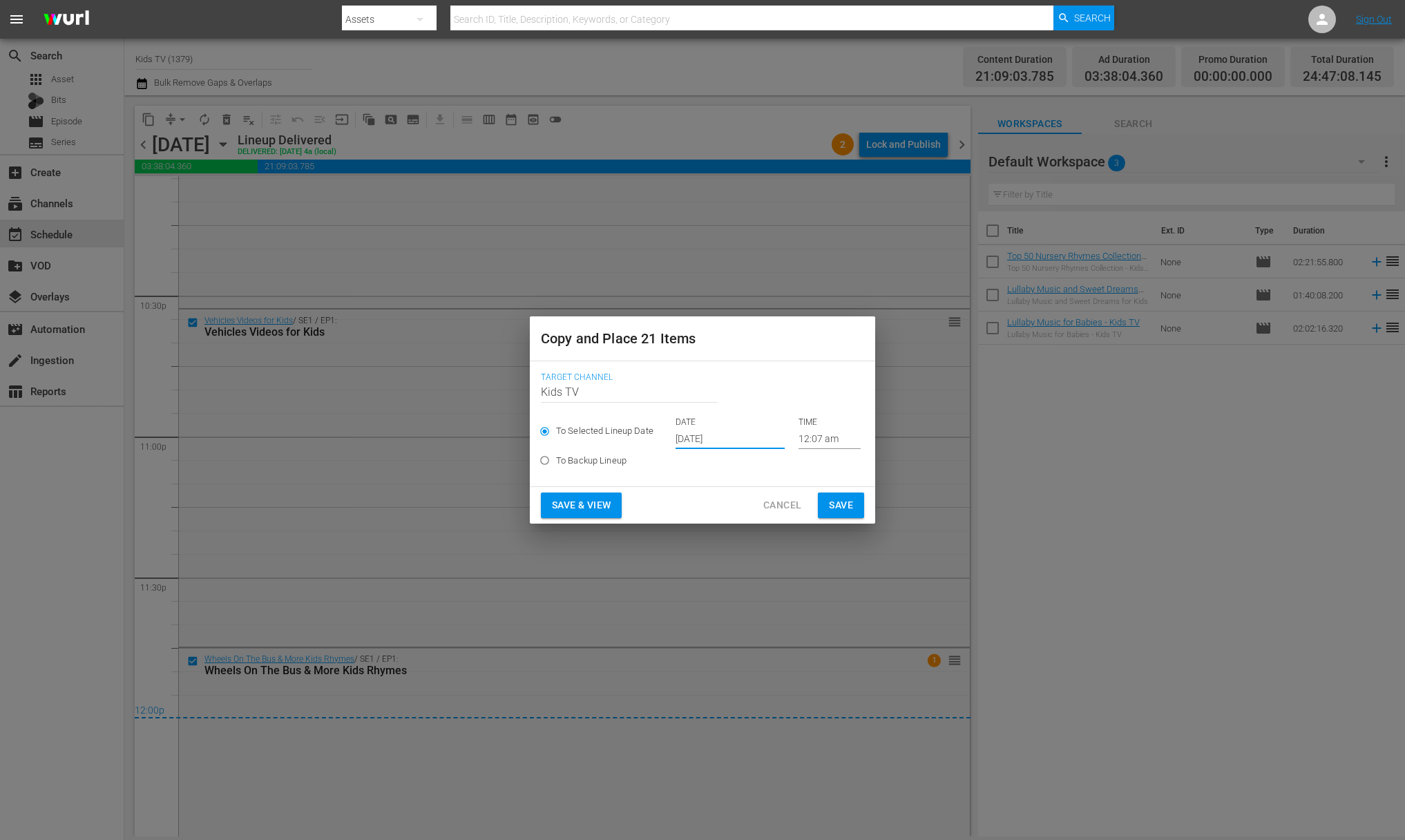
click at [838, 502] on span "Save" at bounding box center [841, 505] width 24 height 17
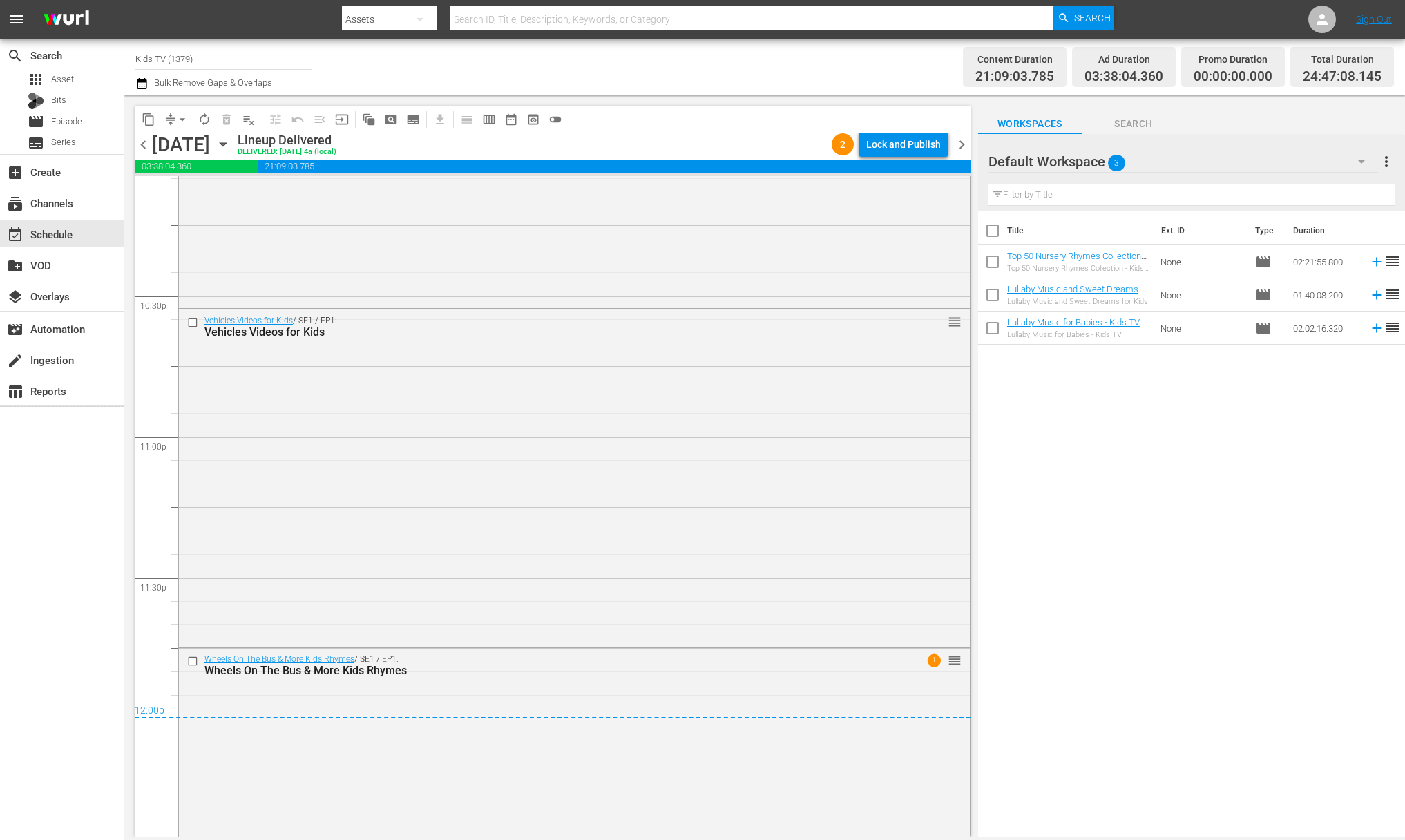
click at [231, 149] on icon "button" at bounding box center [223, 144] width 15 height 15
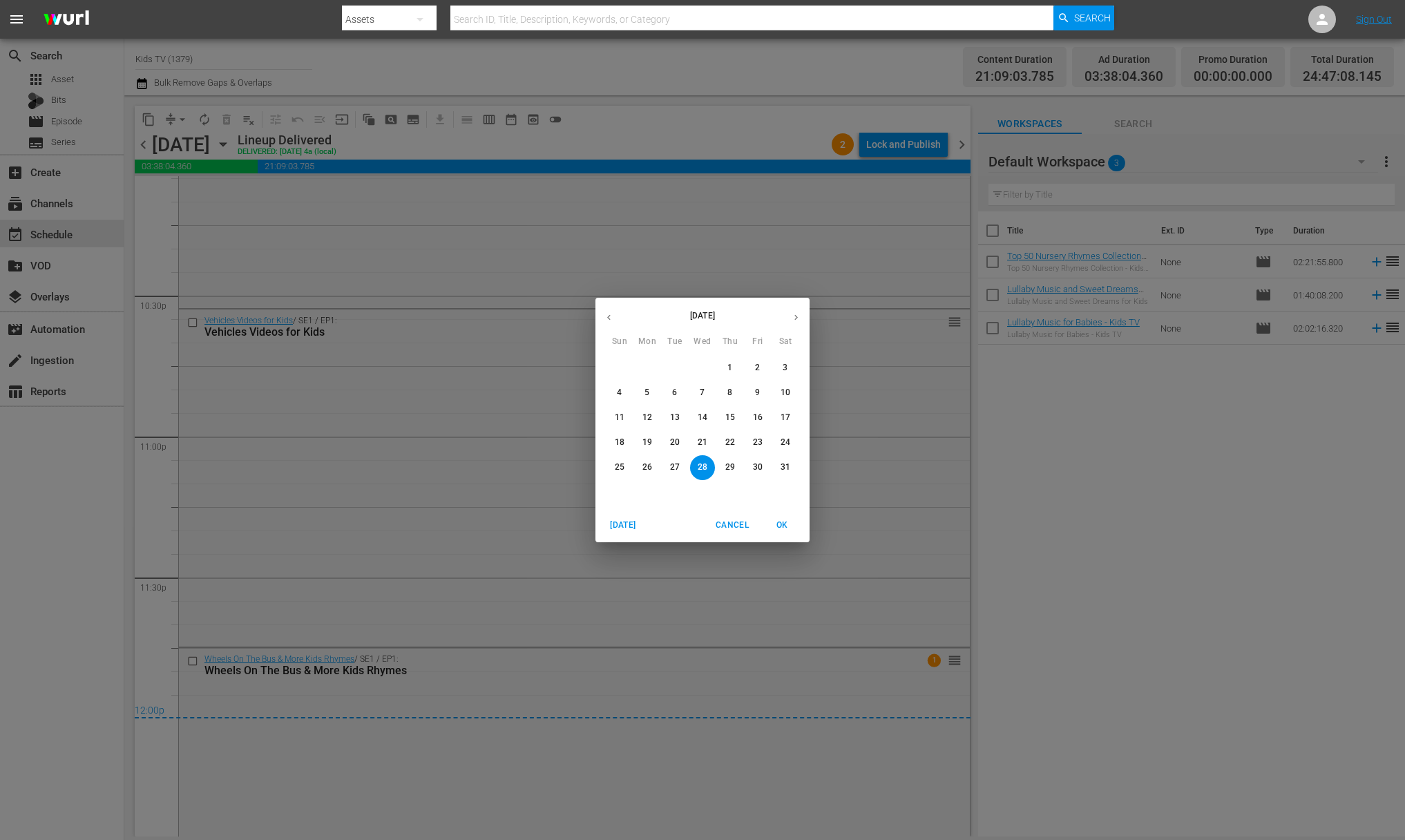
click at [785, 313] on button "button" at bounding box center [795, 316] width 27 height 27
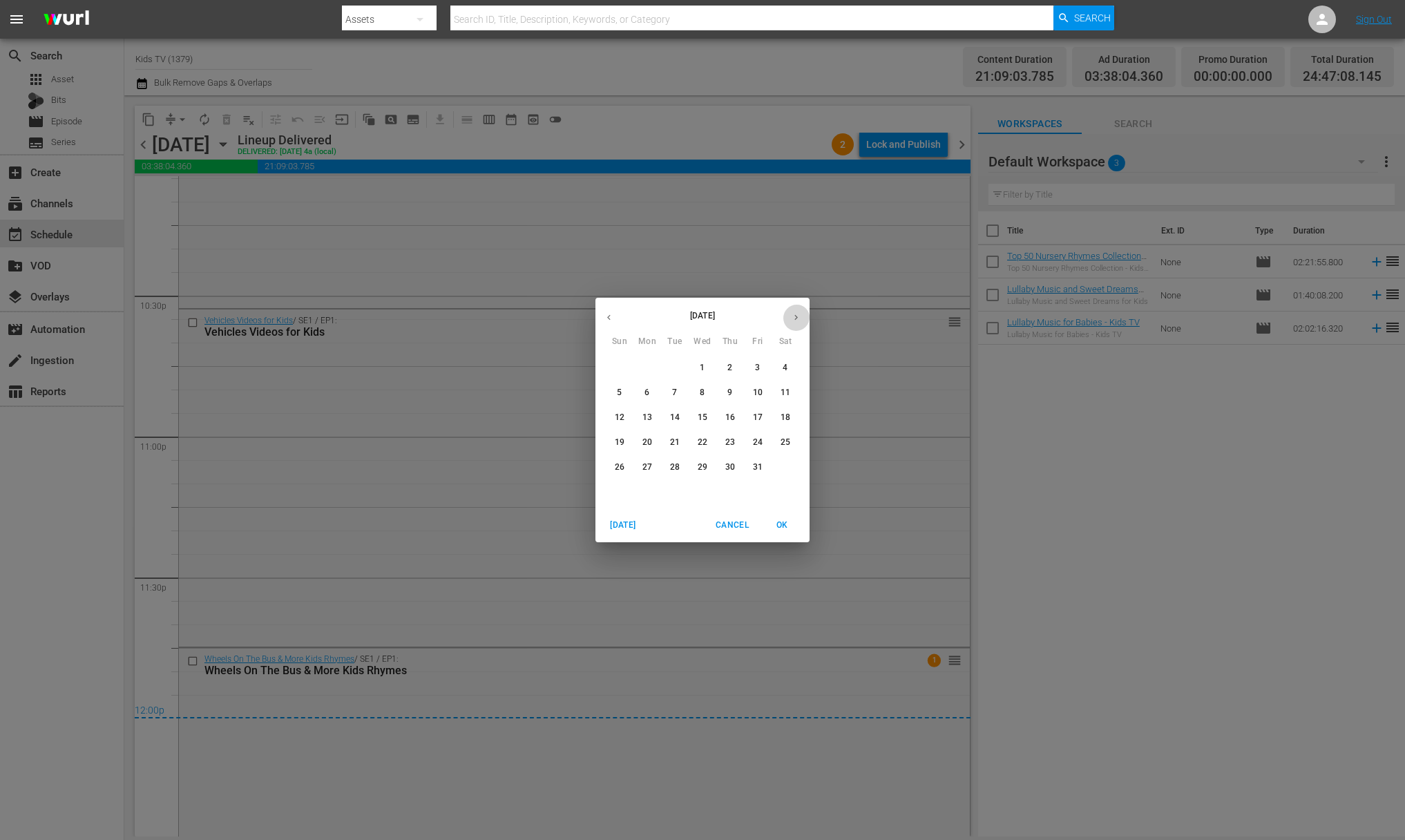
click at [785, 313] on button "button" at bounding box center [795, 316] width 27 height 27
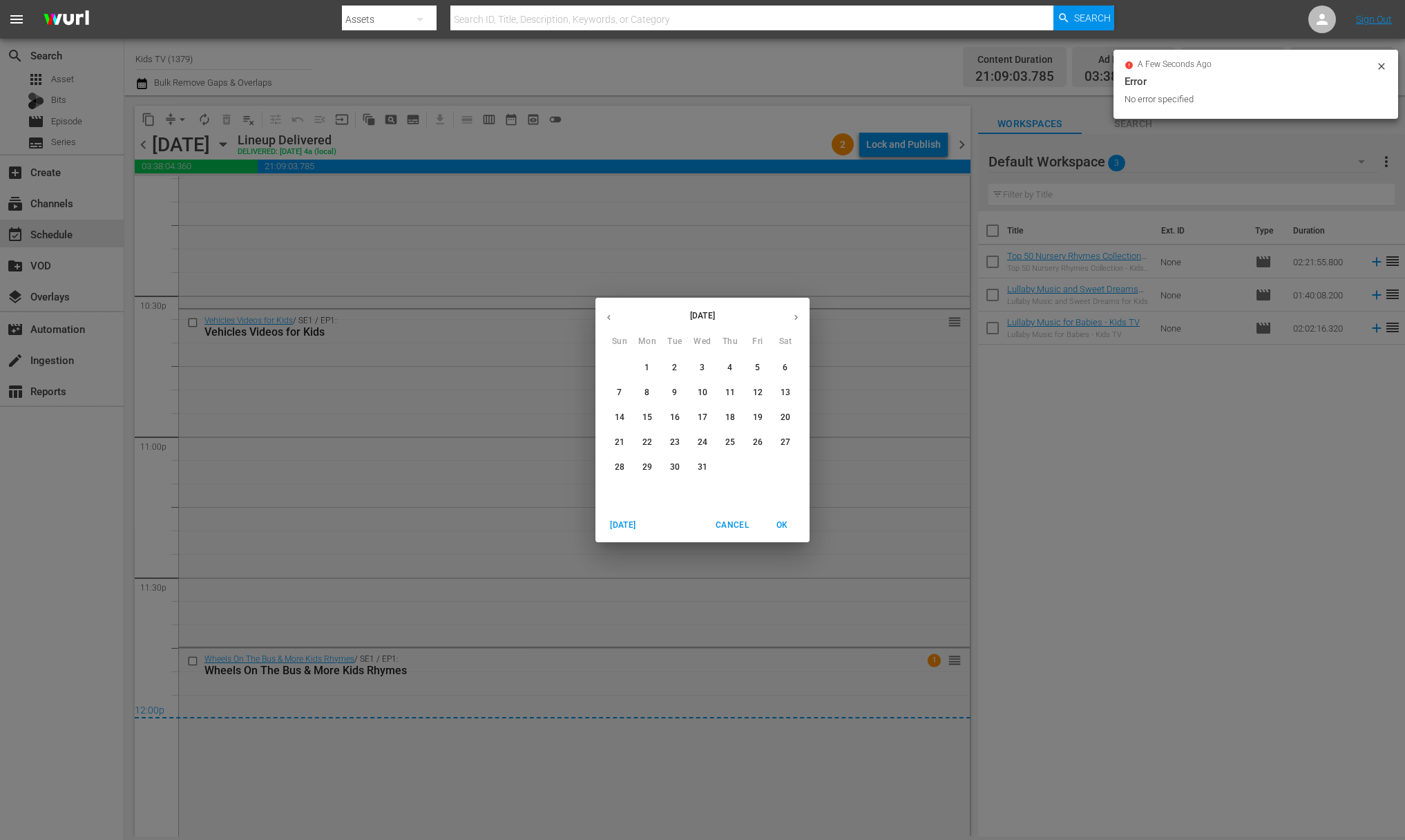
click at [614, 317] on button "button" at bounding box center [608, 316] width 27 height 27
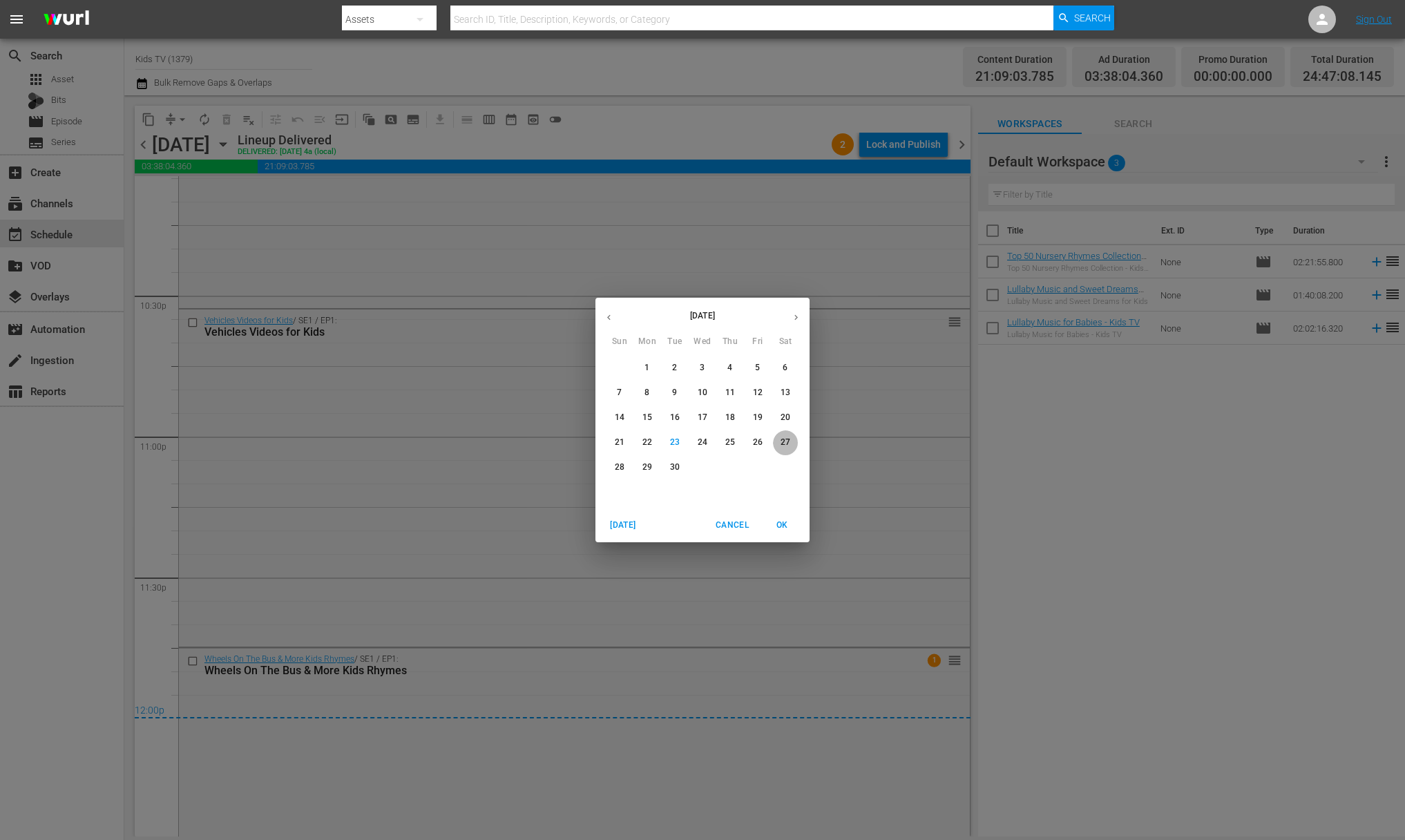
click at [787, 445] on p "27" at bounding box center [785, 442] width 10 height 11
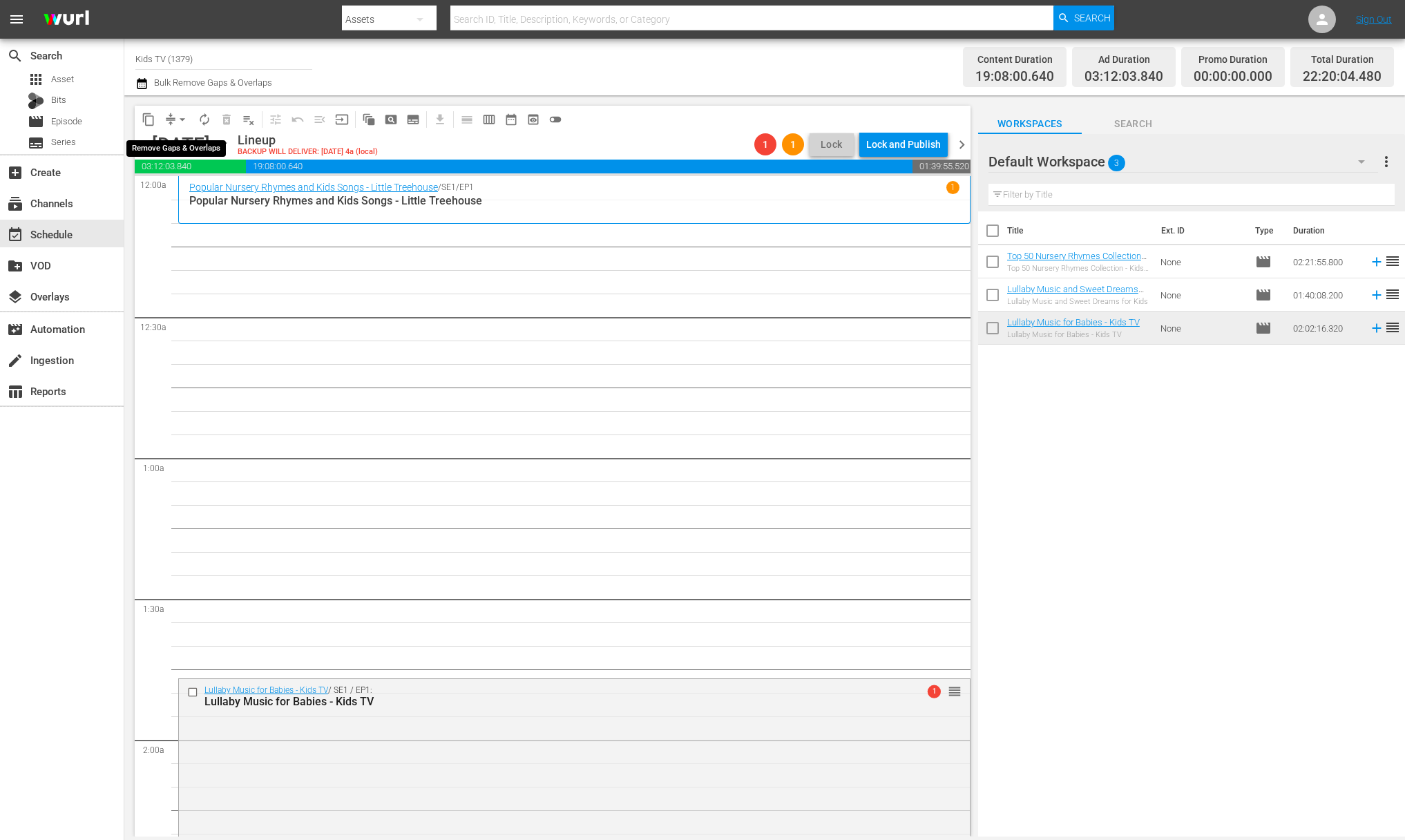
click at [177, 115] on span "arrow_drop_down" at bounding box center [182, 119] width 14 height 14
click at [197, 190] on li "Align to End of Previous Day" at bounding box center [183, 193] width 145 height 23
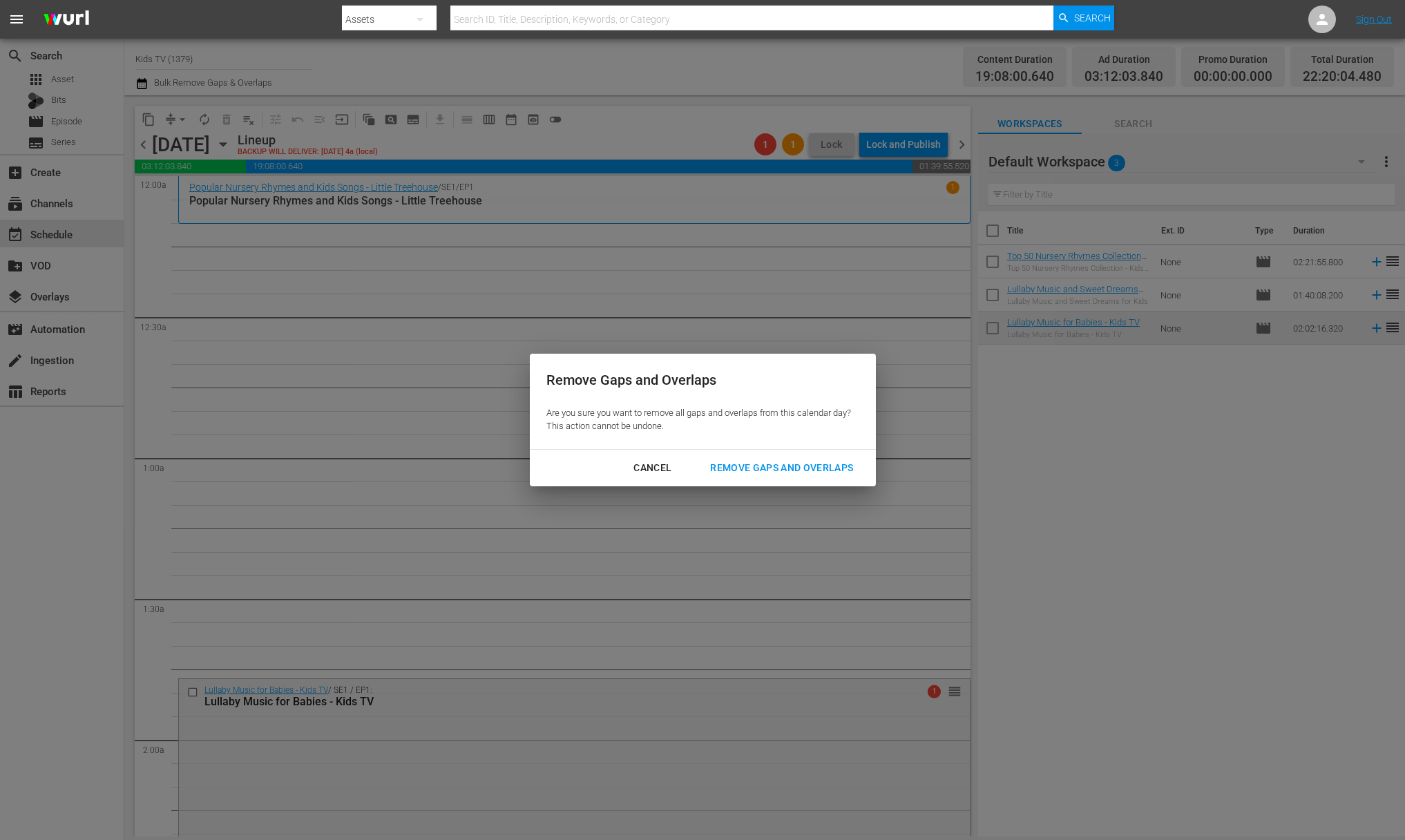
click at [784, 465] on div "Remove Gaps and Overlaps" at bounding box center [781, 467] width 165 height 17
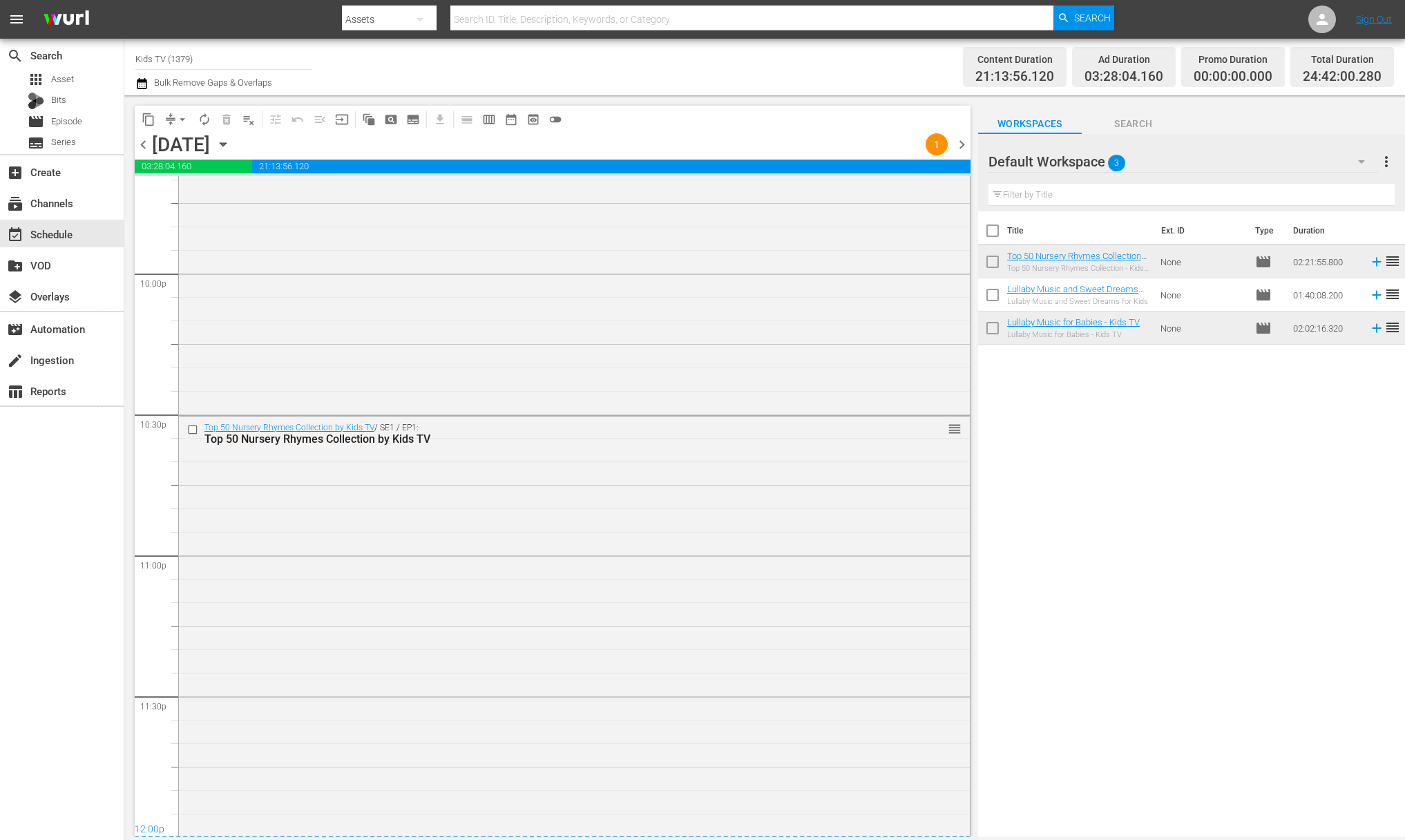
scroll to position [6133, 0]
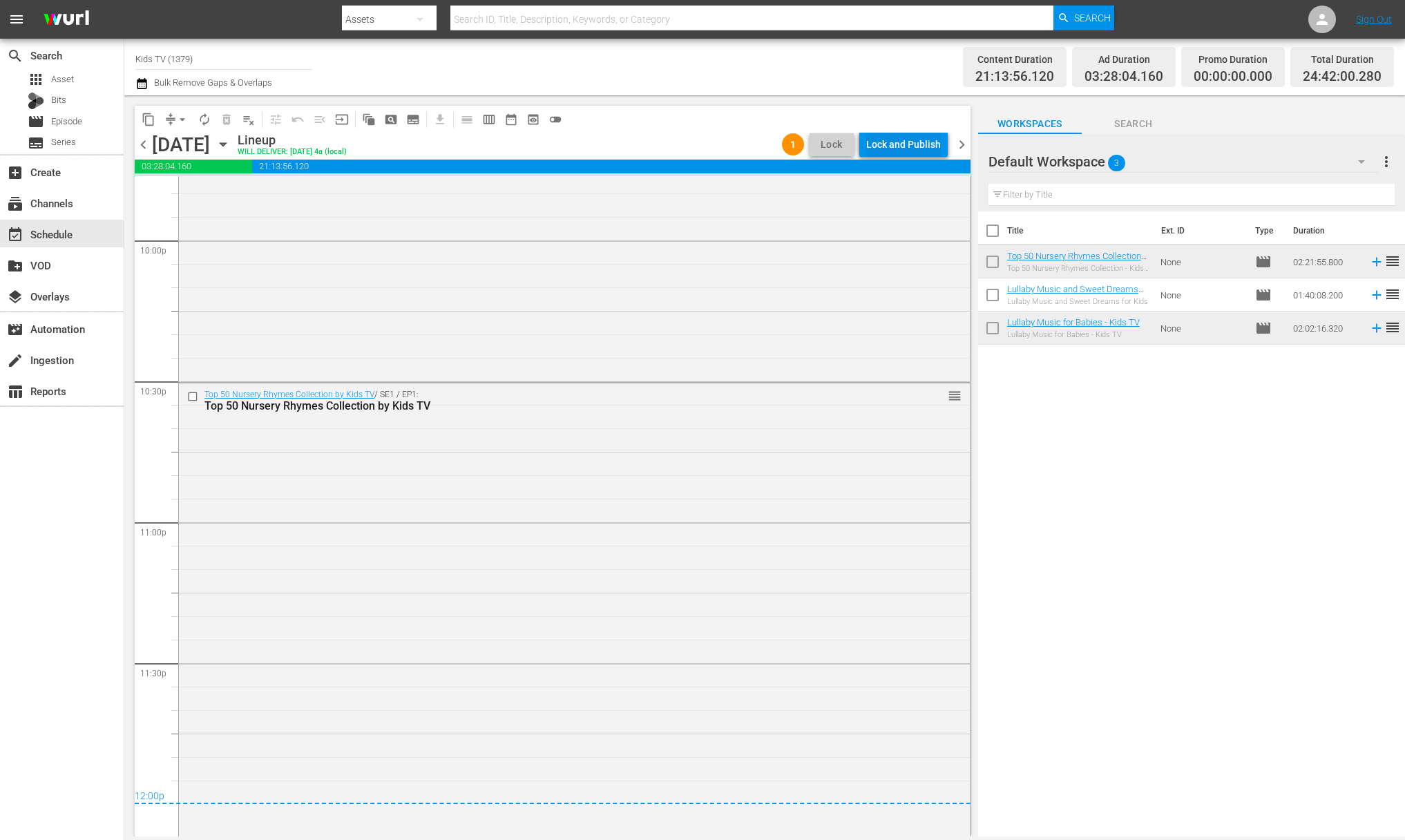
click at [917, 146] on div "Lock and Publish" at bounding box center [903, 144] width 74 height 25
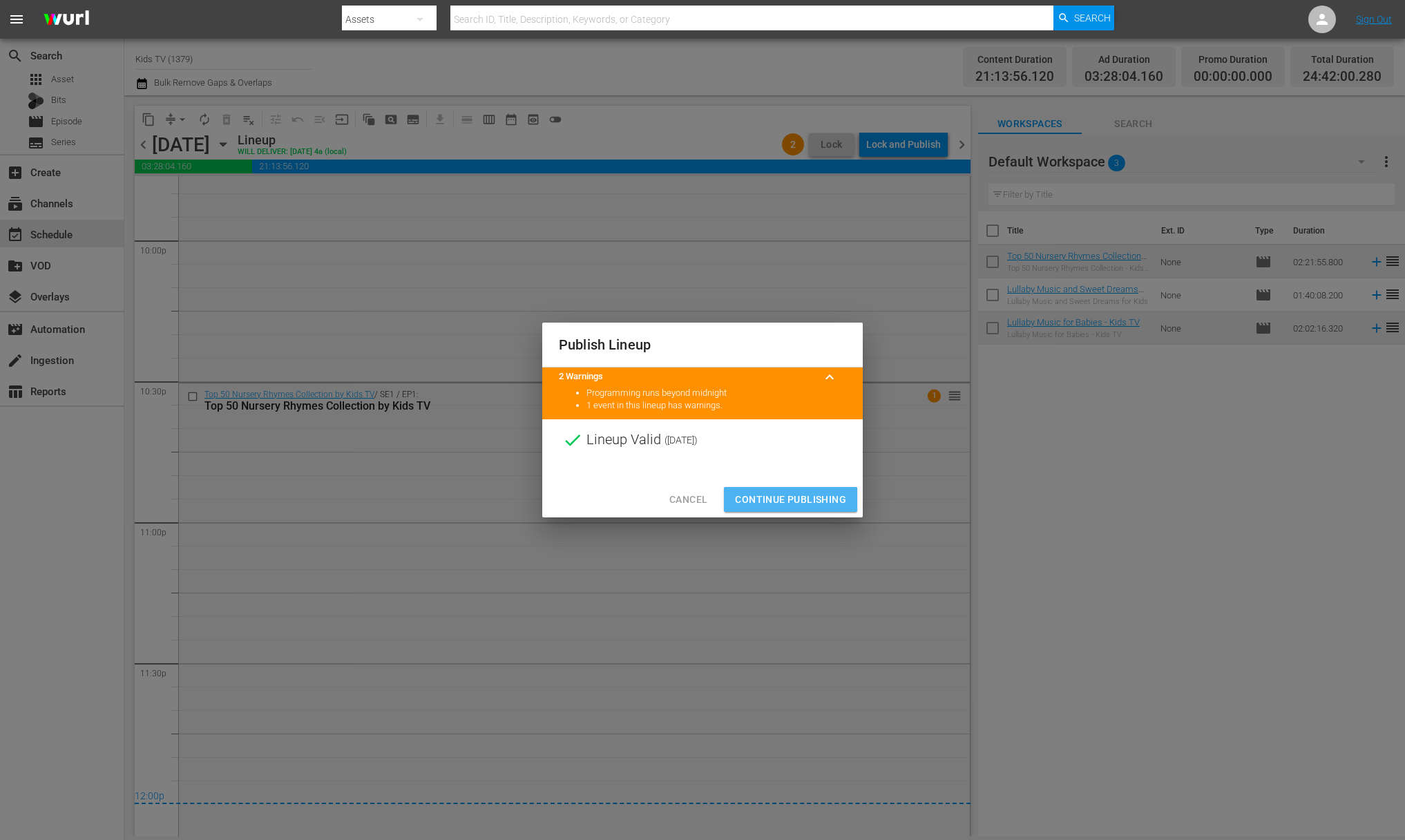
click at [788, 500] on span "Continue Publishing" at bounding box center [790, 499] width 112 height 17
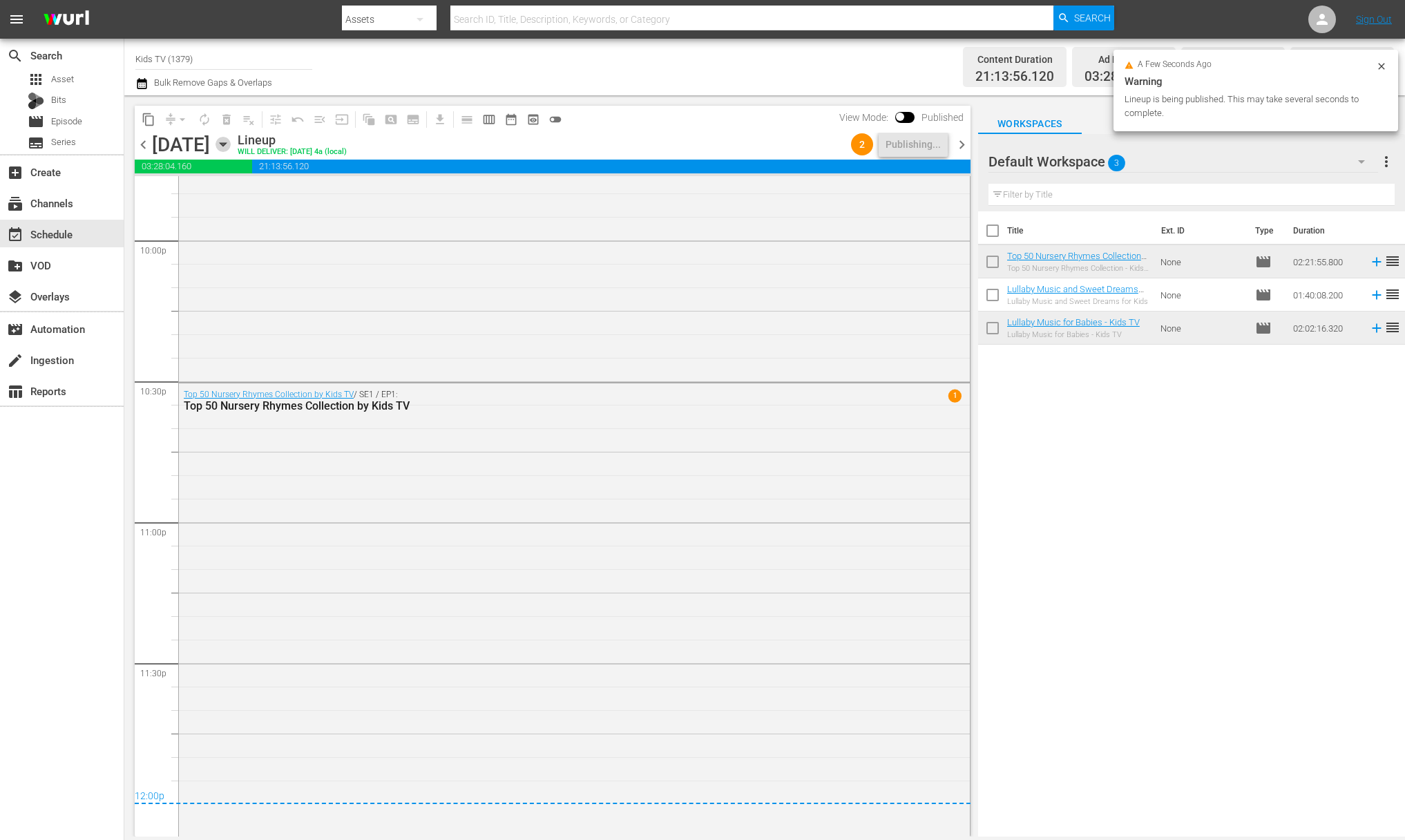
click at [231, 141] on icon "button" at bounding box center [223, 144] width 15 height 15
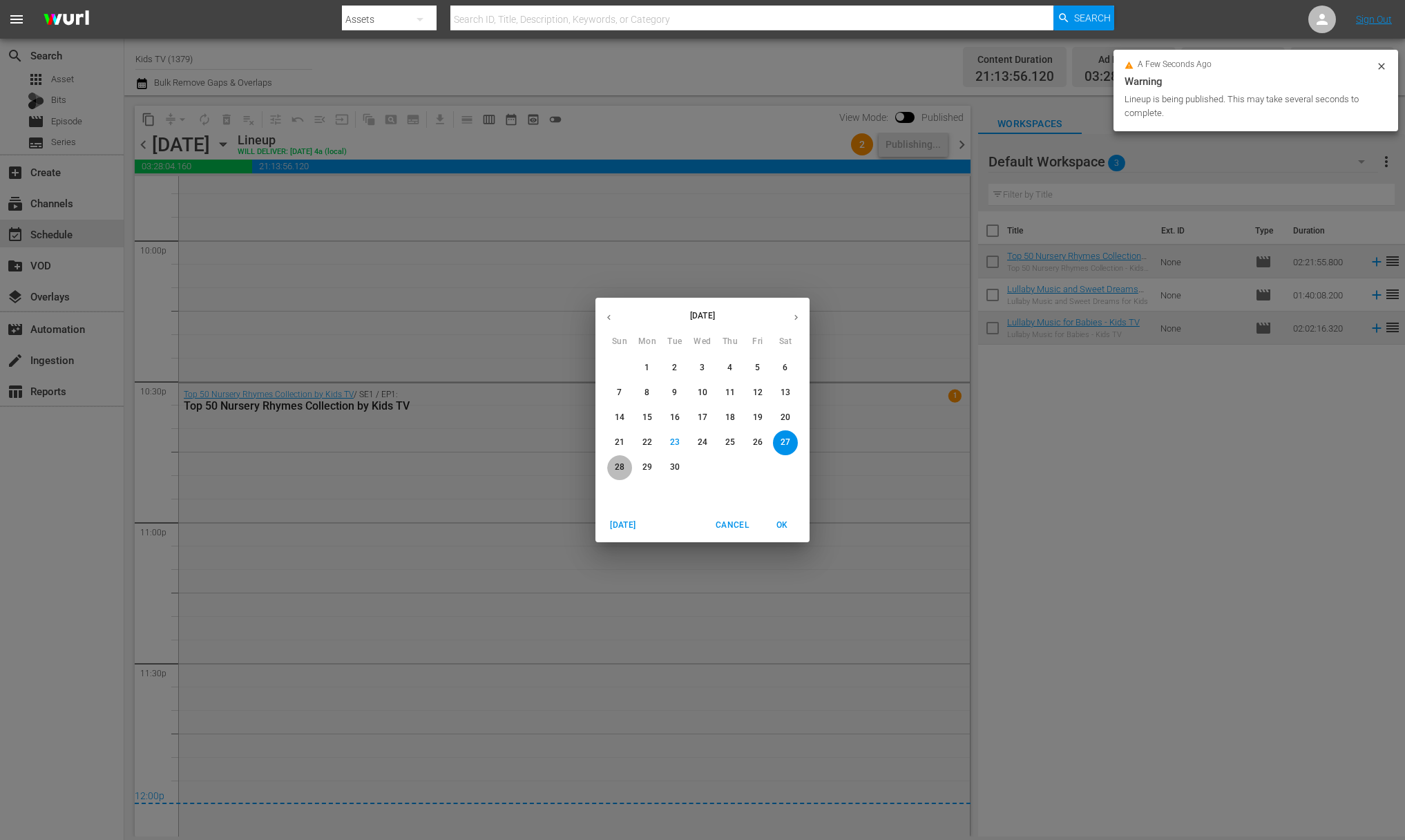
click at [613, 468] on span "28" at bounding box center [619, 467] width 25 height 11
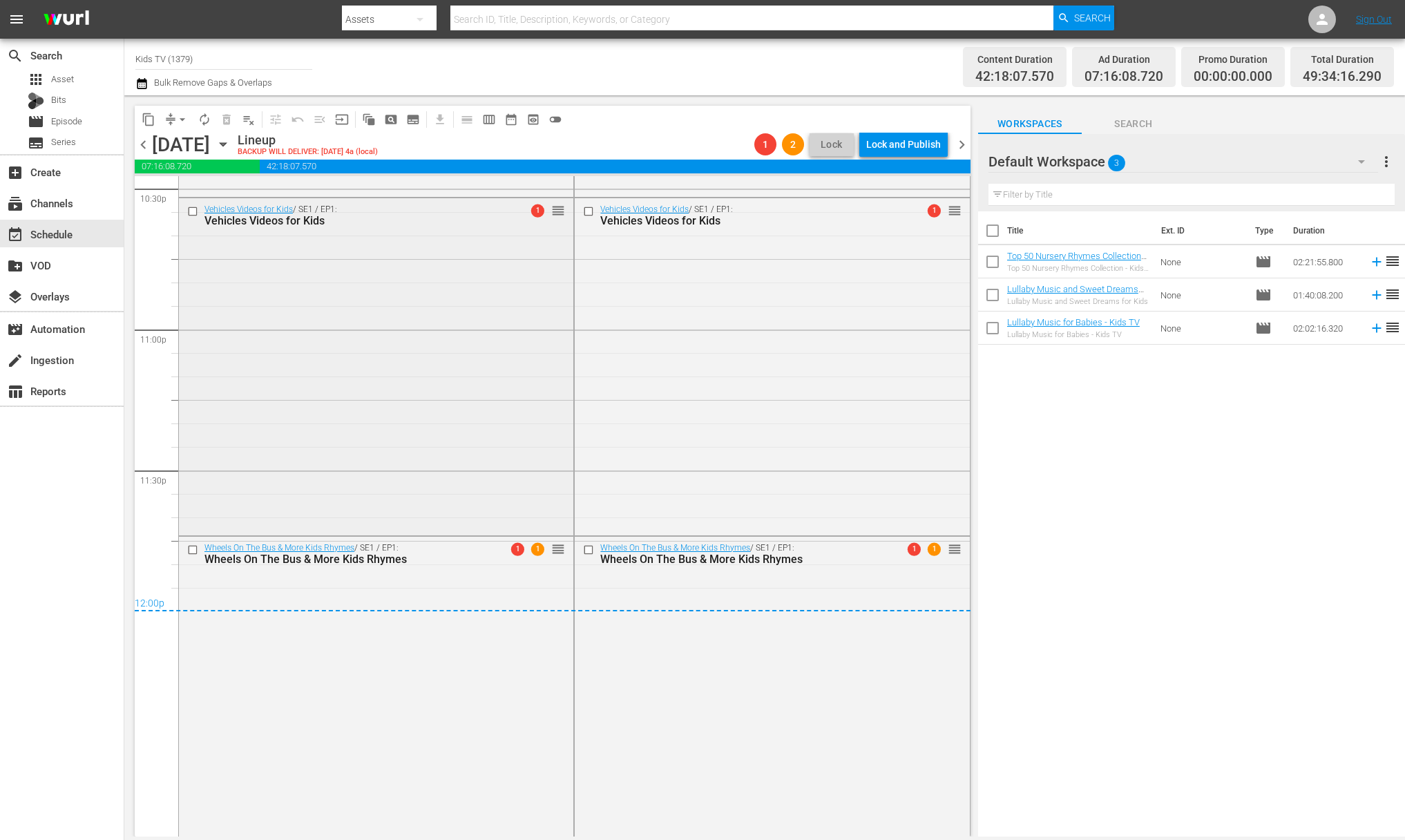
scroll to position [6354, 0]
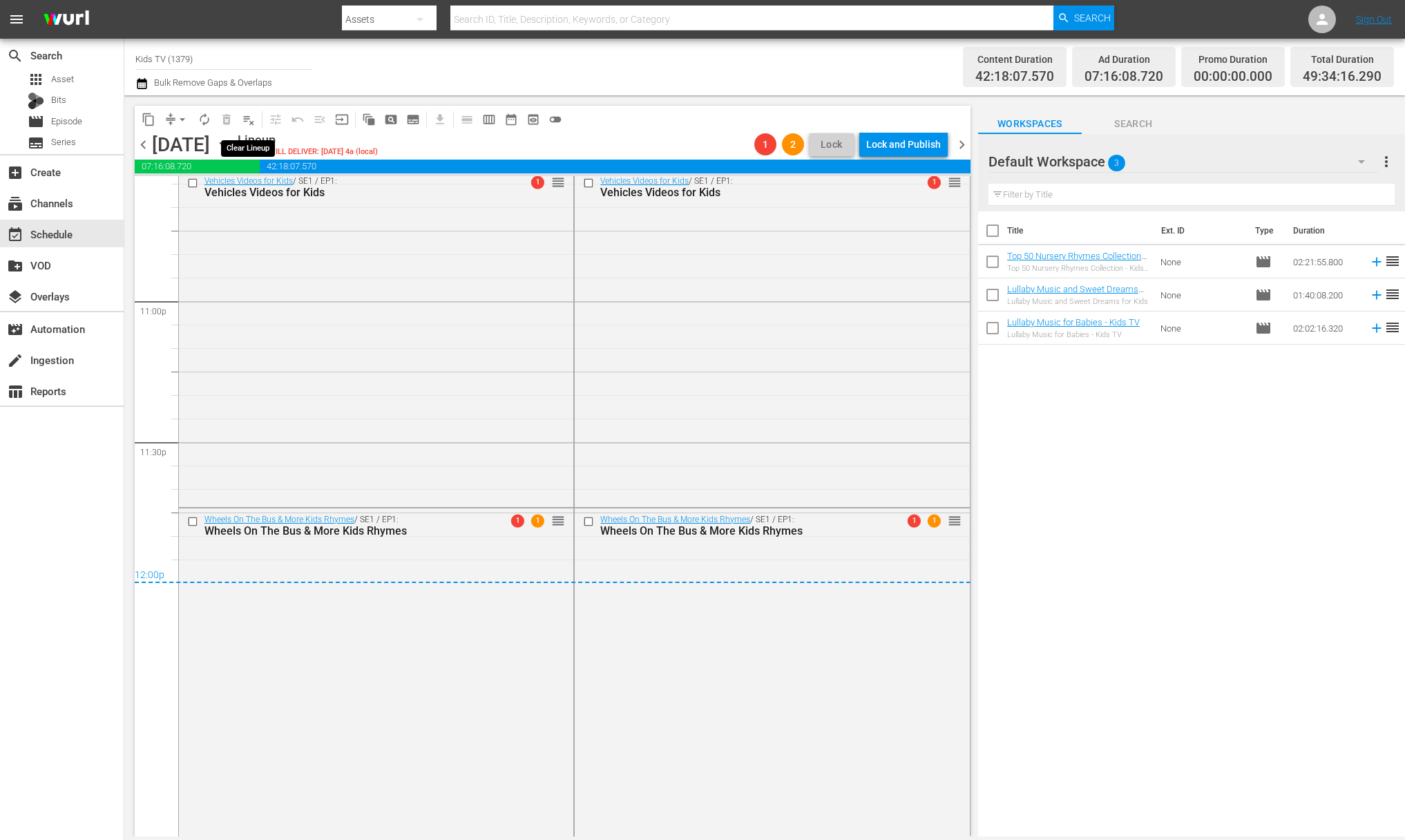
click at [252, 122] on span "playlist_remove_outlined" at bounding box center [248, 119] width 14 height 14
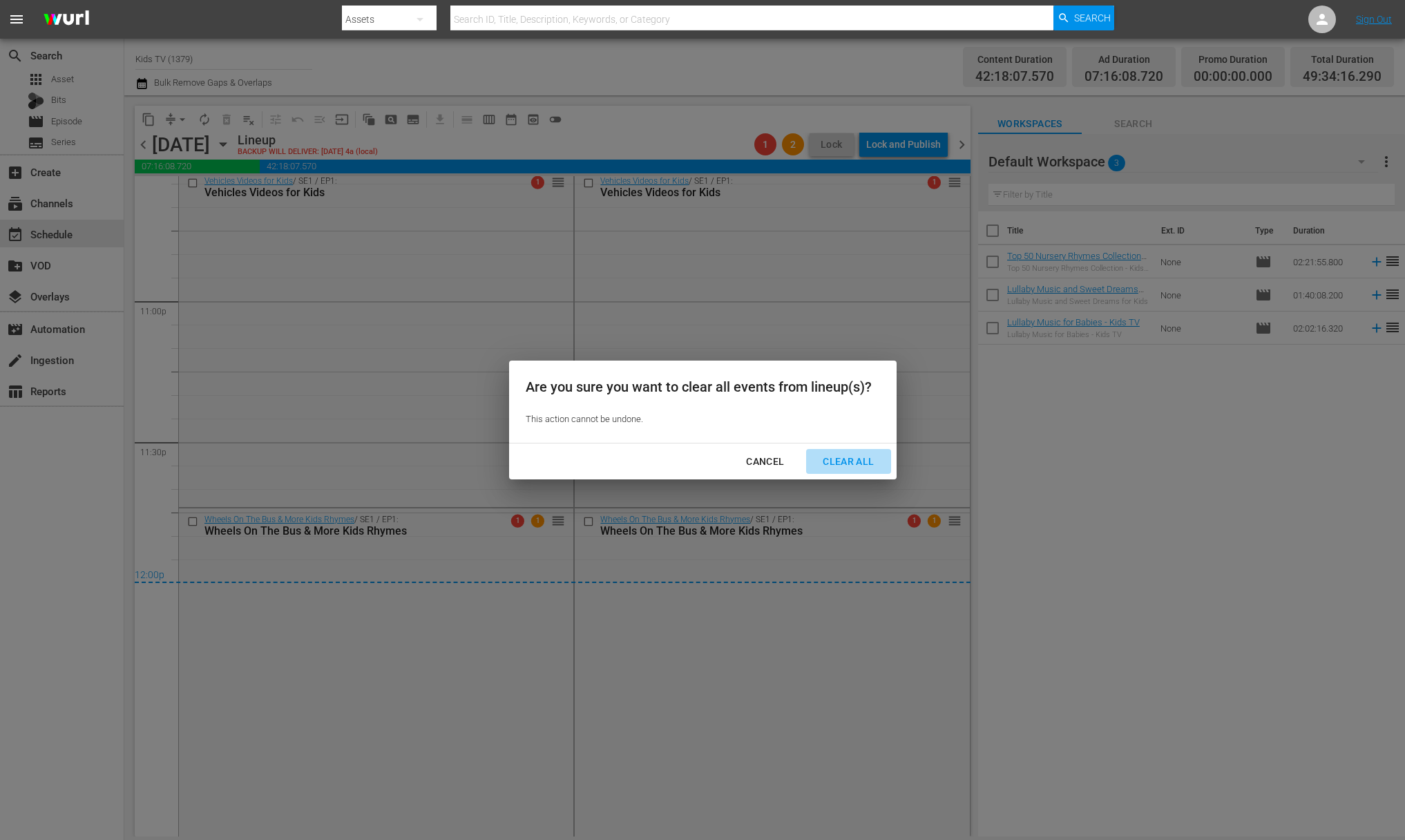
click at [860, 450] on button "Clear All" at bounding box center [848, 461] width 84 height 26
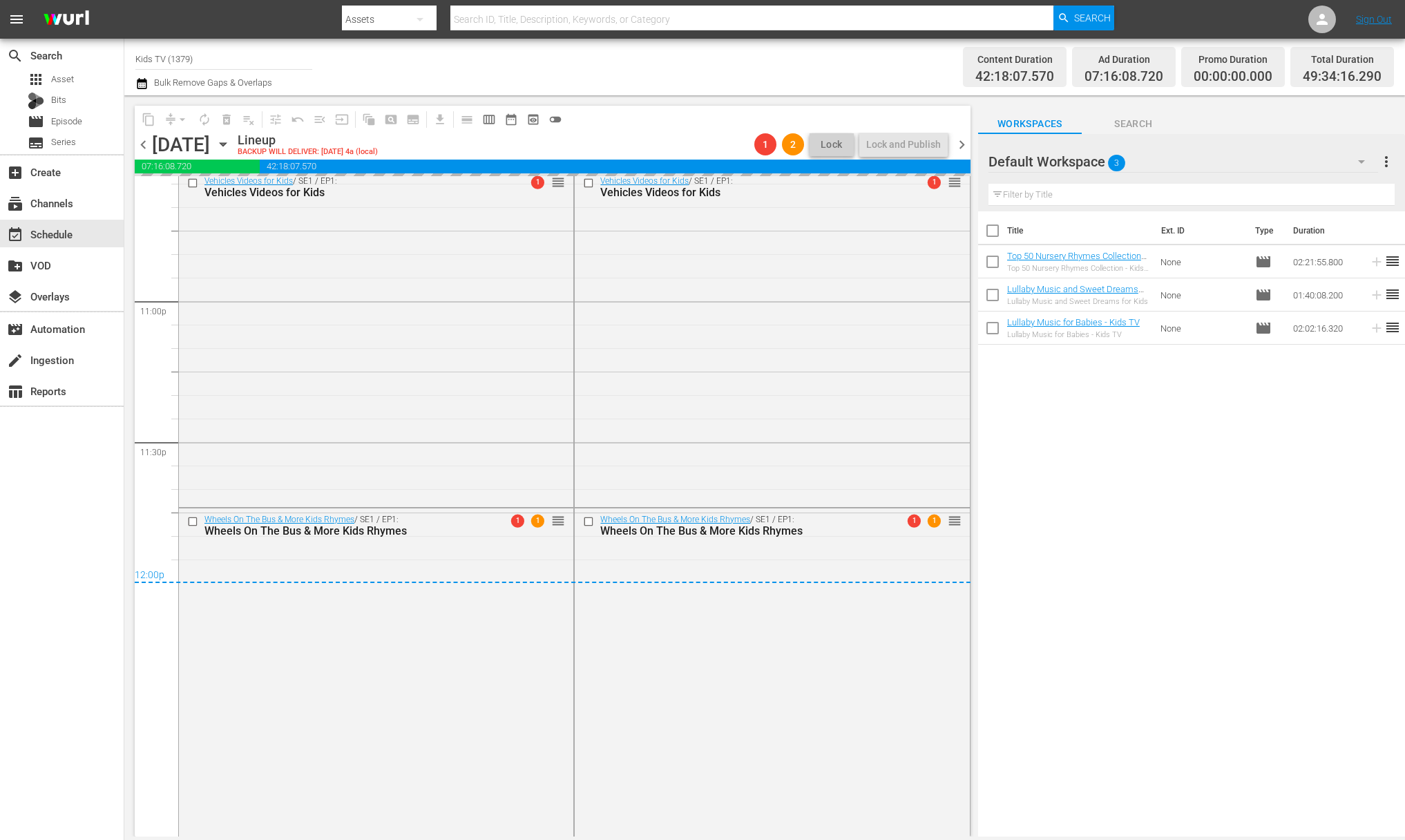
click at [231, 142] on icon "button" at bounding box center [223, 144] width 15 height 15
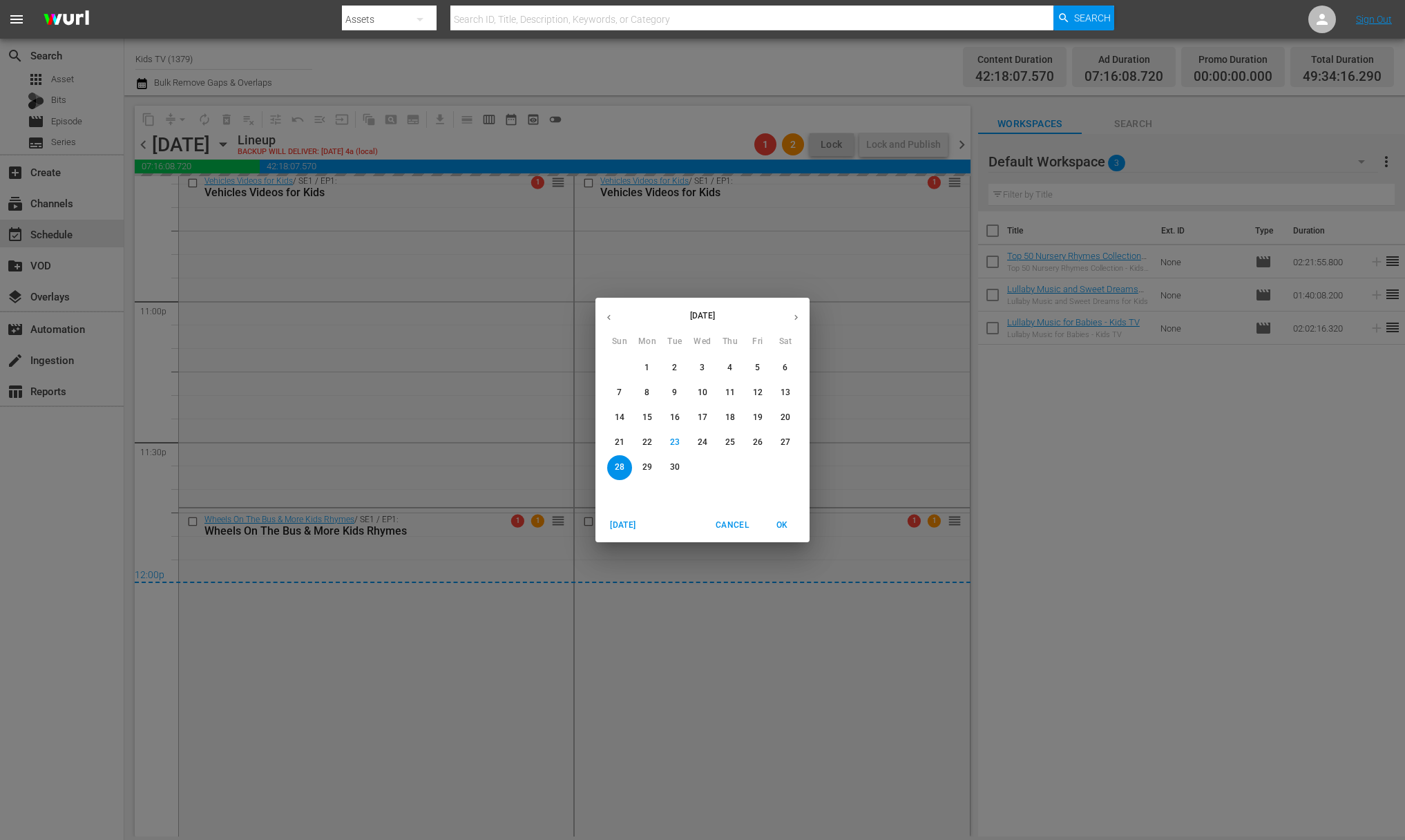
click at [614, 316] on button "button" at bounding box center [608, 316] width 27 height 27
click at [613, 316] on icon "button" at bounding box center [609, 317] width 11 height 11
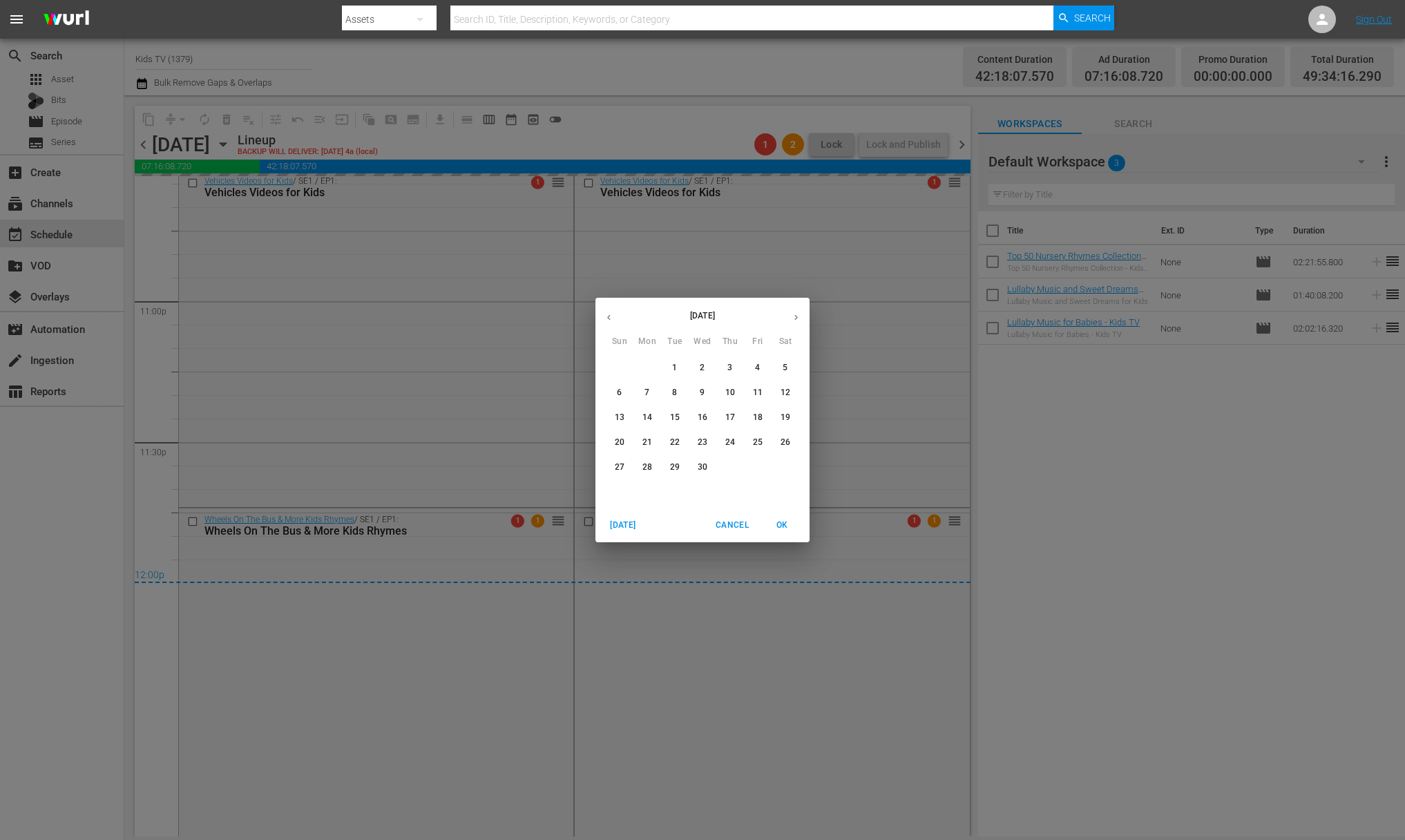
click at [791, 313] on icon "button" at bounding box center [796, 317] width 11 height 11
click at [704, 469] on p "28" at bounding box center [702, 467] width 10 height 11
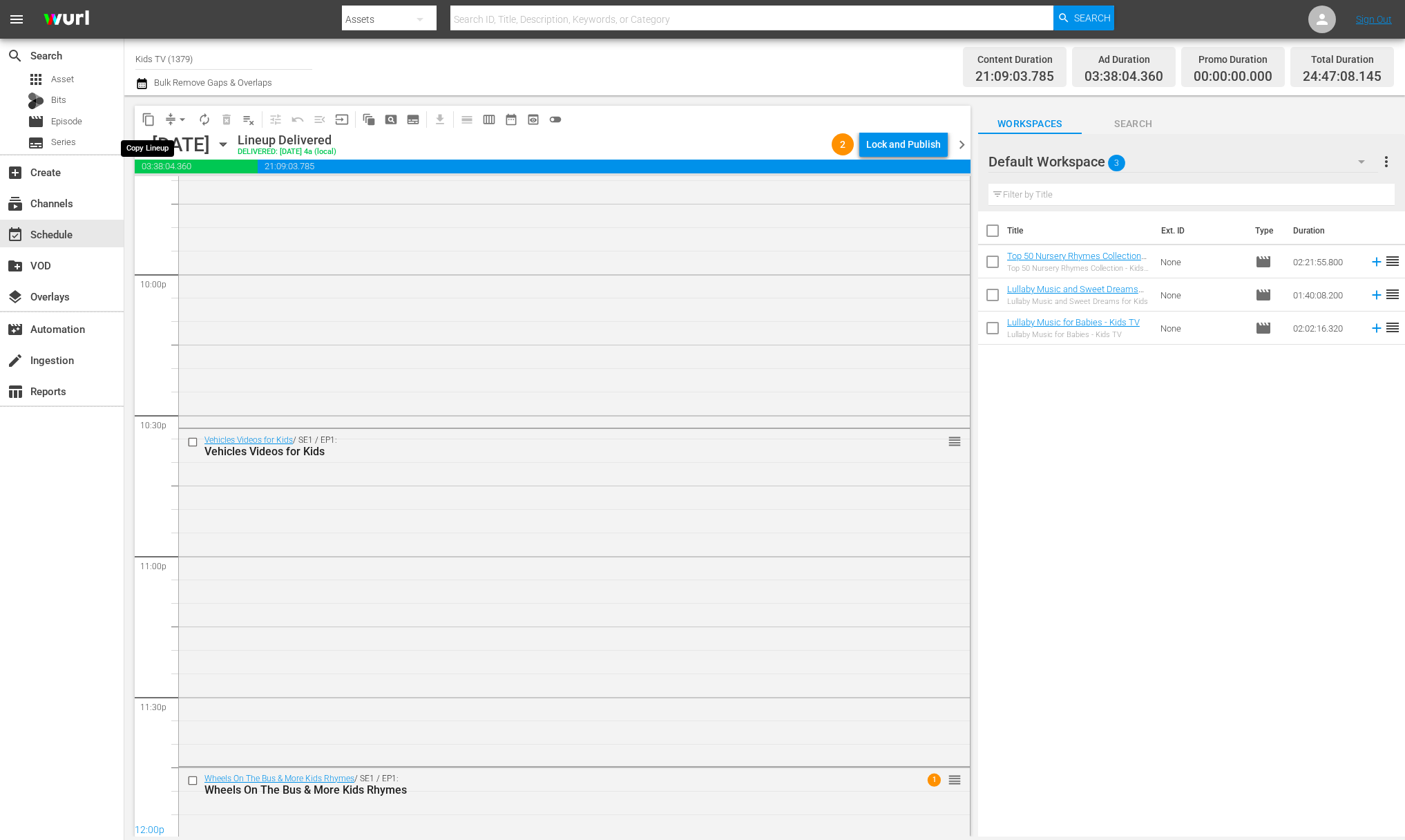
scroll to position [6354, 0]
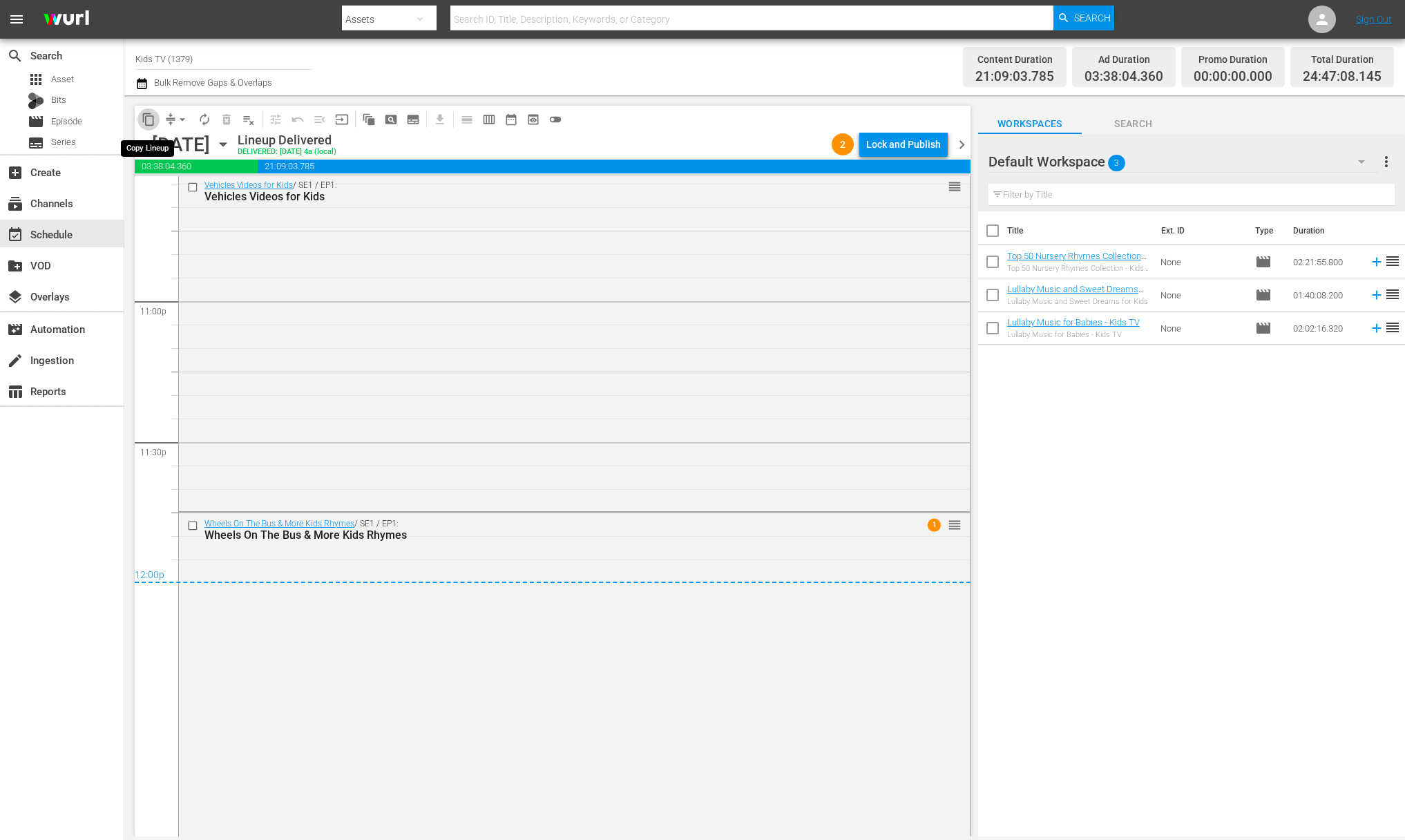
click at [143, 117] on span "content_copy" at bounding box center [149, 119] width 14 height 14
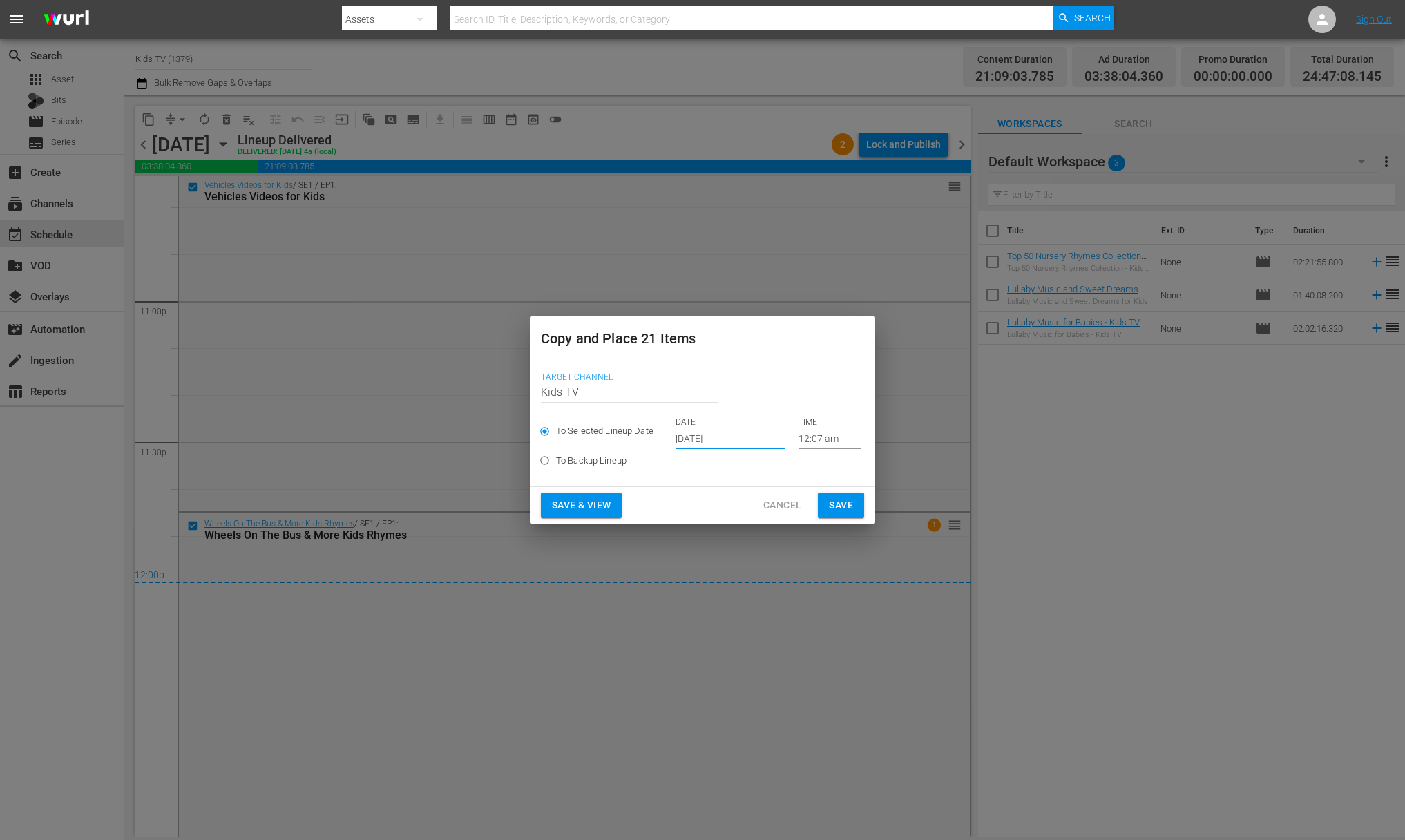
click at [729, 433] on input "[DATE]" at bounding box center [730, 438] width 109 height 20
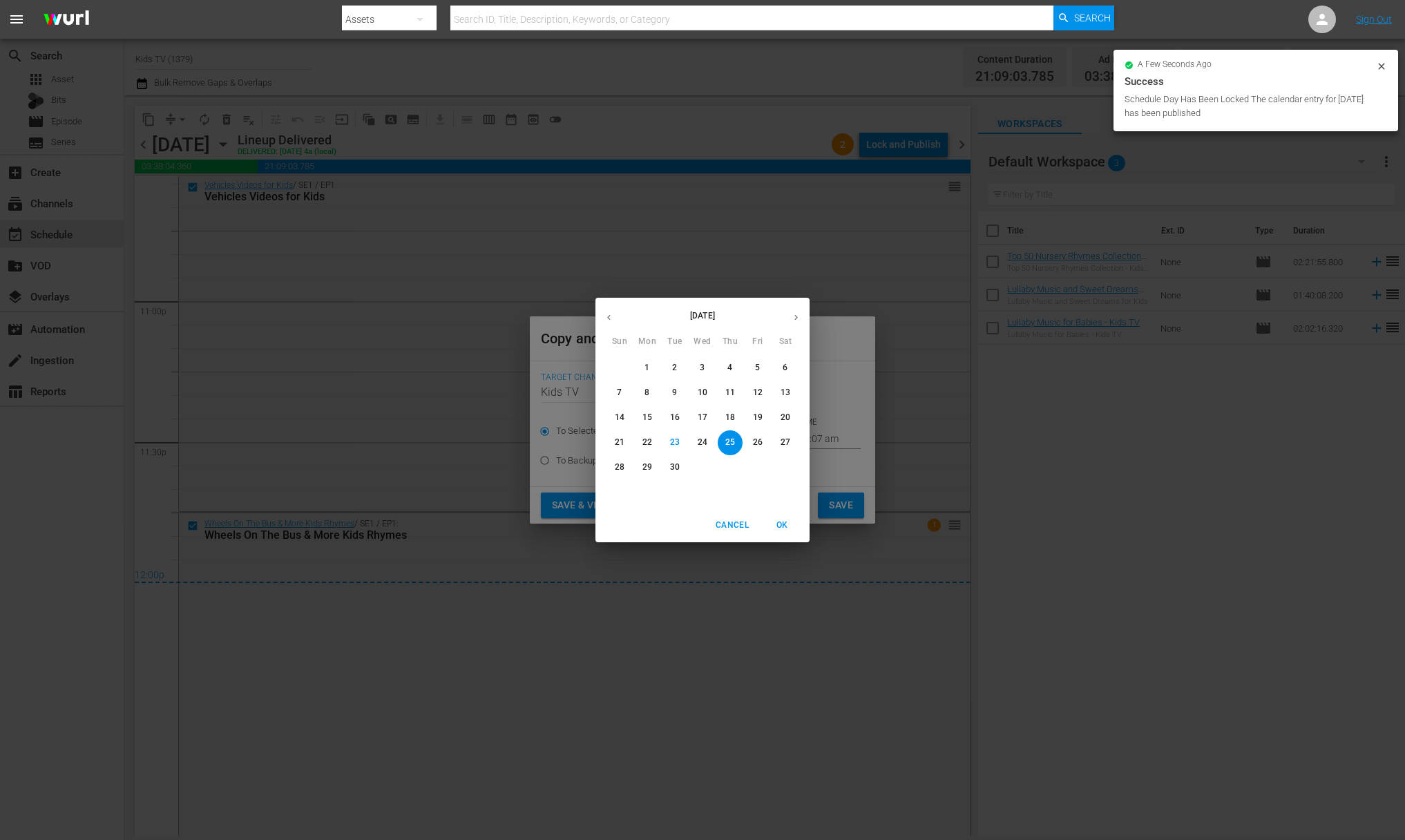
click at [616, 470] on p "28" at bounding box center [619, 467] width 10 height 11
type input "[DATE]"
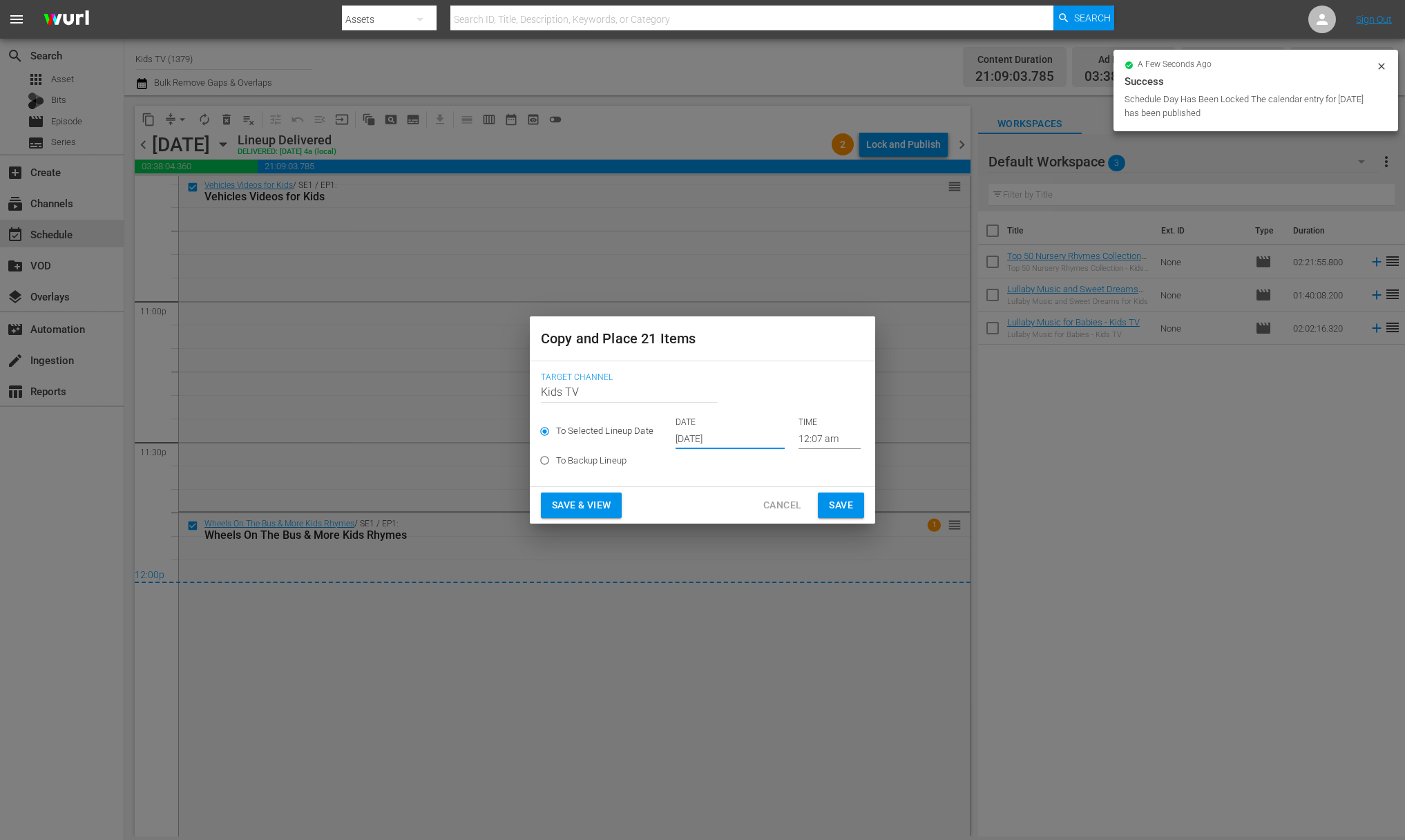
click at [836, 503] on span "Save" at bounding box center [841, 505] width 24 height 17
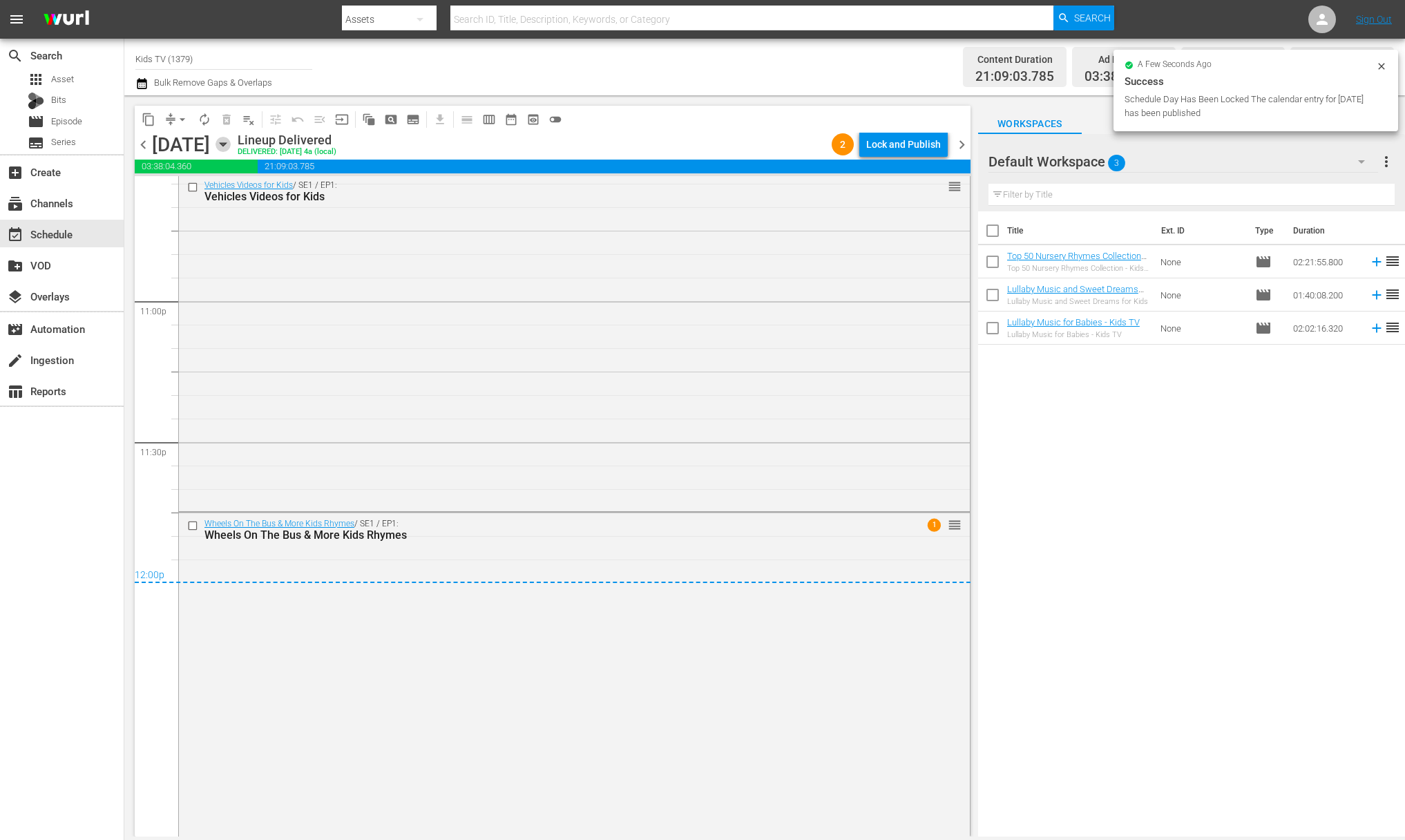
click at [231, 147] on icon "button" at bounding box center [223, 144] width 15 height 15
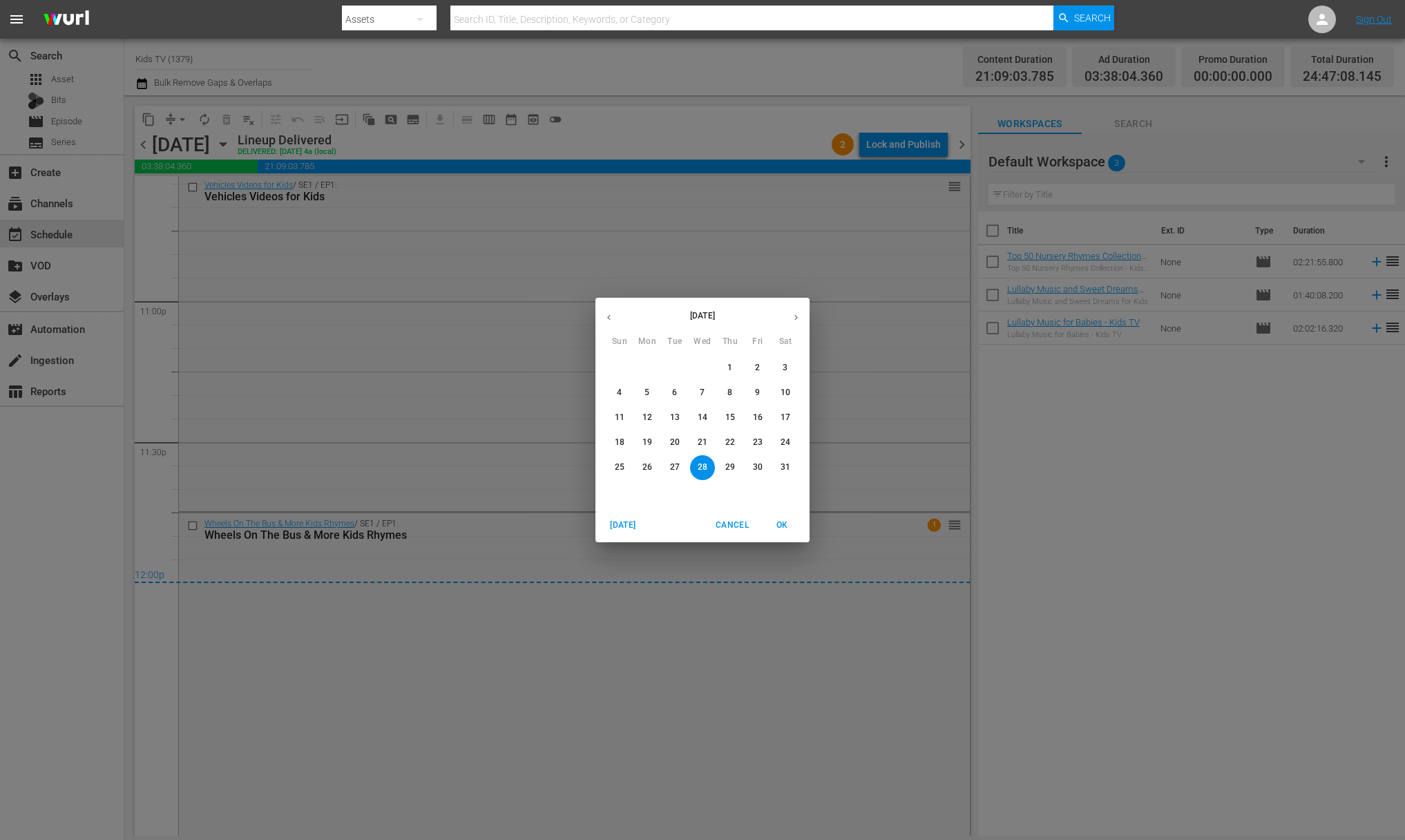
click at [801, 315] on icon "button" at bounding box center [796, 317] width 11 height 11
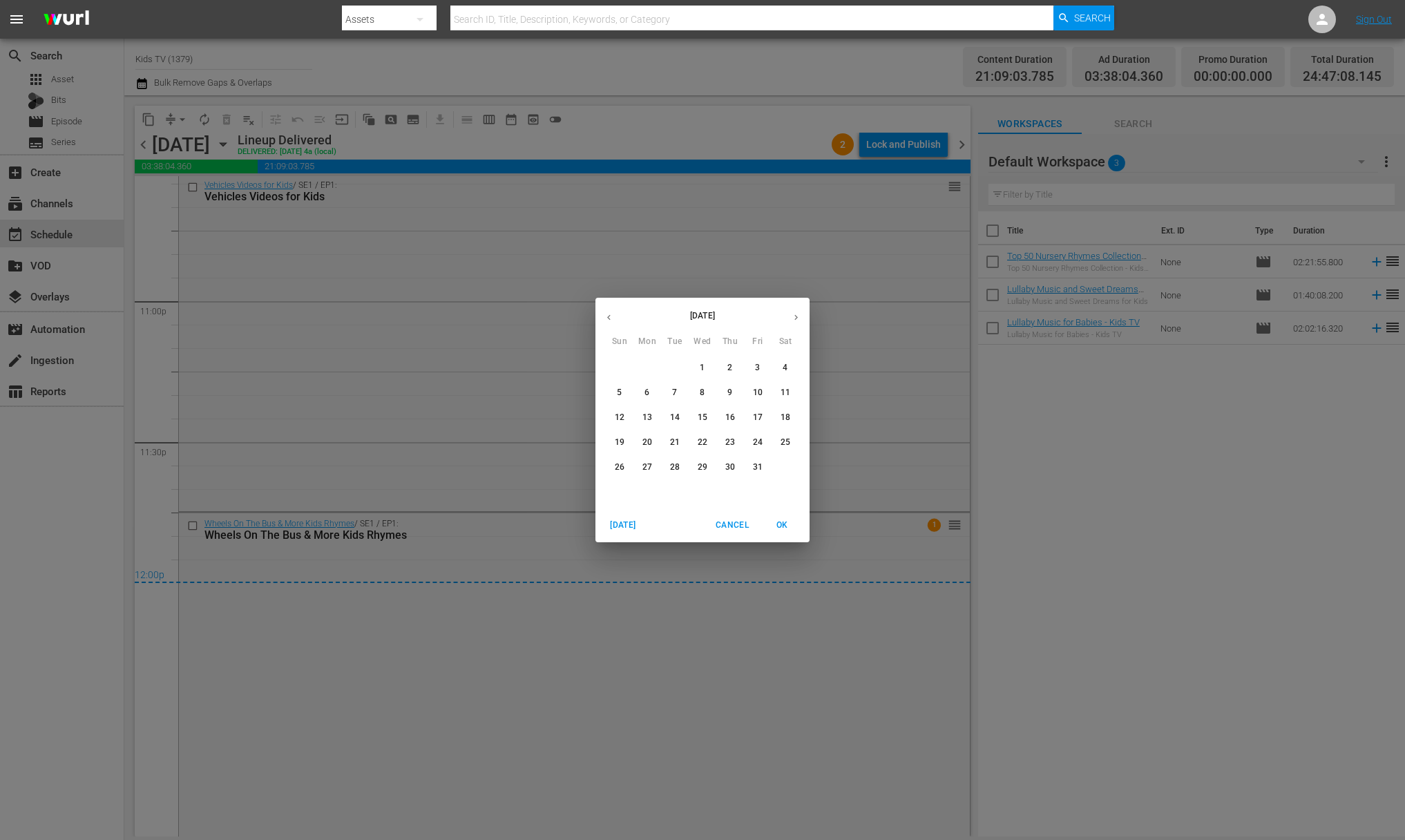
click at [801, 315] on icon "button" at bounding box center [796, 317] width 11 height 11
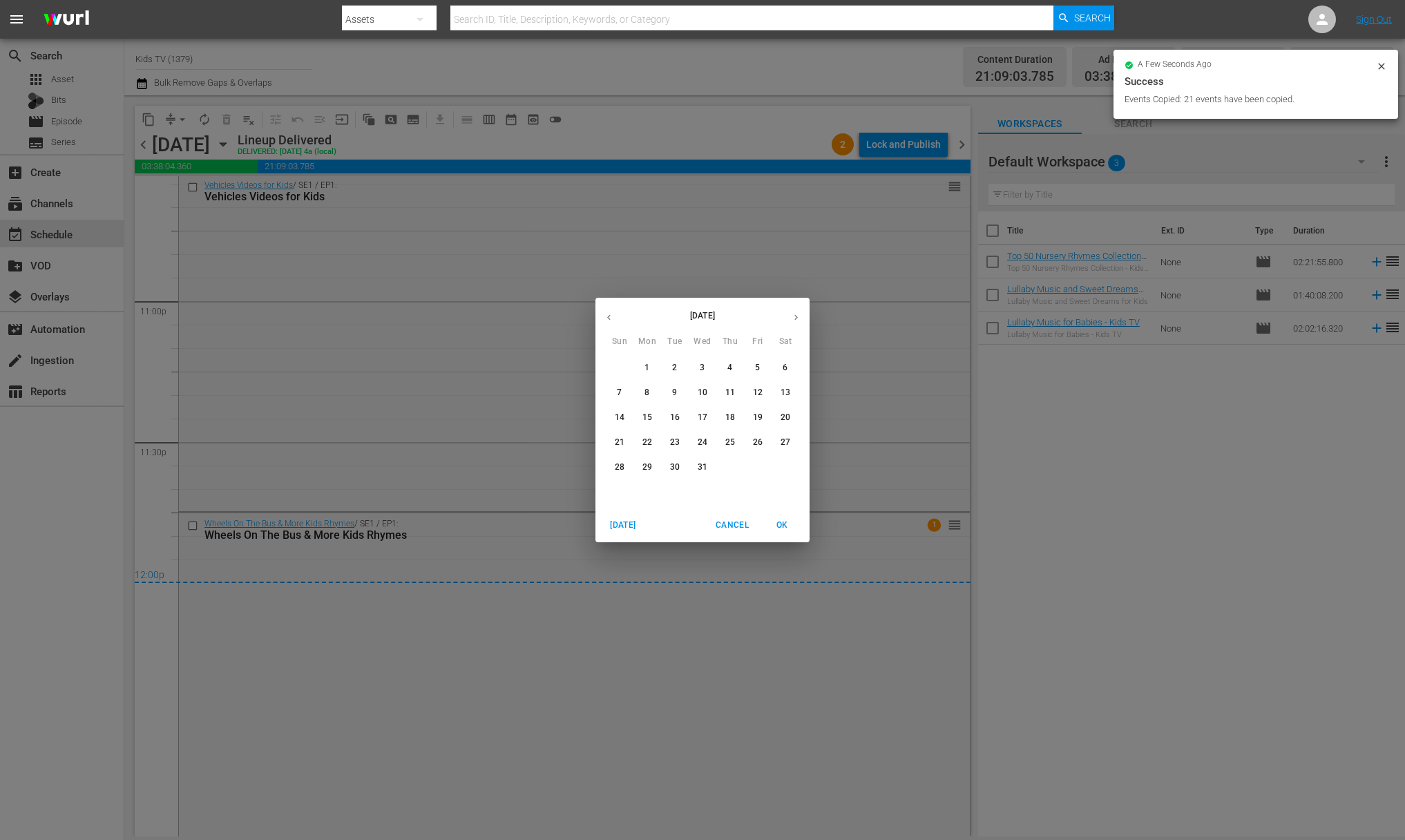
click at [801, 315] on icon "button" at bounding box center [796, 317] width 11 height 11
click at [616, 322] on button "button" at bounding box center [608, 316] width 27 height 27
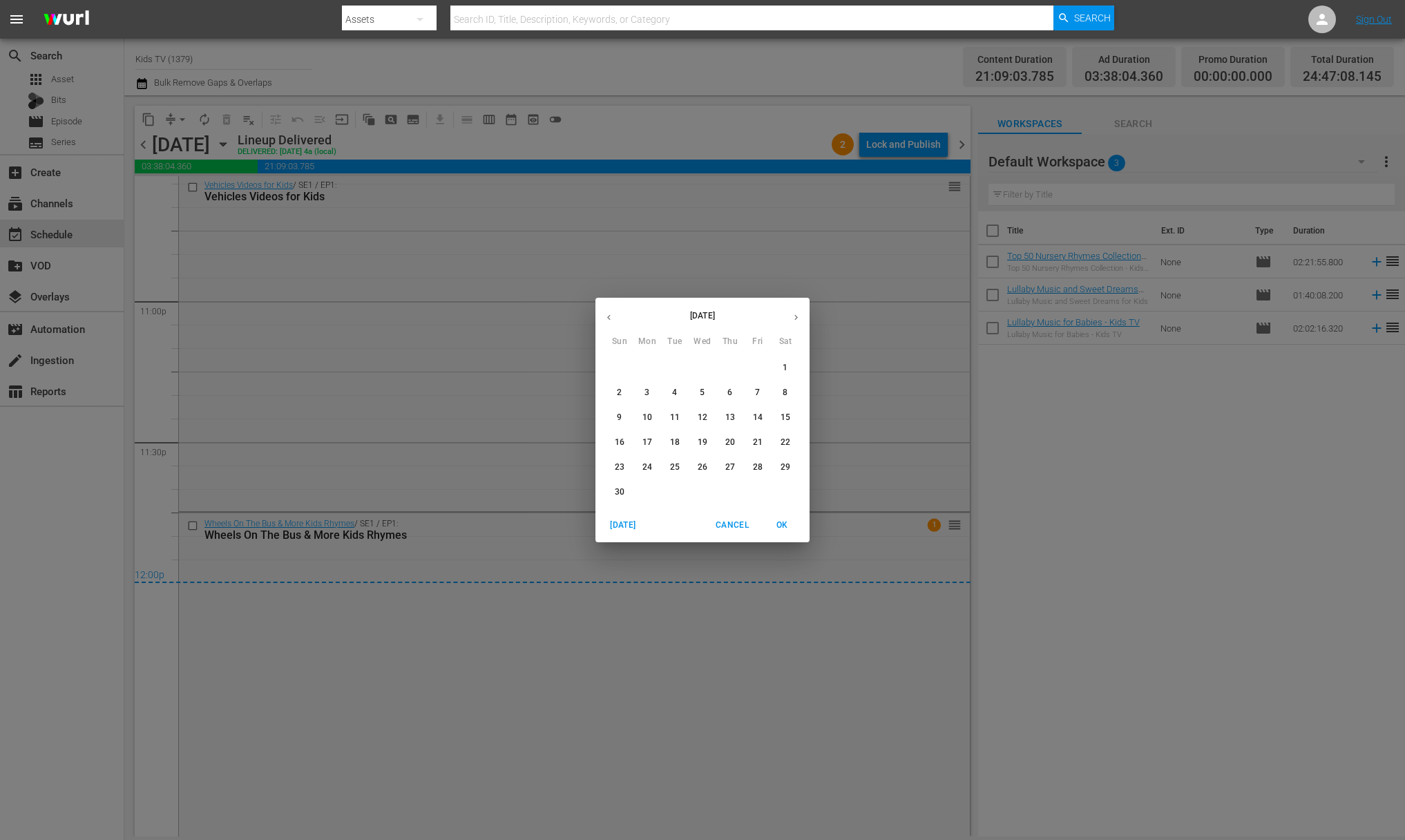
click at [616, 322] on button "button" at bounding box center [608, 316] width 27 height 27
click at [616, 319] on button "button" at bounding box center [608, 316] width 27 height 27
click at [621, 473] on button "28" at bounding box center [619, 467] width 25 height 25
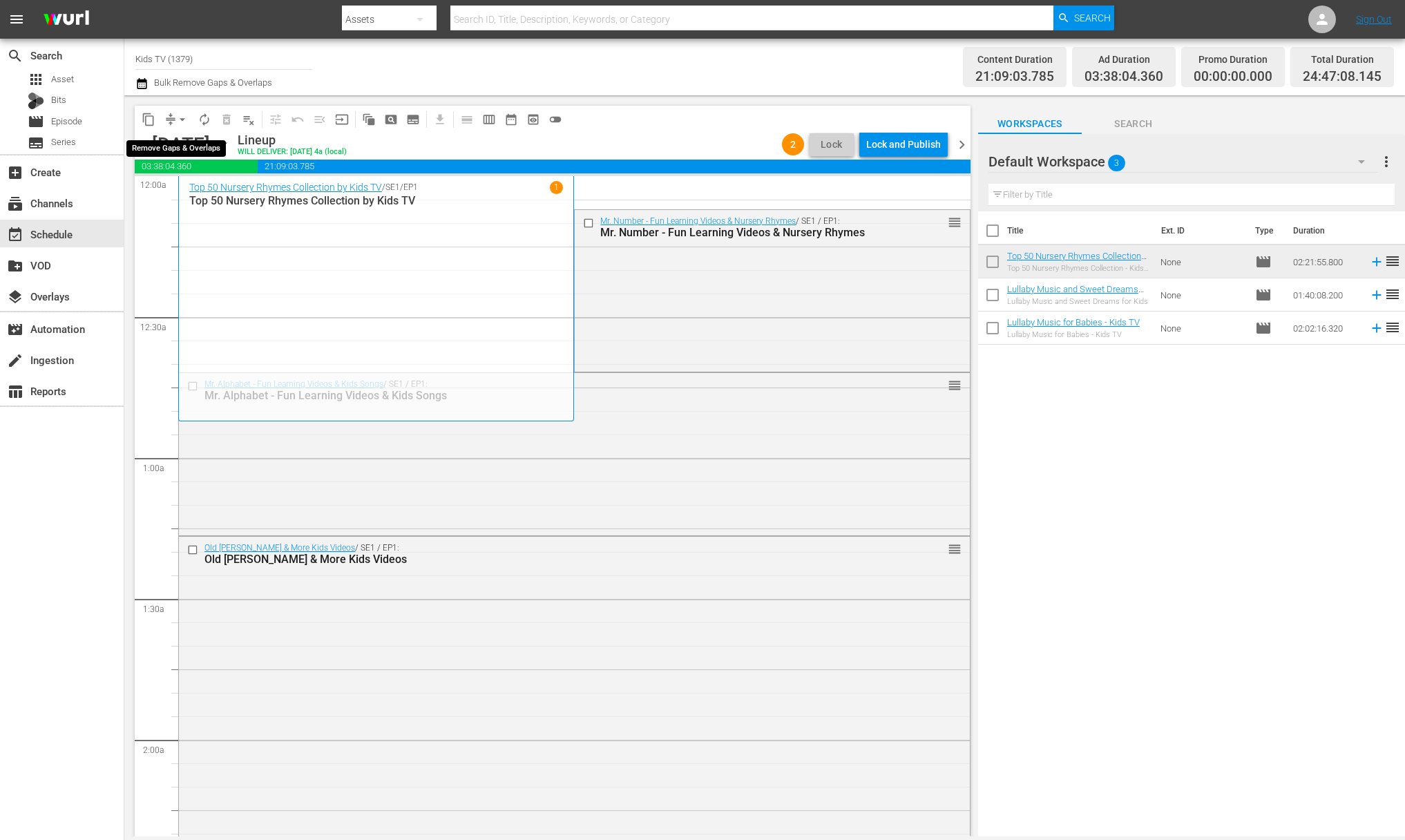
click at [173, 118] on button "arrow_drop_down" at bounding box center [182, 119] width 22 height 22
click at [183, 188] on li "Align to End of Previous Day" at bounding box center [183, 193] width 145 height 23
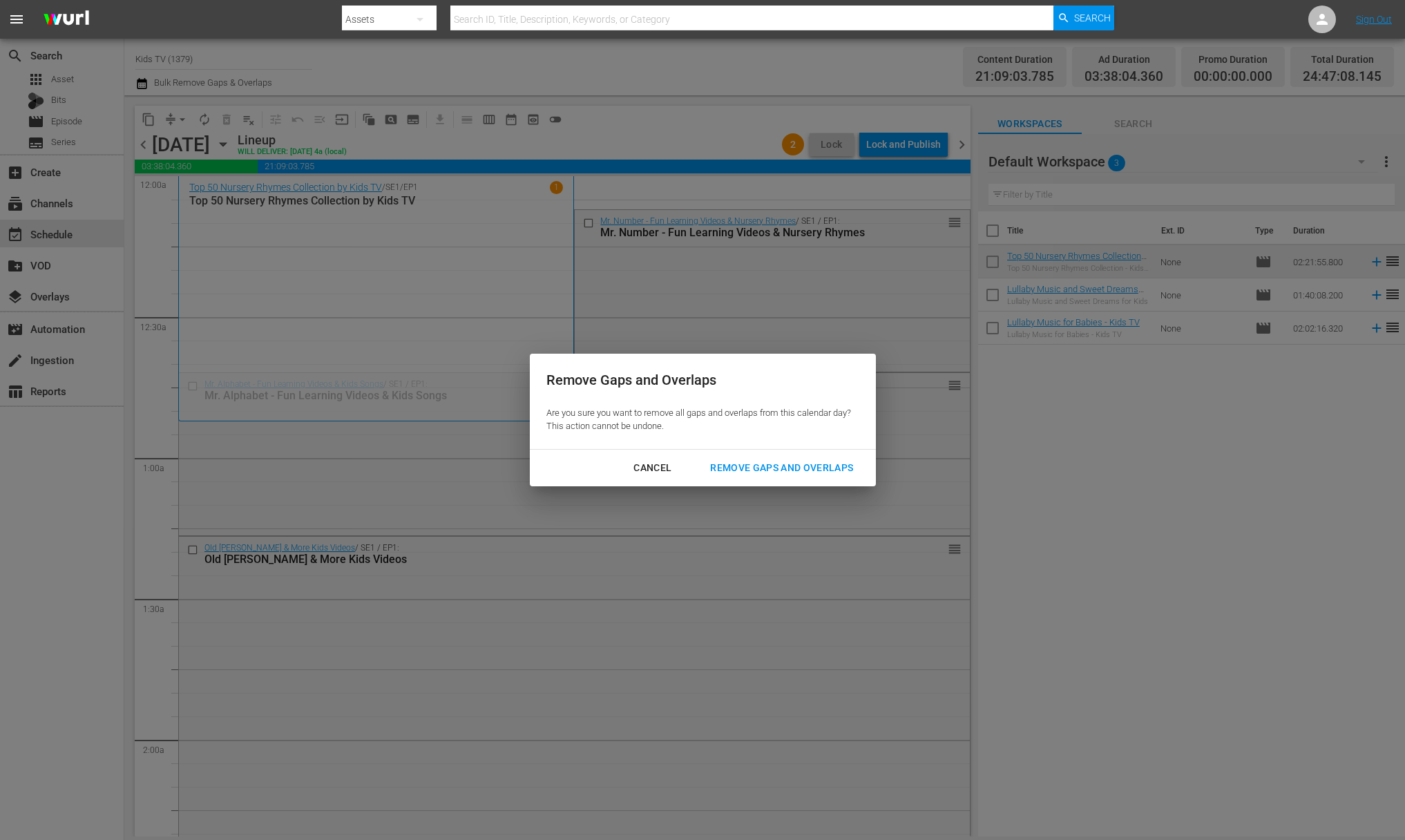
click at [782, 449] on div "Cancel Remove Gaps and Overlaps" at bounding box center [703, 467] width 346 height 36
click at [773, 476] on button "Remove Gaps and Overlaps" at bounding box center [782, 468] width 176 height 26
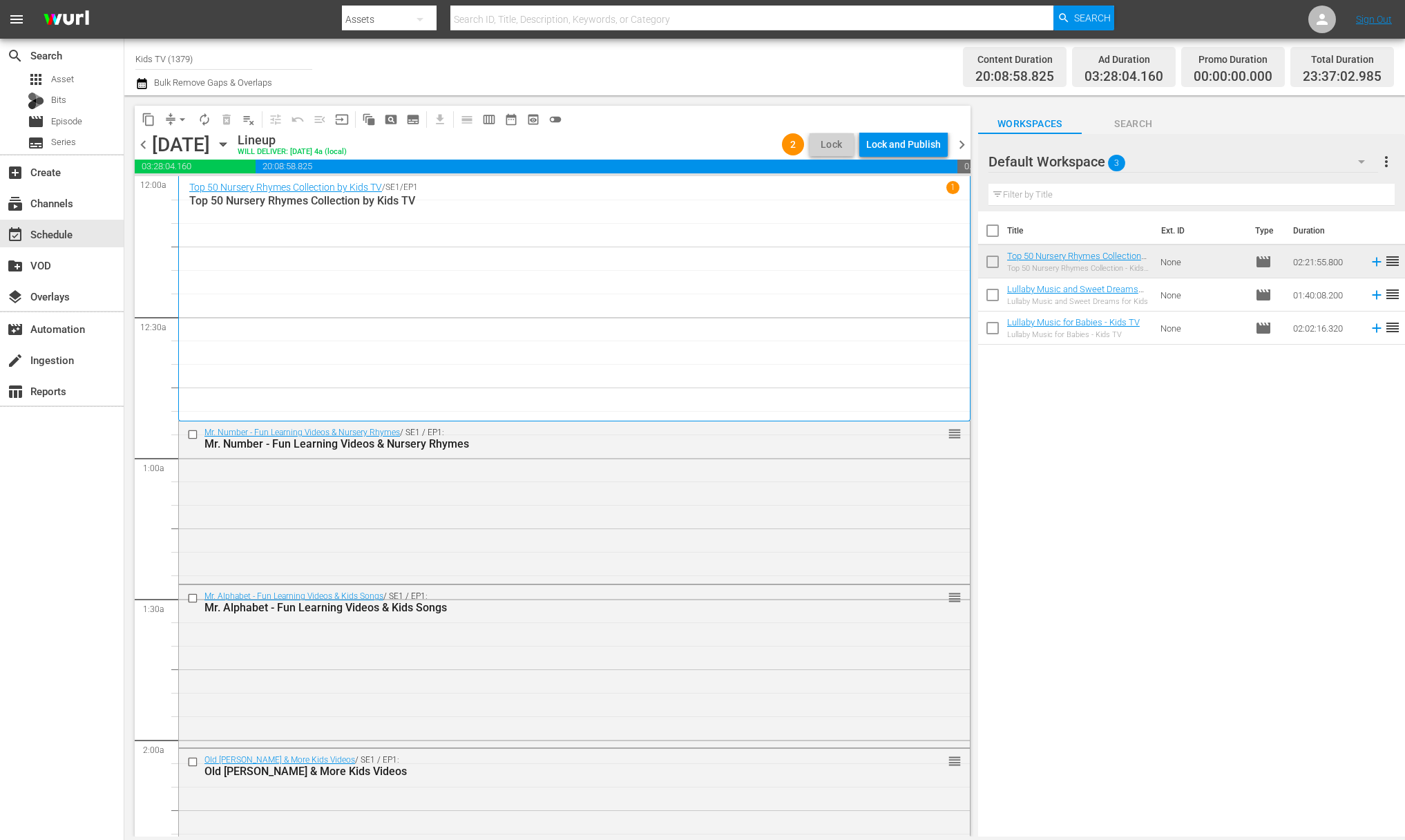
click at [914, 145] on div "Lock and Publish" at bounding box center [903, 144] width 74 height 25
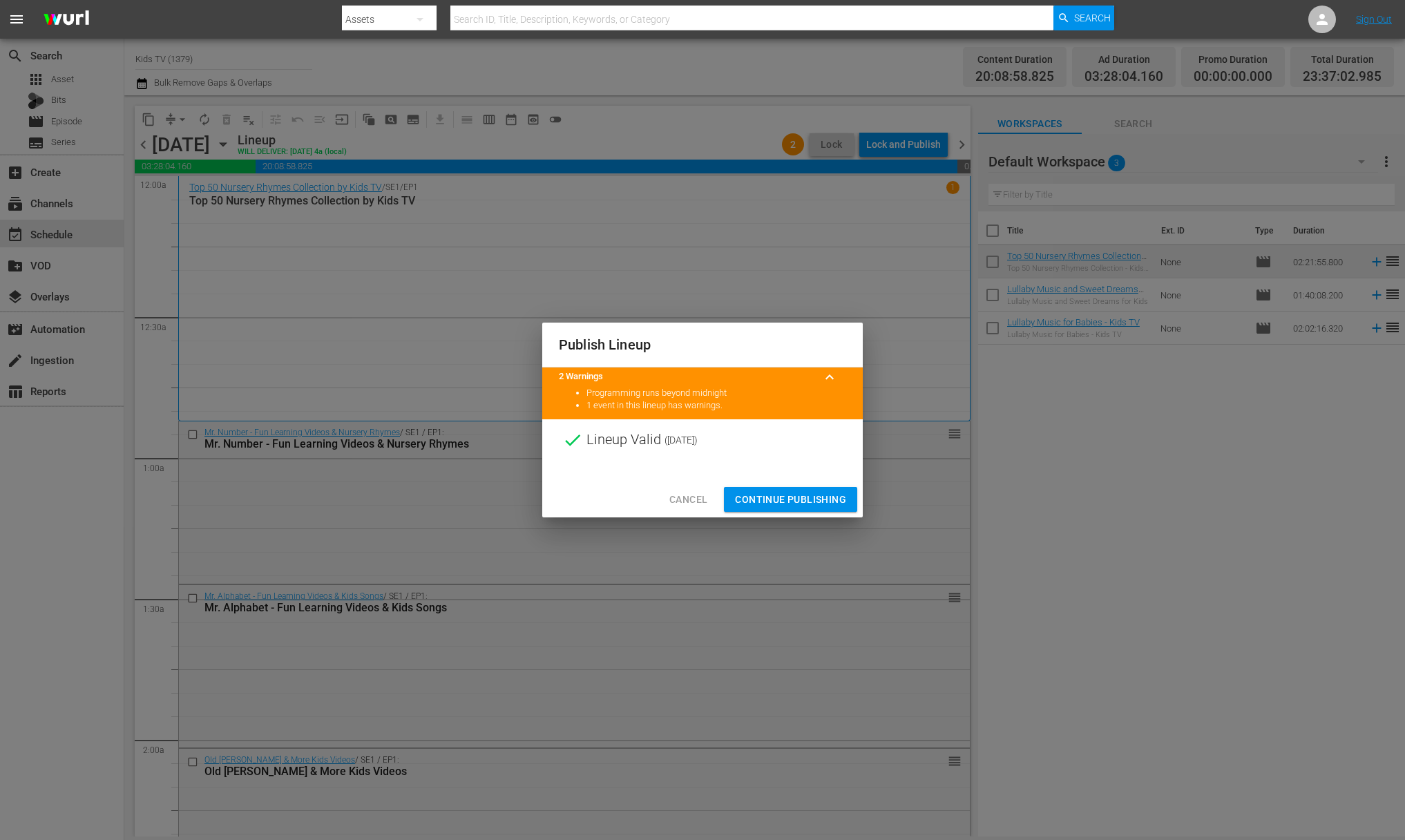
click at [795, 477] on div at bounding box center [702, 470] width 320 height 20
click at [802, 502] on span "Continue Publishing" at bounding box center [790, 499] width 112 height 17
